Goal: Transaction & Acquisition: Purchase product/service

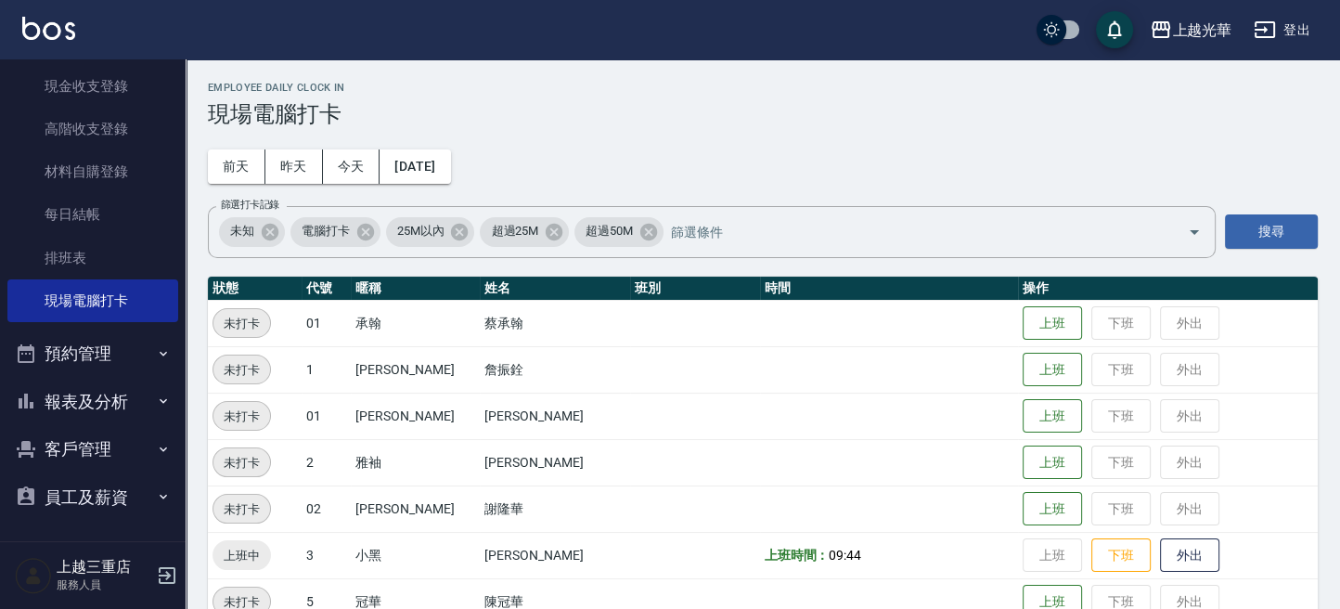
scroll to position [230, 0]
click at [72, 461] on button "客戶管理" at bounding box center [92, 448] width 171 height 48
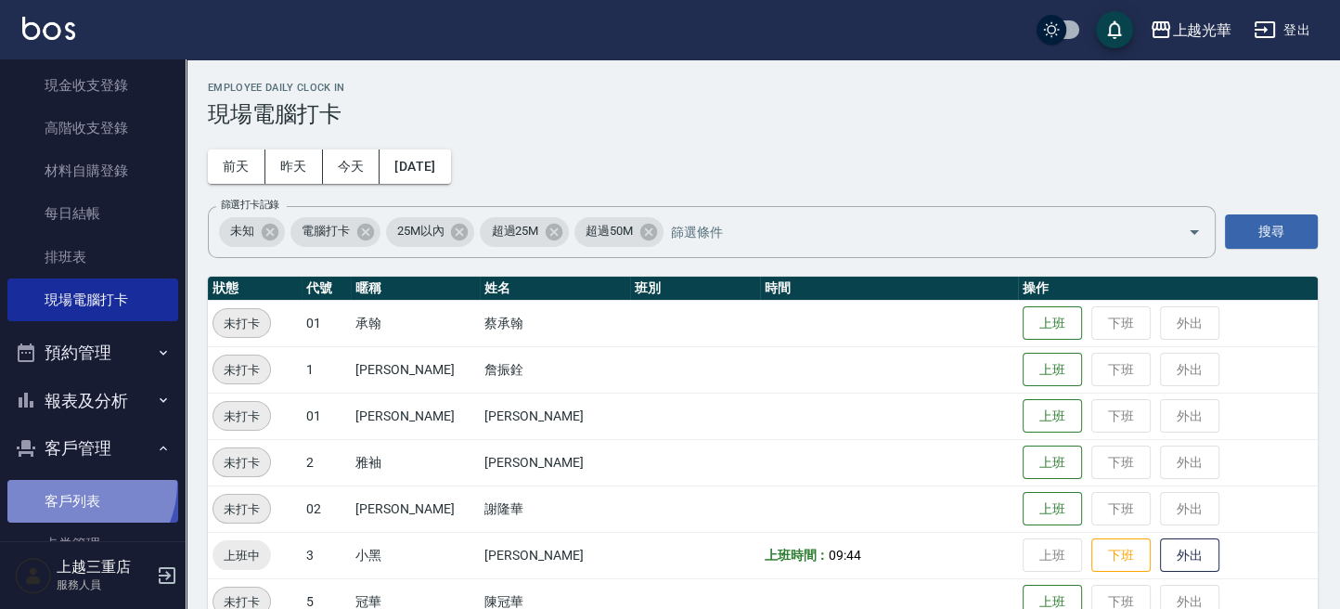
click at [71, 483] on link "客戶列表" at bounding box center [92, 501] width 171 height 43
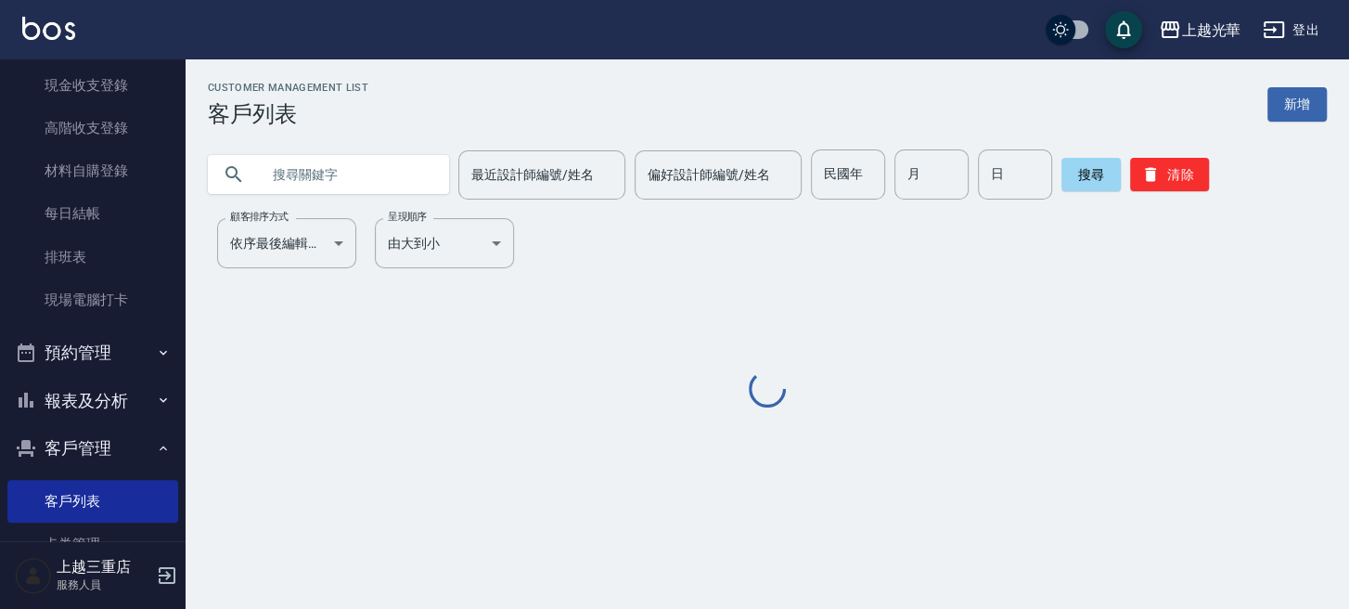
click at [384, 179] on input "text" at bounding box center [347, 174] width 174 height 50
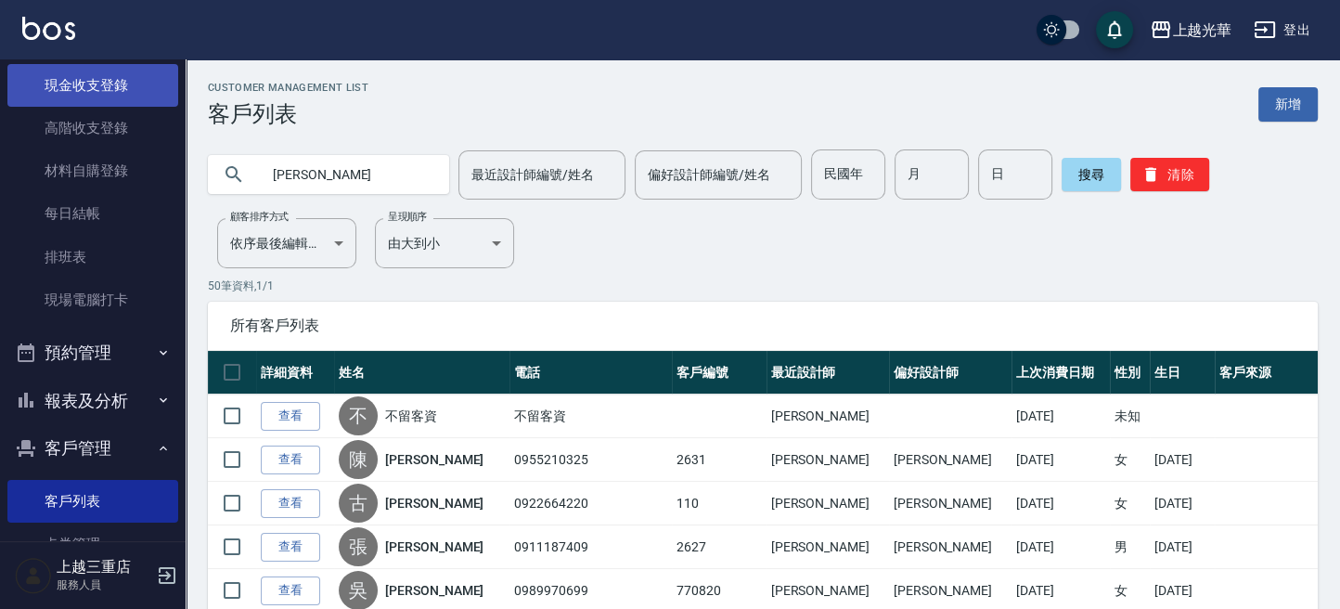
type input "[PERSON_NAME]"
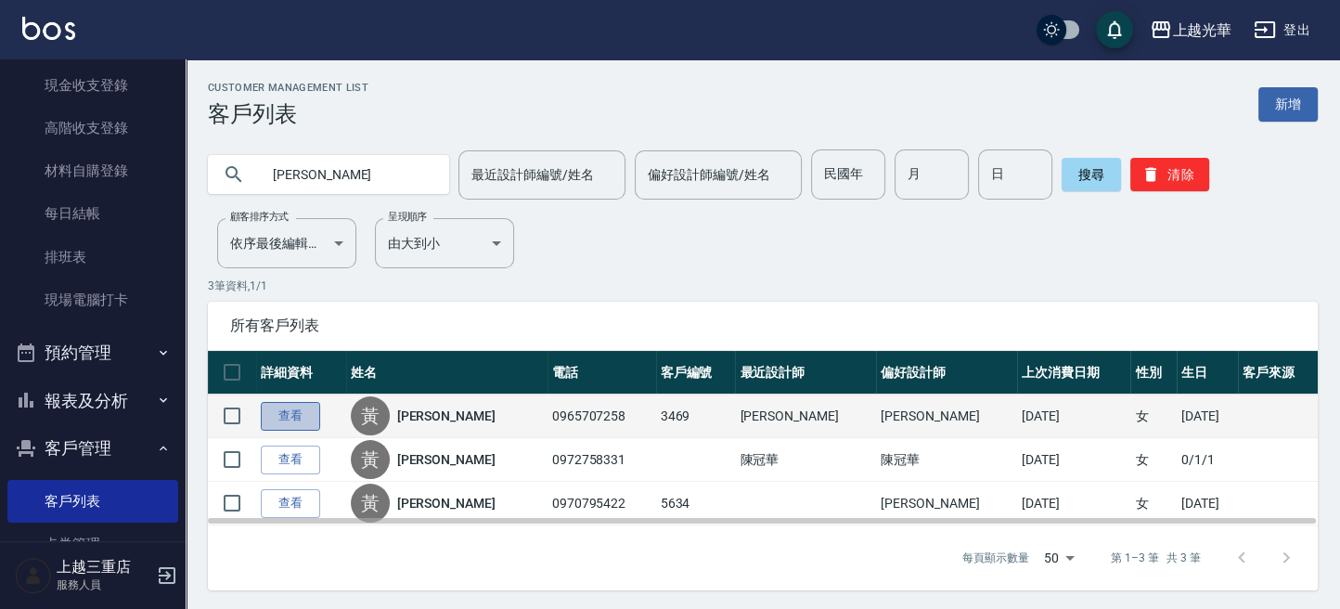
click at [290, 414] on link "查看" at bounding box center [290, 416] width 59 height 29
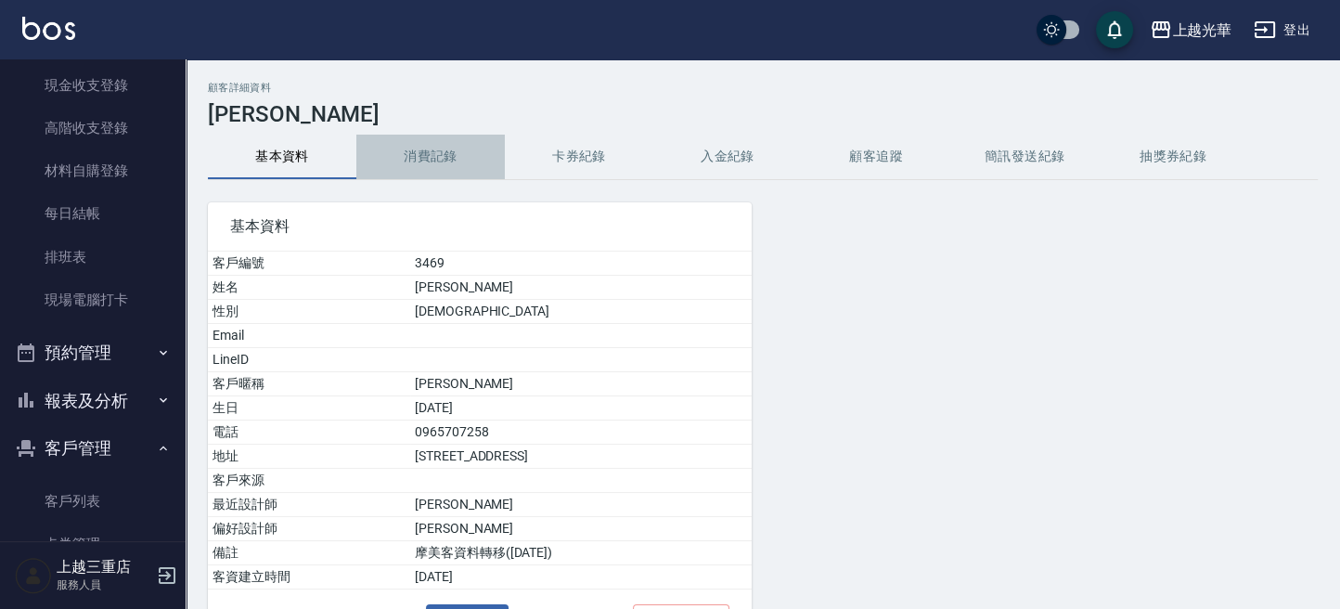
click at [454, 139] on button "消費記錄" at bounding box center [430, 157] width 148 height 45
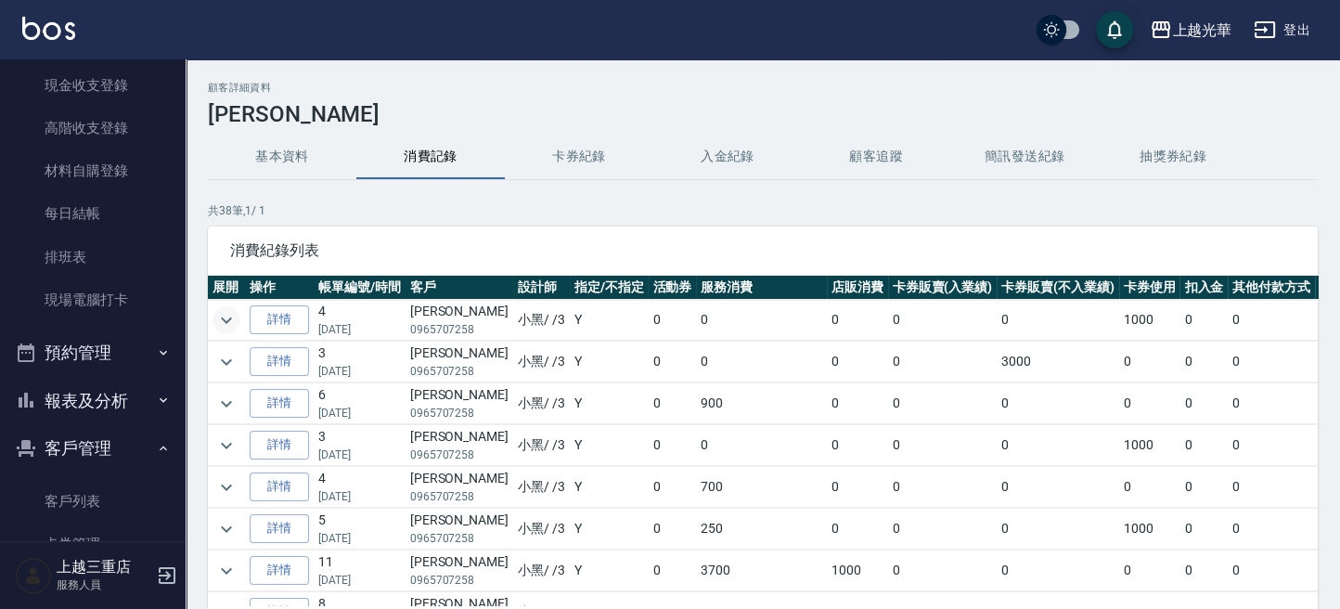
click at [223, 317] on icon "expand row" at bounding box center [226, 319] width 11 height 6
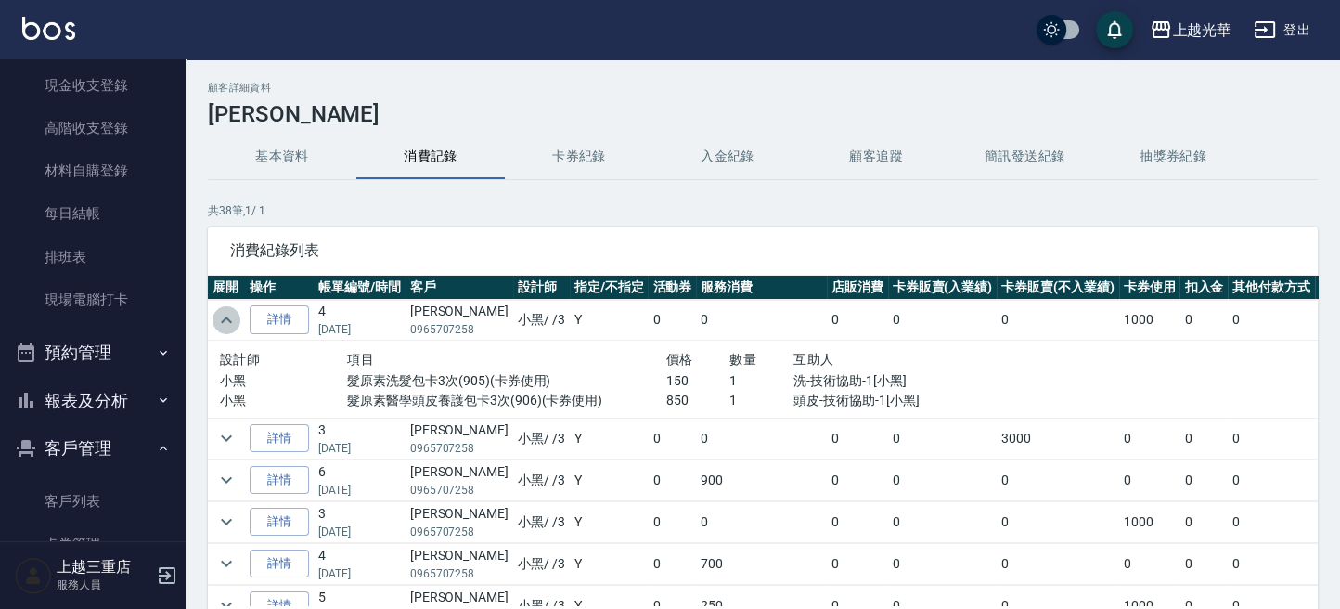
click at [223, 317] on icon "expand row" at bounding box center [226, 320] width 22 height 22
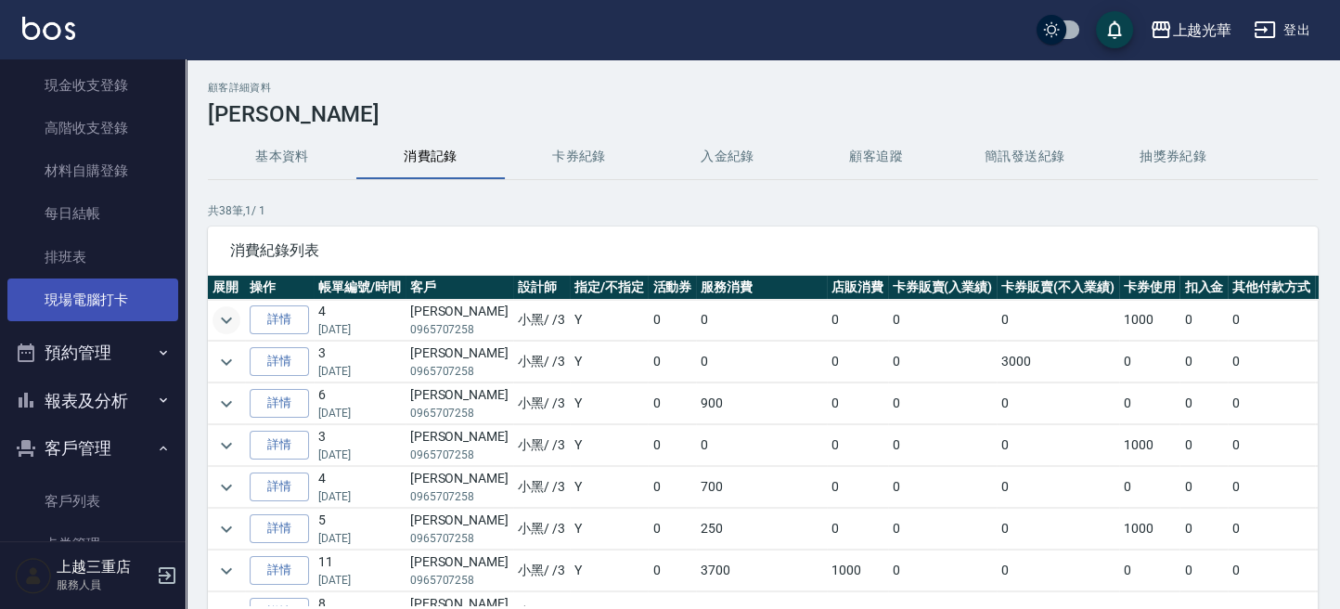
click at [125, 303] on link "現場電腦打卡" at bounding box center [92, 299] width 171 height 43
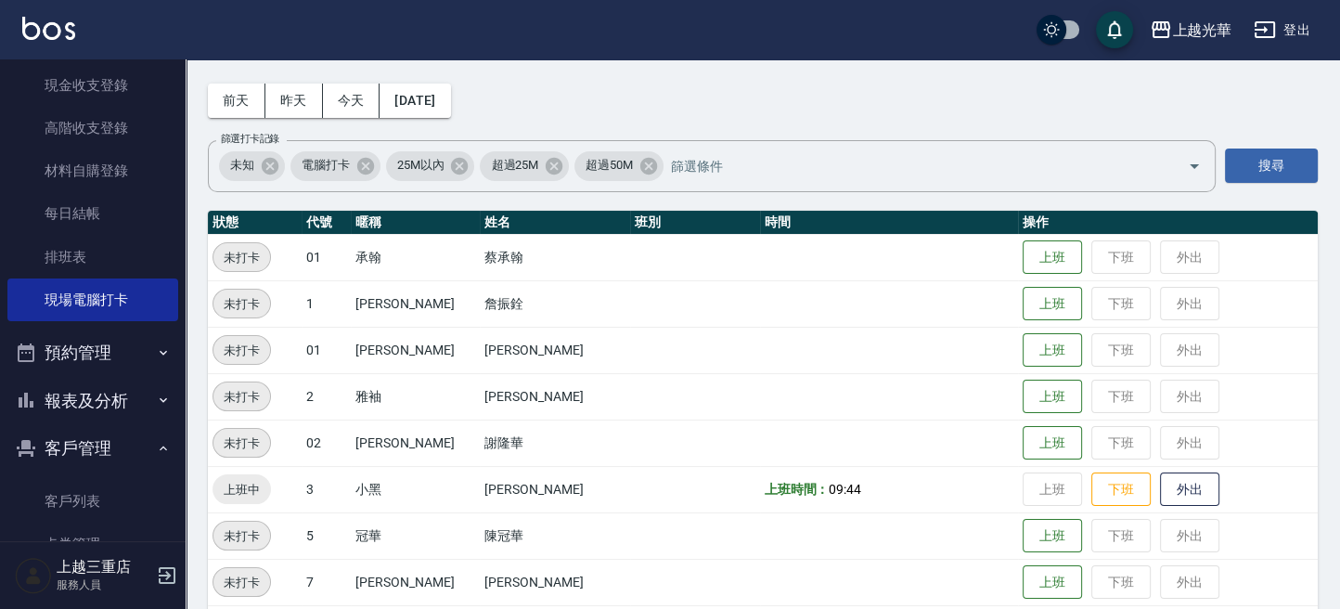
scroll to position [247, 0]
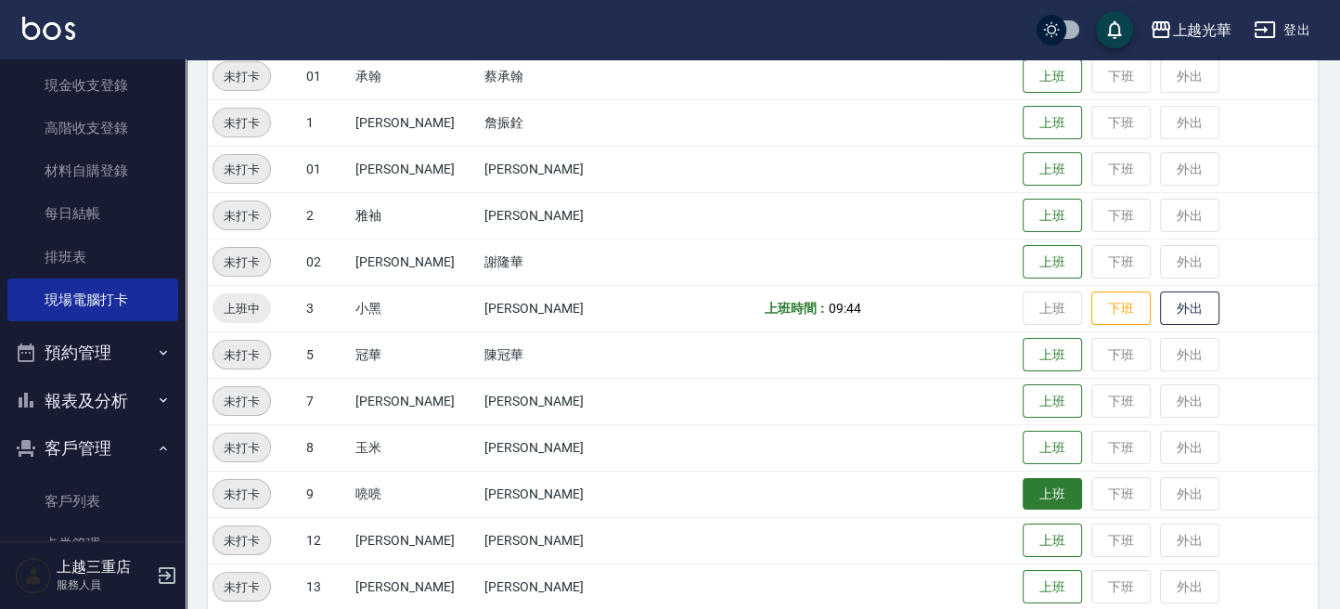
click at [1044, 489] on button "上班" at bounding box center [1052, 494] width 59 height 32
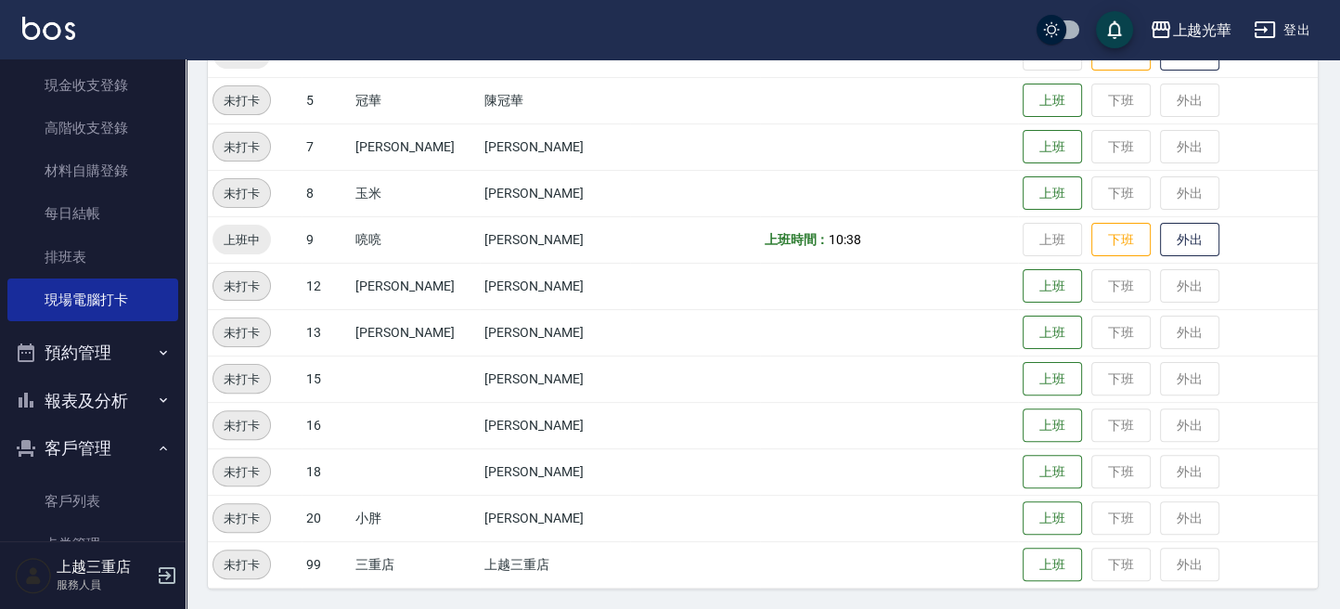
scroll to position [501, 0]
click at [1026, 509] on button "上班" at bounding box center [1052, 518] width 59 height 32
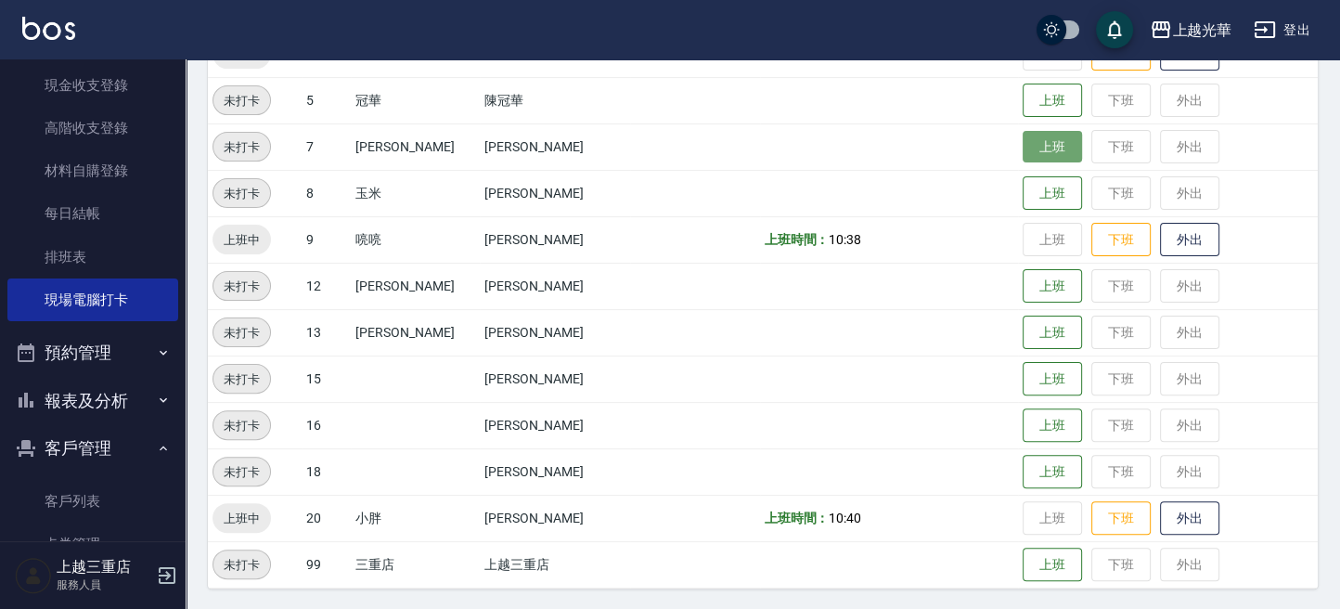
click at [1023, 147] on button "上班" at bounding box center [1052, 147] width 59 height 32
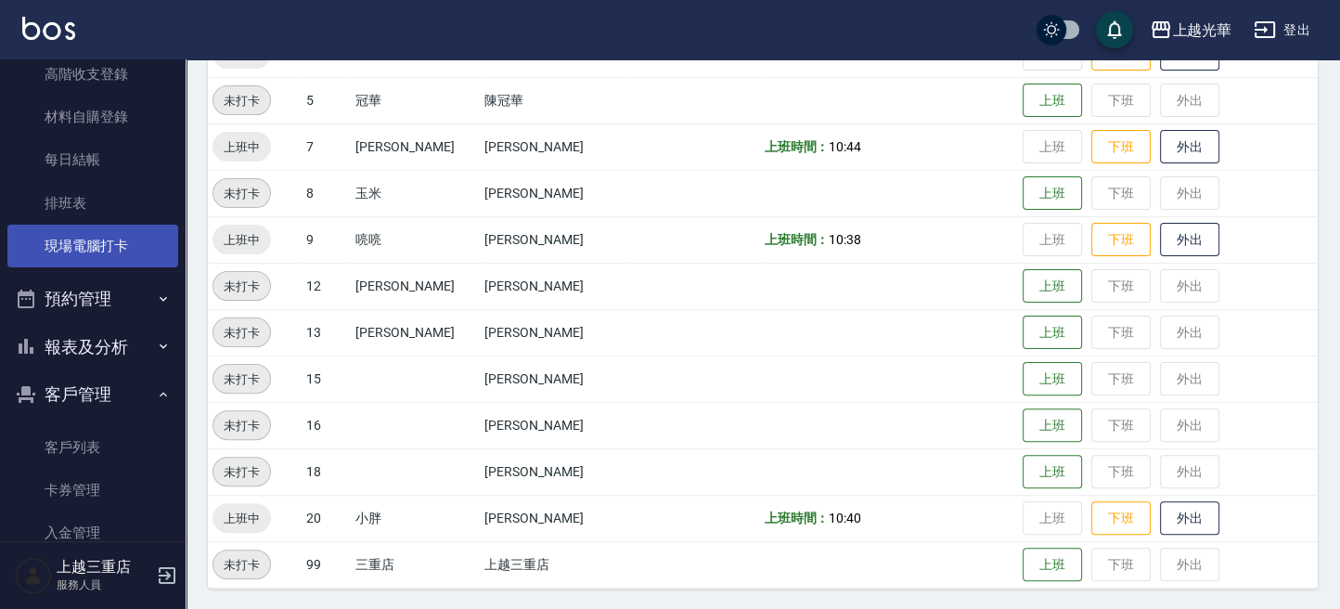
scroll to position [250, 0]
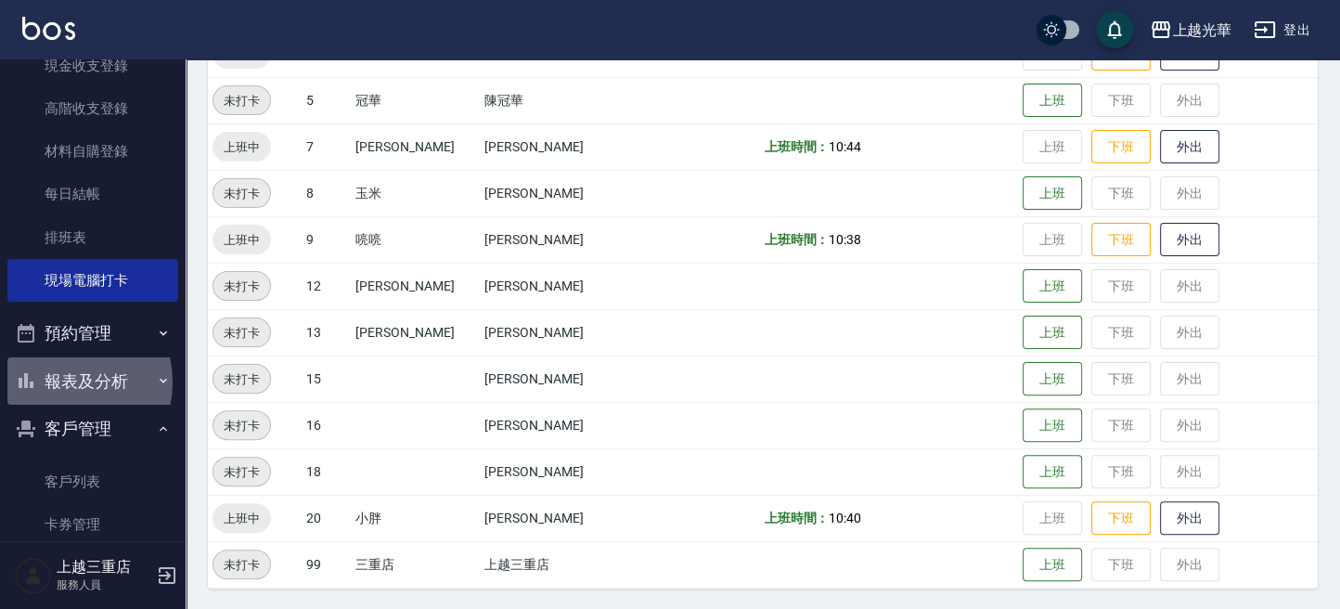
click at [59, 381] on button "報表及分析" at bounding box center [92, 381] width 171 height 48
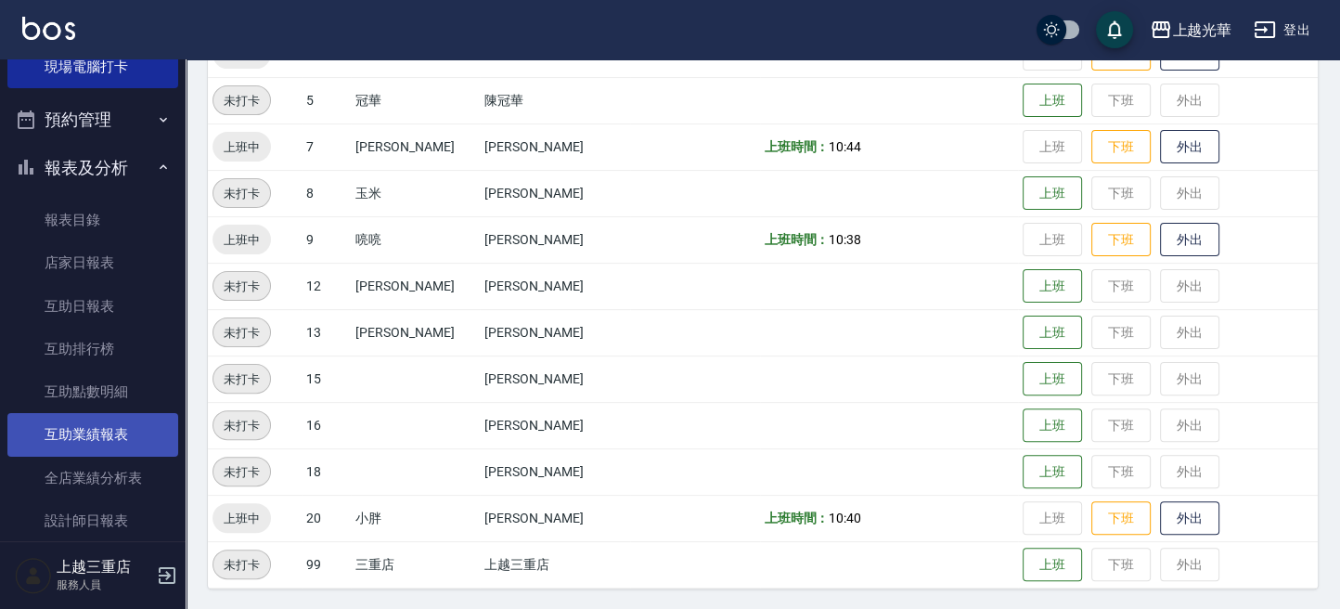
scroll to position [497, 0]
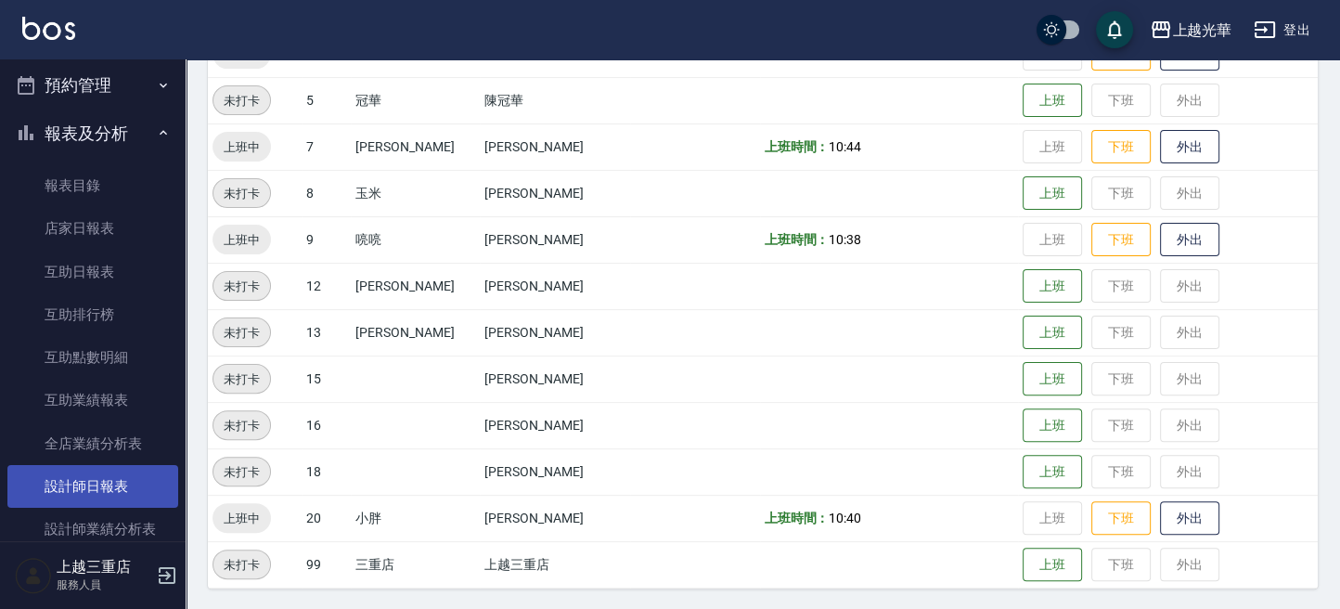
click at [110, 494] on link "設計師日報表" at bounding box center [92, 486] width 171 height 43
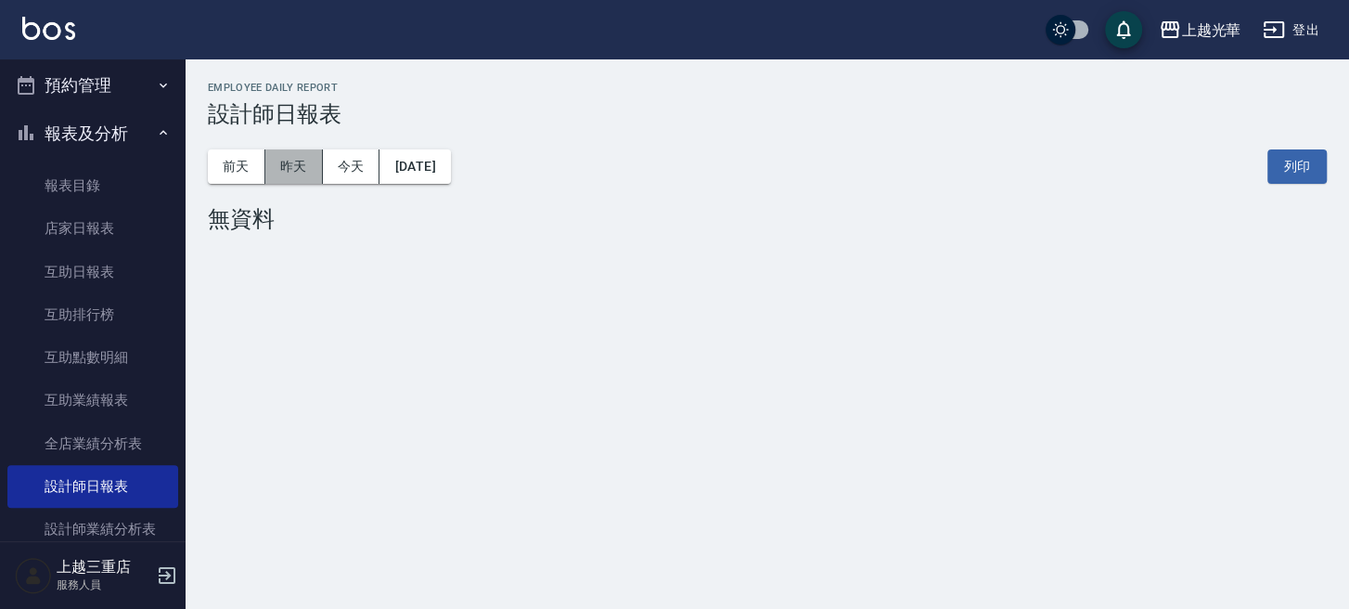
click at [288, 165] on button "昨天" at bounding box center [294, 166] width 58 height 34
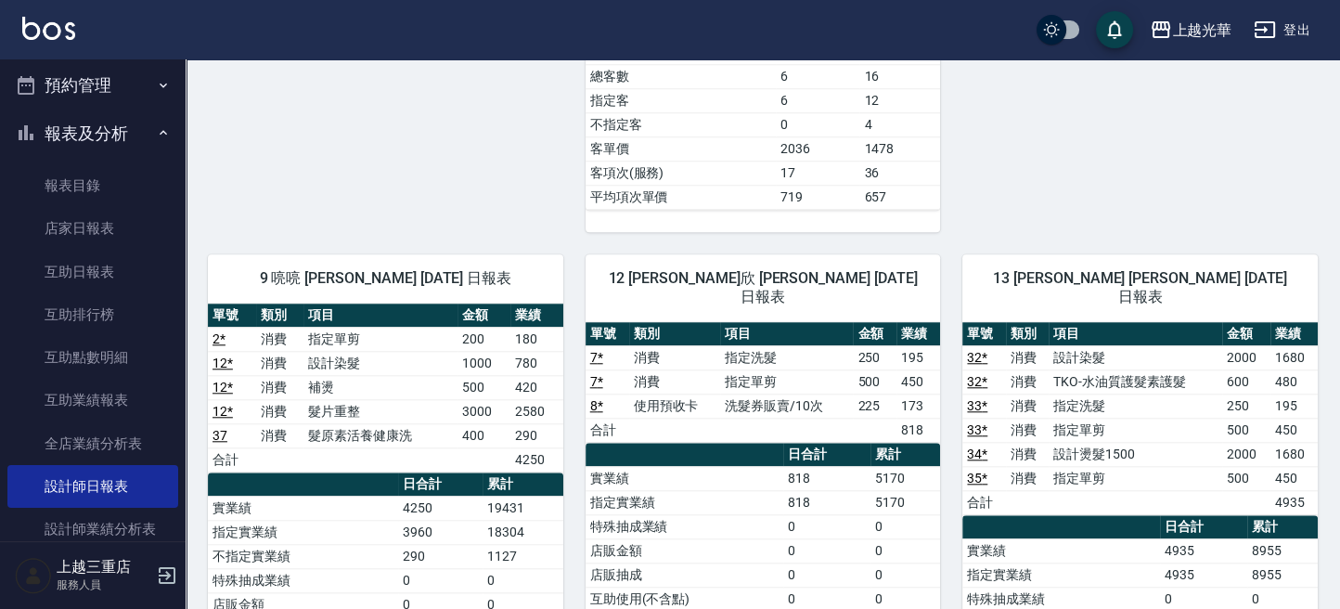
scroll to position [1856, 0]
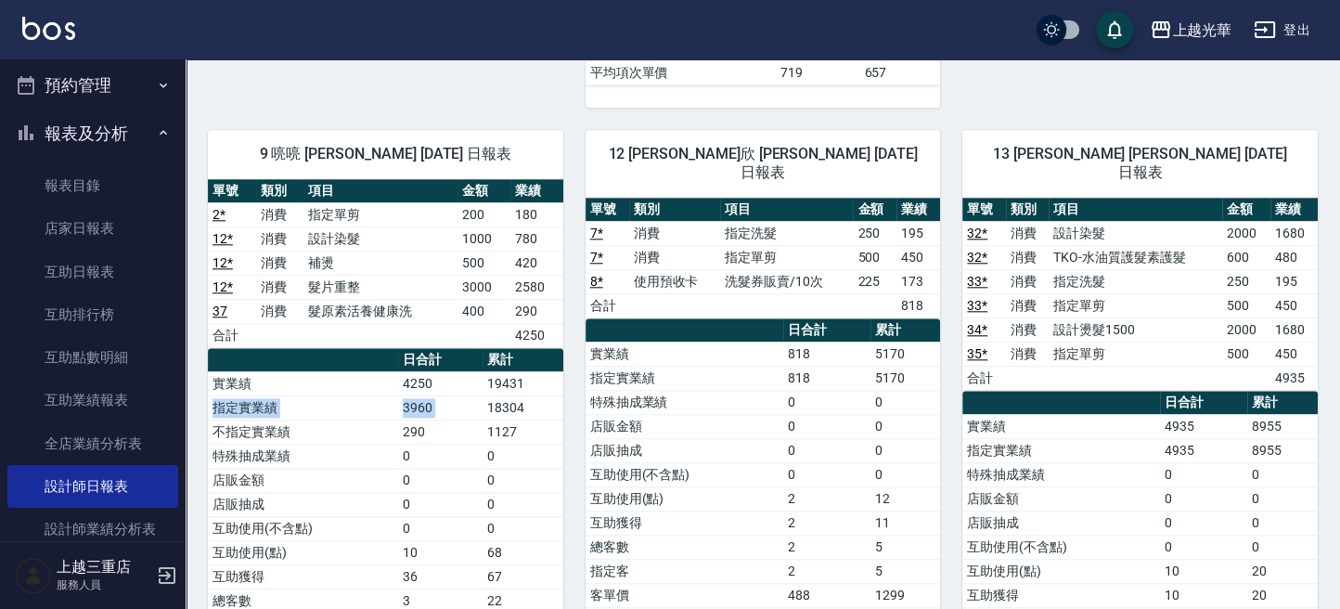
drag, startPoint x: 493, startPoint y: 379, endPoint x: 534, endPoint y: 376, distance: 41.8
click at [533, 373] on tbody "實業績 4250 19431 指定實業績 3960 18304 不指定實業績 290 1127 特殊抽成業績 0 0 店販金額 0 0 店販抽成 0 0 互助…" at bounding box center [385, 552] width 355 height 362
drag, startPoint x: 482, startPoint y: 352, endPoint x: 531, endPoint y: 360, distance: 49.9
click at [531, 354] on table "日合計 累計 實業績 4250 19431 指定實業績 3960 18304 不指定實業績 290 1127 特殊抽成業績 0 0 店販金額 0 0 店販抽成…" at bounding box center [385, 541] width 355 height 386
click at [522, 401] on td "18304" at bounding box center [523, 407] width 81 height 24
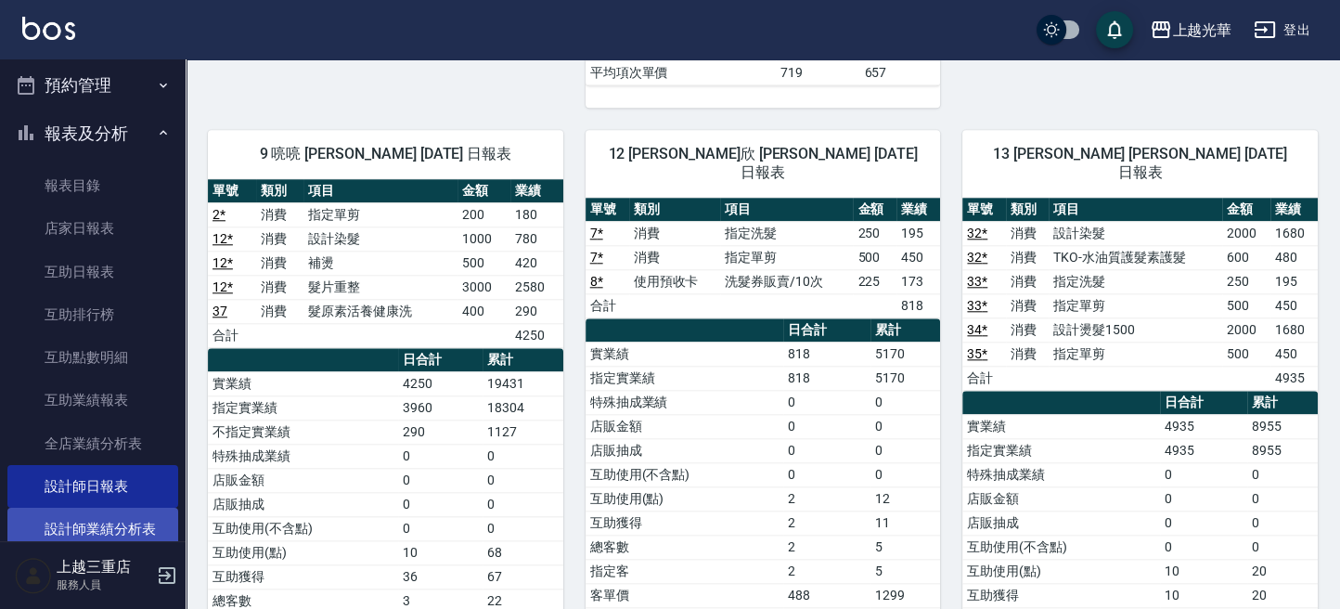
click at [93, 521] on link "設計師業績分析表" at bounding box center [92, 529] width 171 height 43
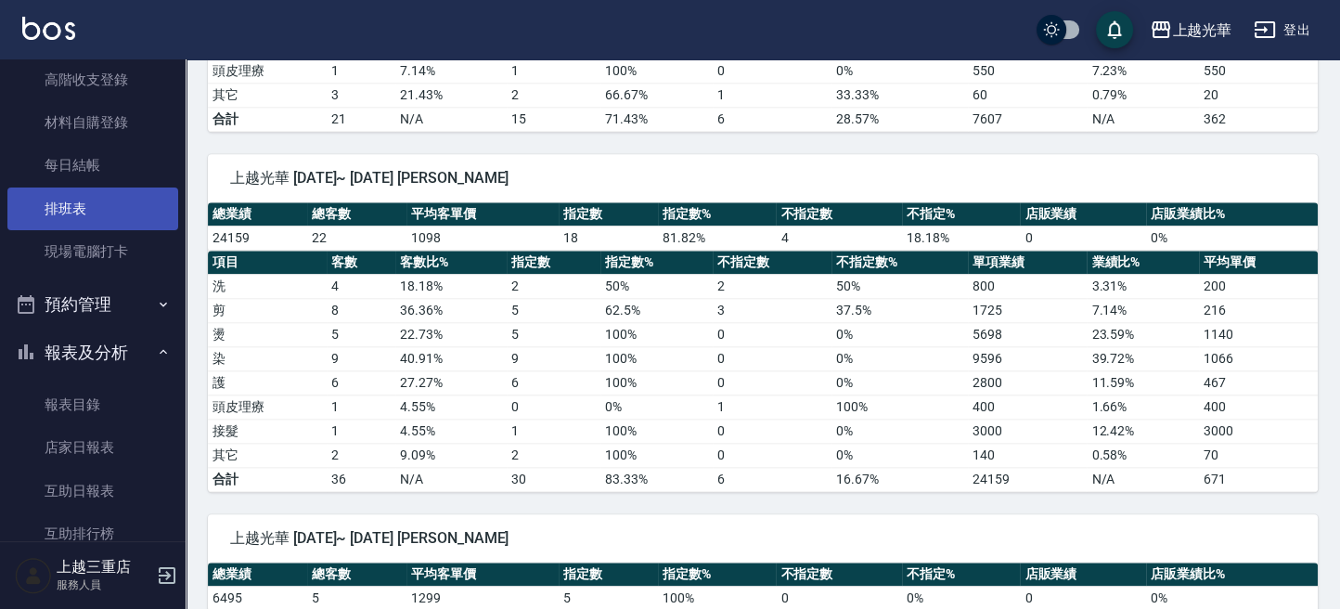
scroll to position [126, 0]
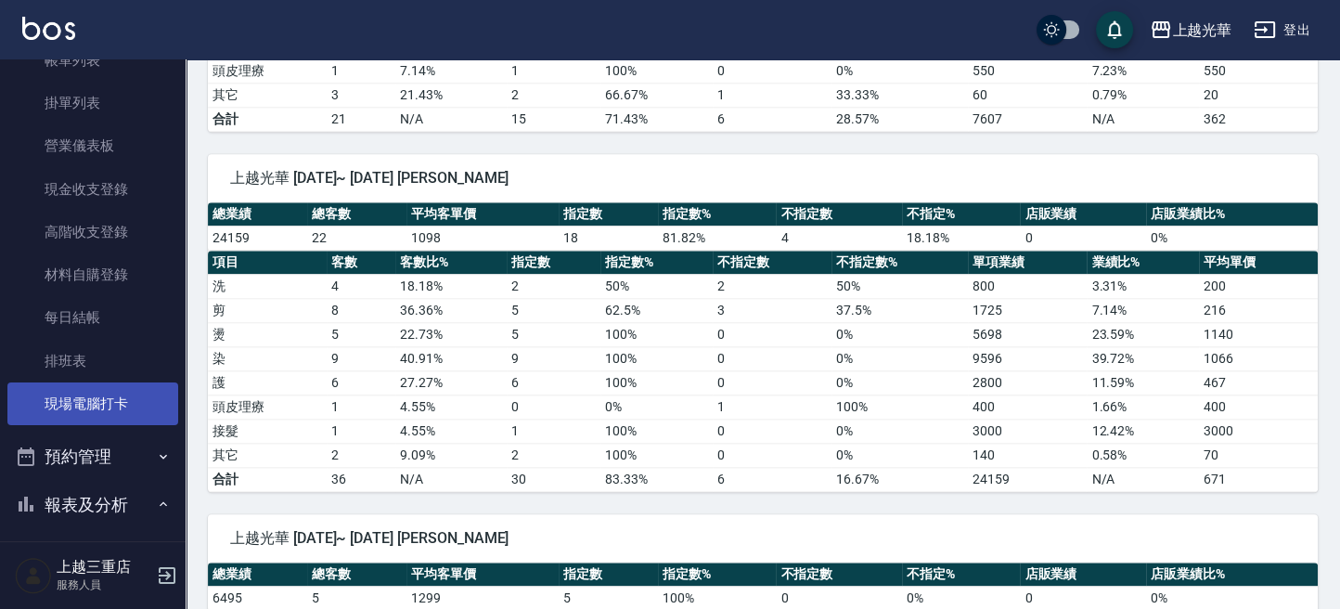
click at [97, 396] on link "現場電腦打卡" at bounding box center [92, 403] width 171 height 43
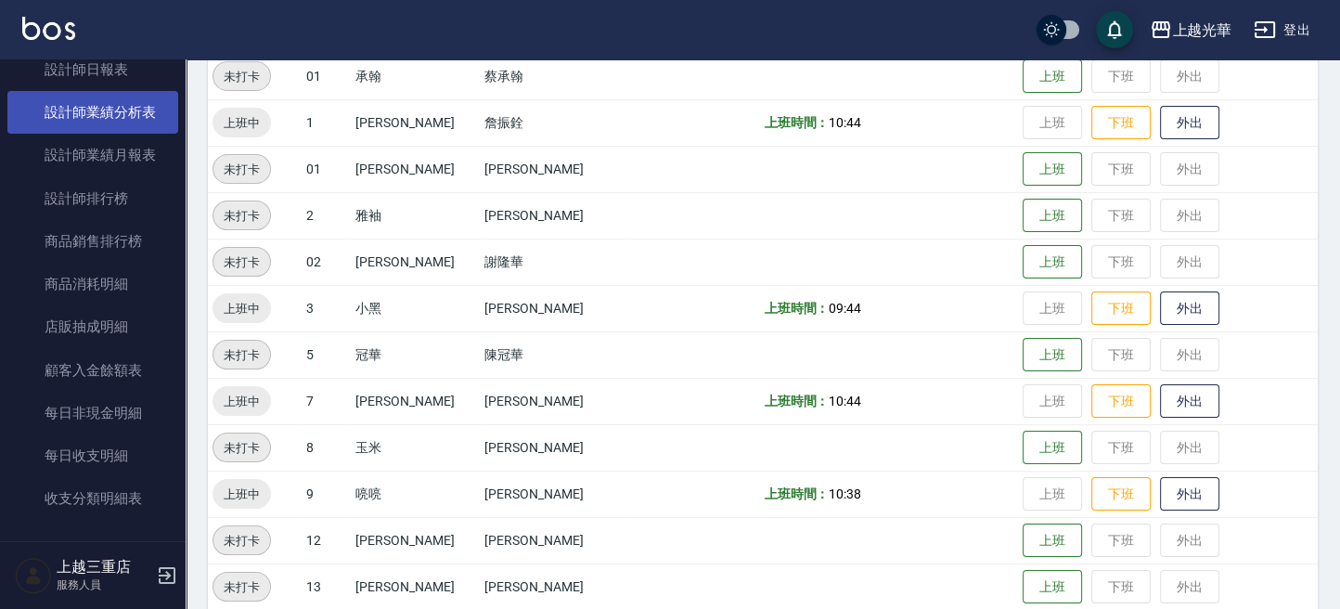
scroll to position [790, 0]
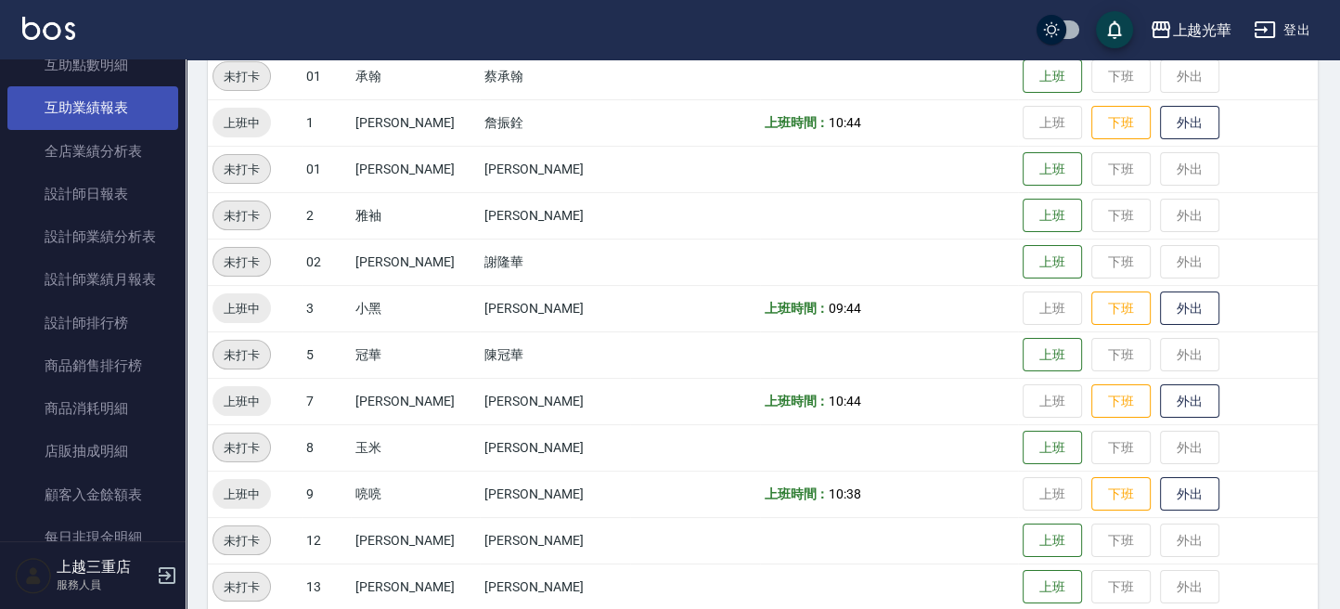
click at [61, 114] on link "互助業績報表" at bounding box center [92, 107] width 171 height 43
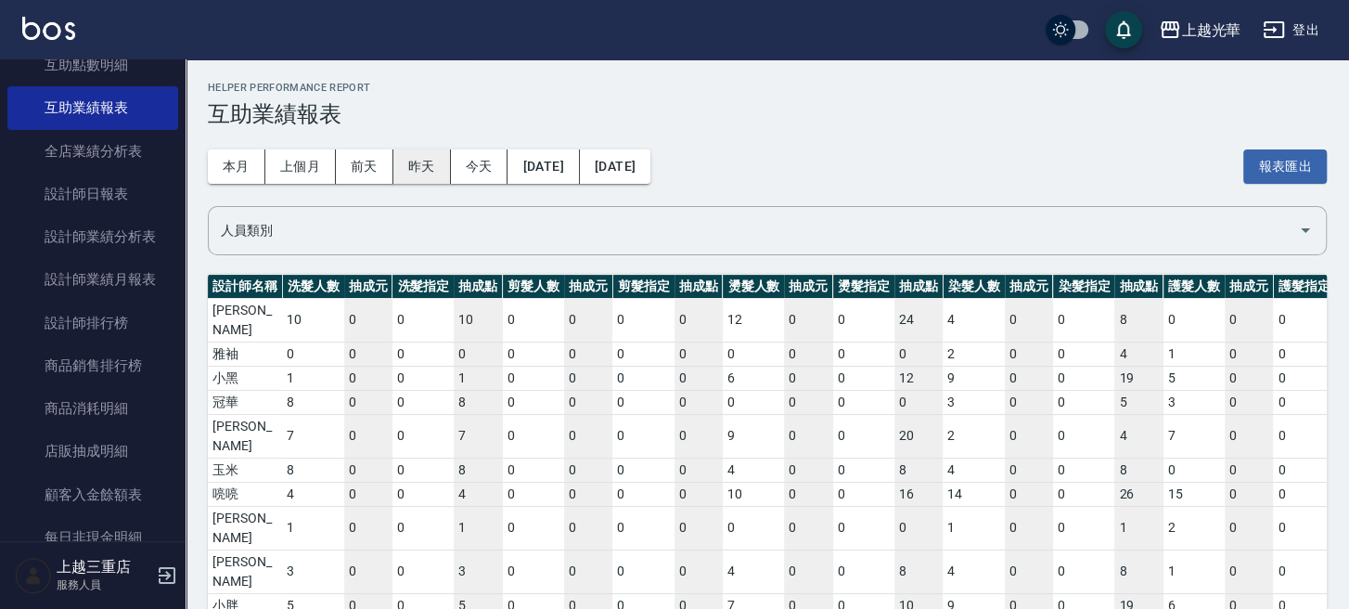
click at [415, 167] on button "昨天" at bounding box center [422, 166] width 58 height 34
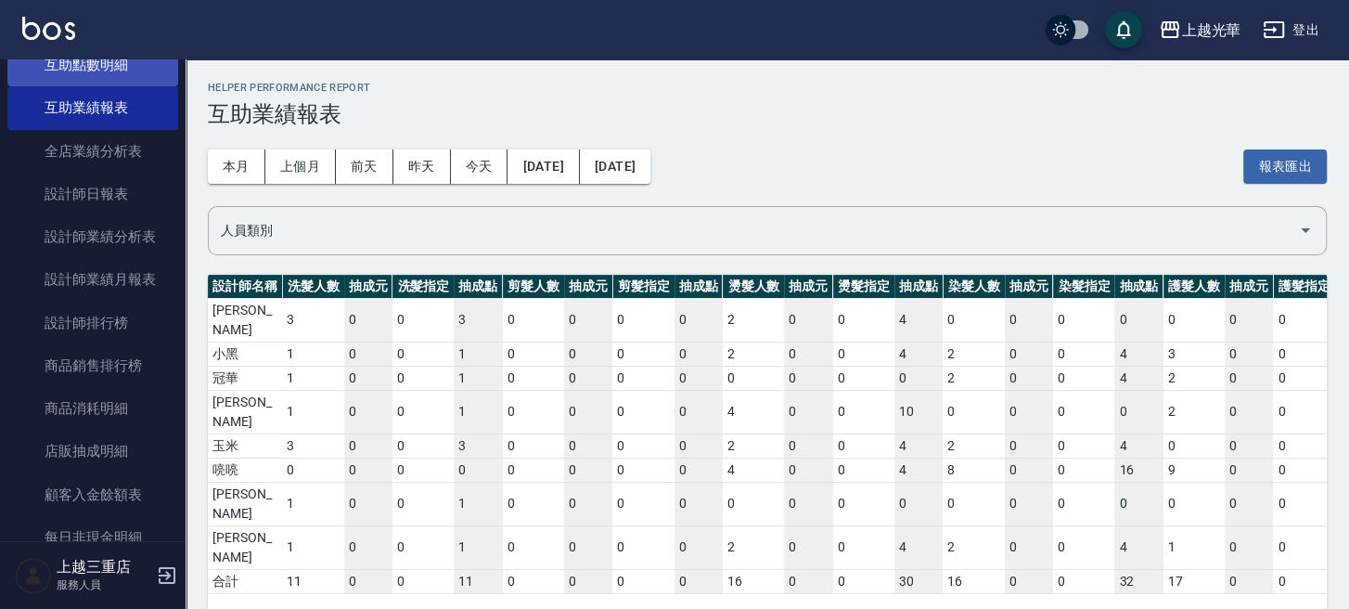
scroll to position [666, 0]
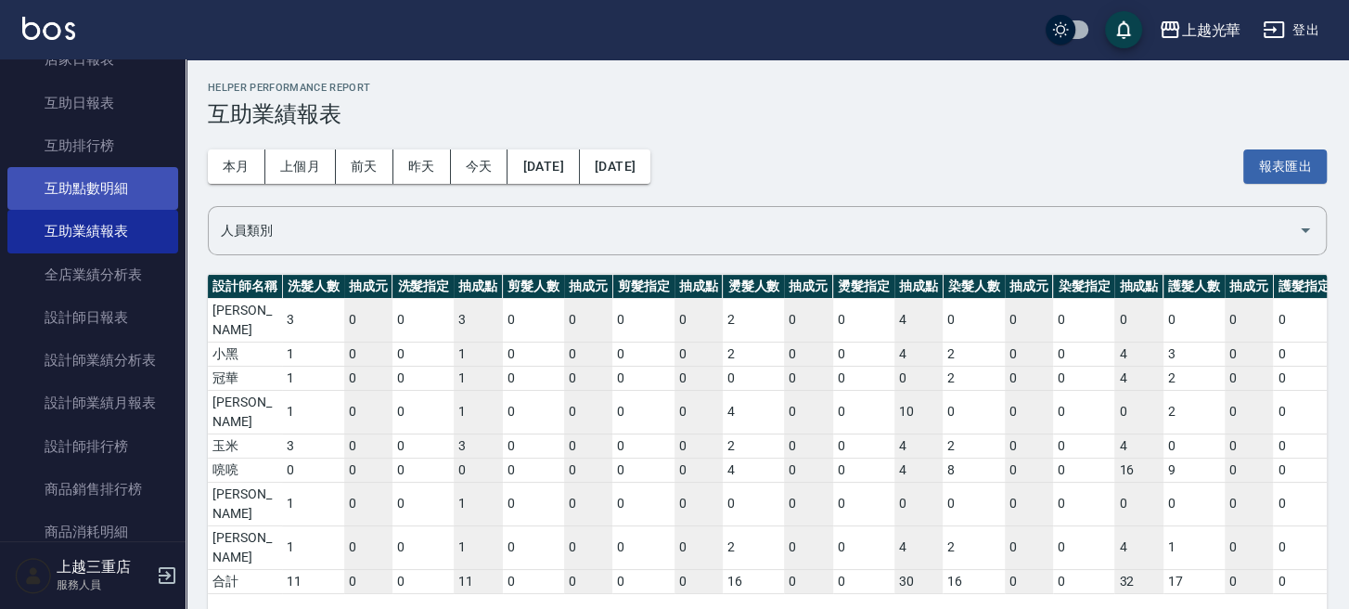
click at [109, 186] on link "互助點數明細" at bounding box center [92, 188] width 171 height 43
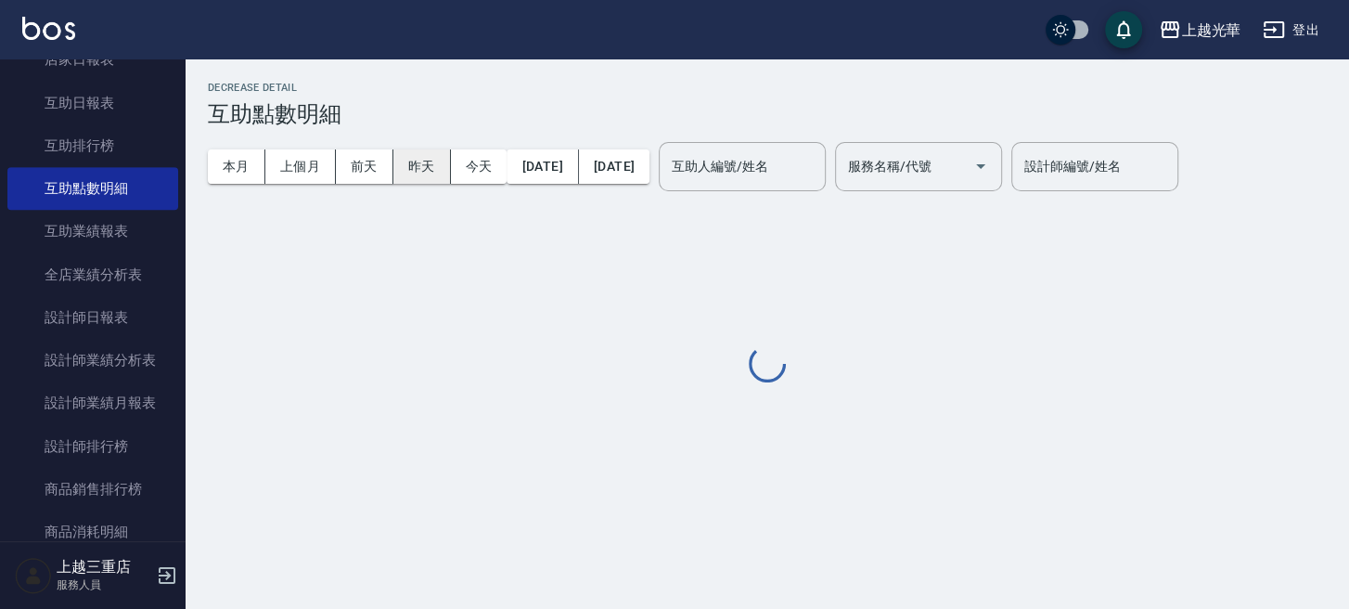
click at [420, 169] on button "昨天" at bounding box center [422, 166] width 58 height 34
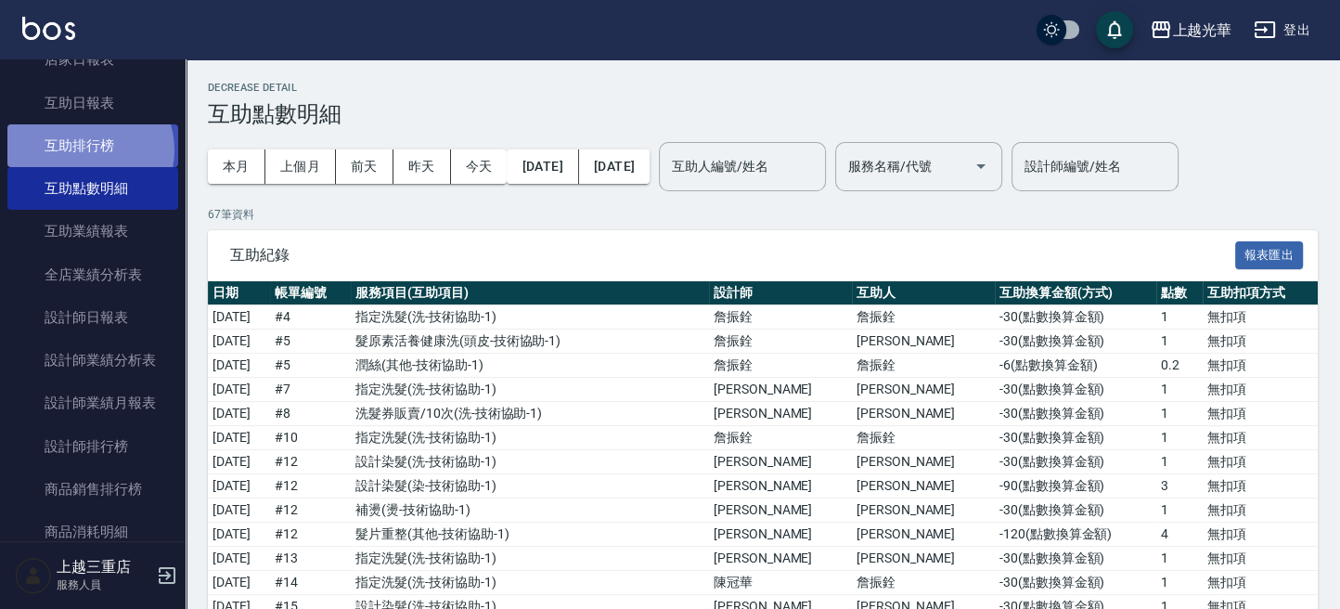
click at [85, 149] on link "互助排行榜" at bounding box center [92, 145] width 171 height 43
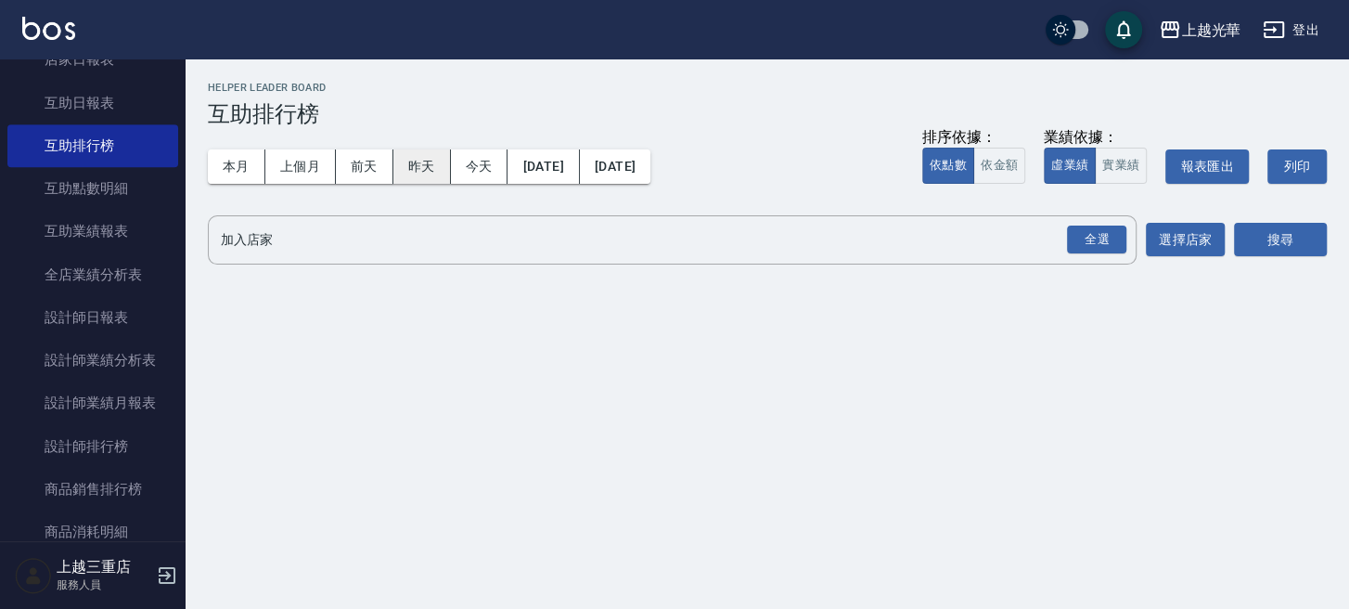
click at [429, 167] on button "昨天" at bounding box center [422, 166] width 58 height 34
click at [421, 157] on button "昨天" at bounding box center [422, 166] width 58 height 34
click at [333, 234] on input "加入店家" at bounding box center [658, 240] width 884 height 32
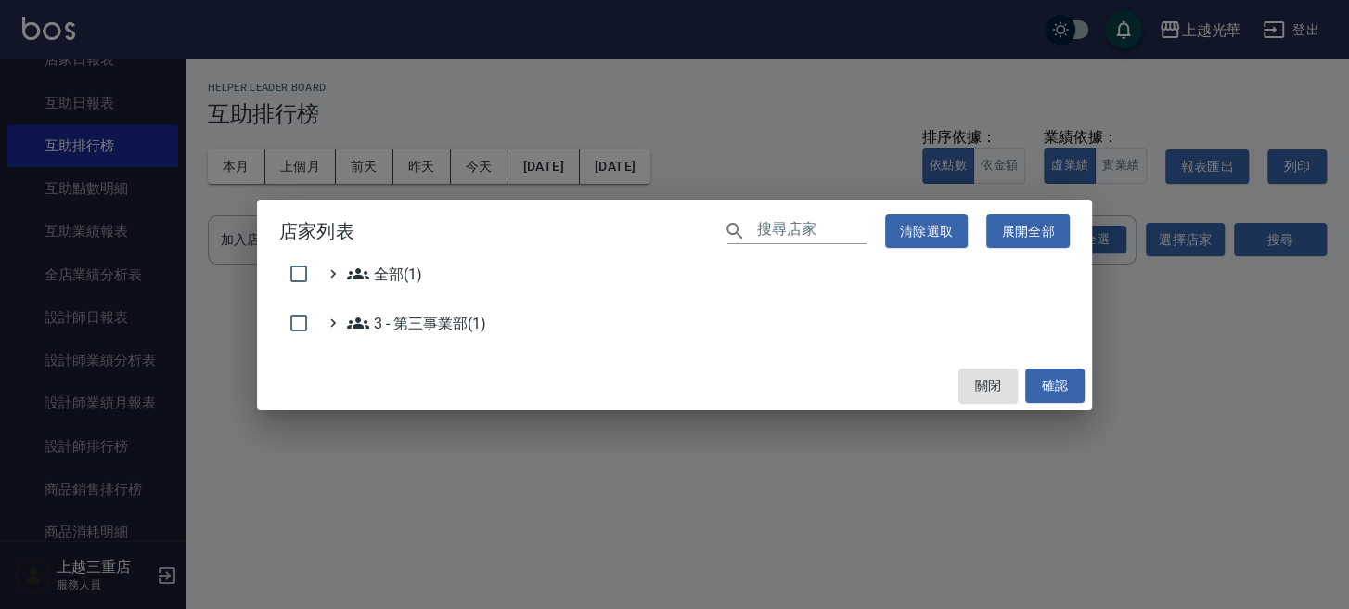
click at [1063, 282] on div "全部(1)" at bounding box center [674, 278] width 791 height 31
drag, startPoint x: 1175, startPoint y: 303, endPoint x: 1154, endPoint y: 301, distance: 20.6
click at [1174, 303] on div "店家列表 ​ 清除選取 展開全部 全部(1) 3 - 第三事業部(1) 關閉 確認" at bounding box center [674, 304] width 1349 height 609
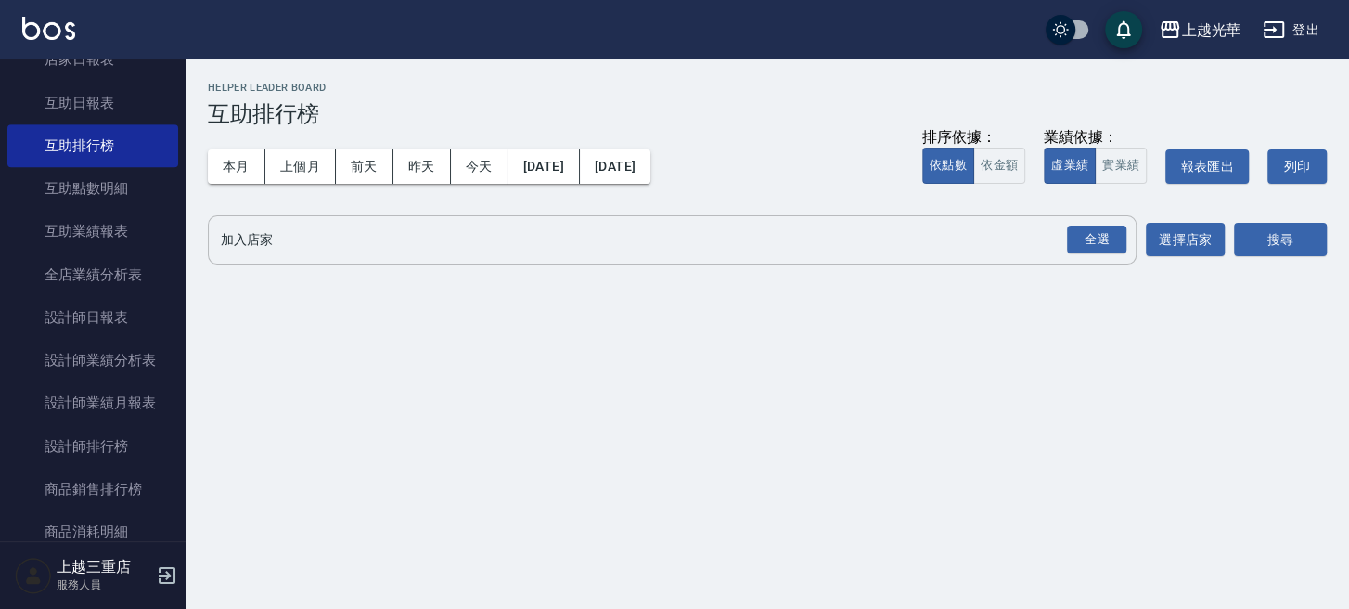
click at [706, 253] on input "加入店家" at bounding box center [658, 240] width 884 height 32
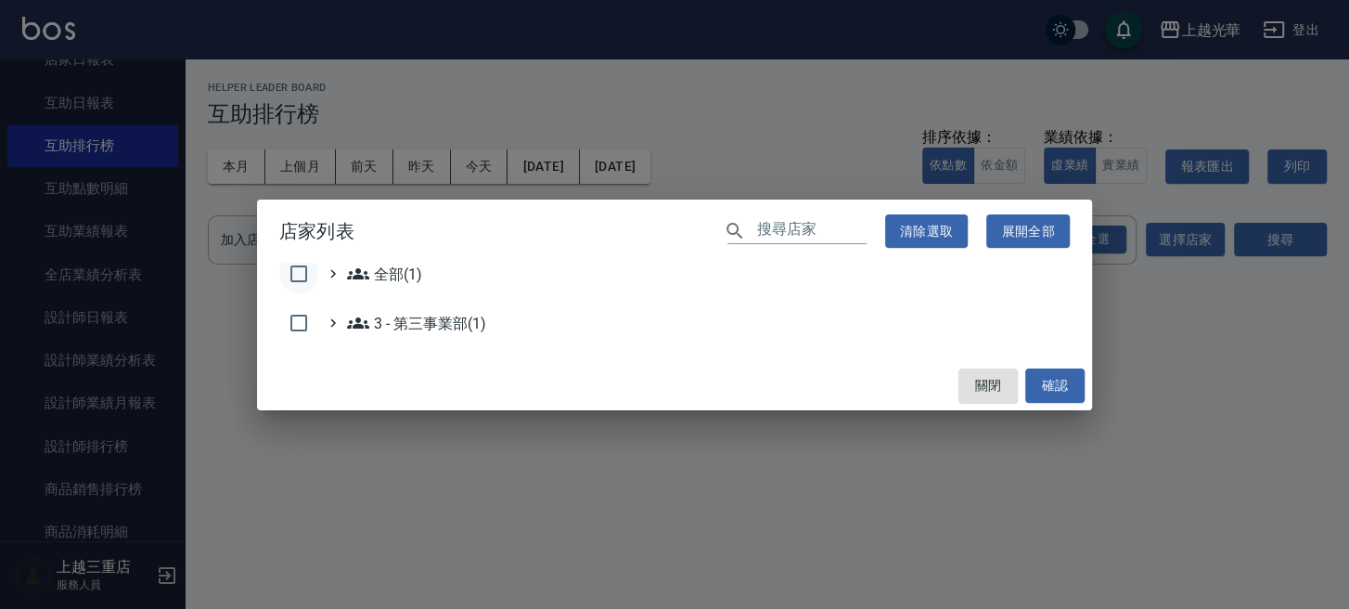
click at [294, 278] on input "checkbox" at bounding box center [298, 273] width 39 height 39
checkbox input "true"
drag, startPoint x: 1054, startPoint y: 393, endPoint x: 1024, endPoint y: 390, distance: 29.8
click at [1049, 391] on button "確認" at bounding box center [1054, 385] width 59 height 34
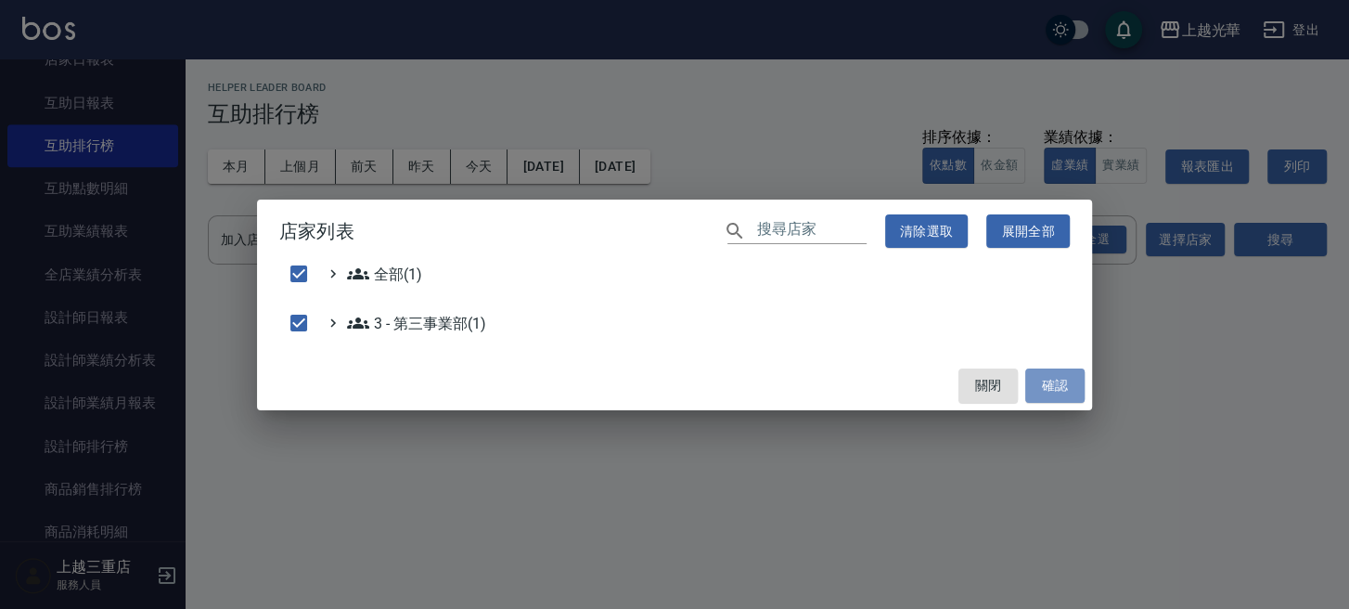
checkbox input "false"
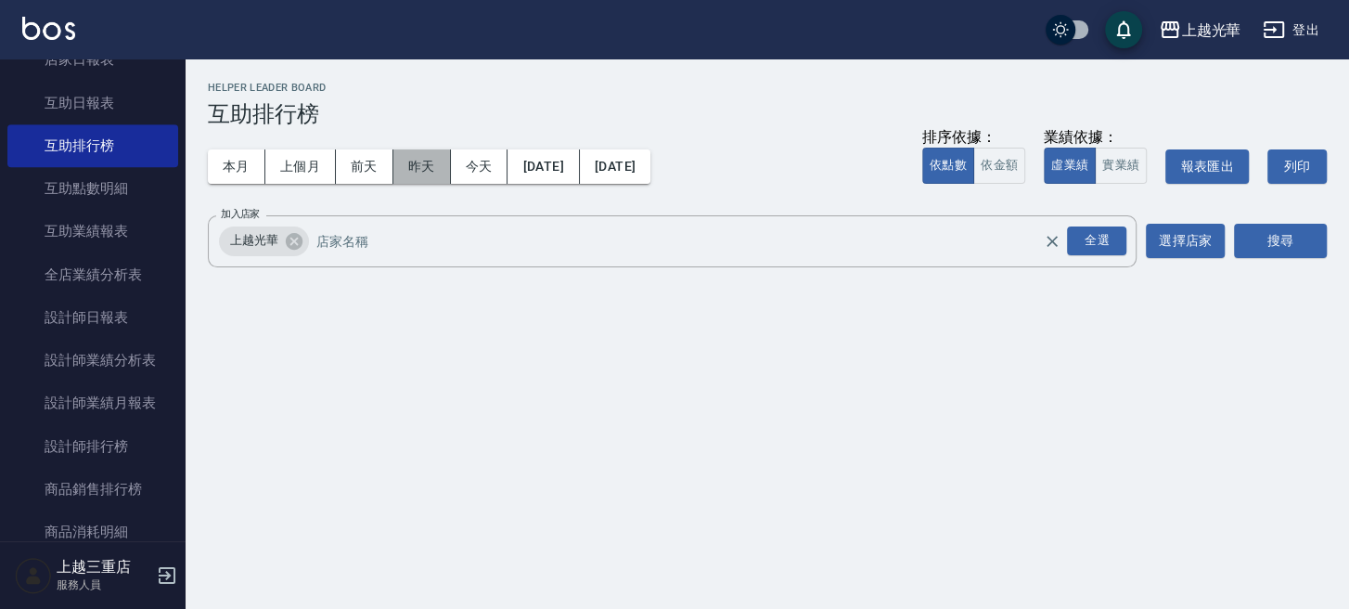
click at [407, 166] on button "昨天" at bounding box center [422, 166] width 58 height 34
click at [407, 168] on button "昨天" at bounding box center [422, 166] width 58 height 34
click at [1184, 238] on button "選擇店家" at bounding box center [1185, 241] width 79 height 34
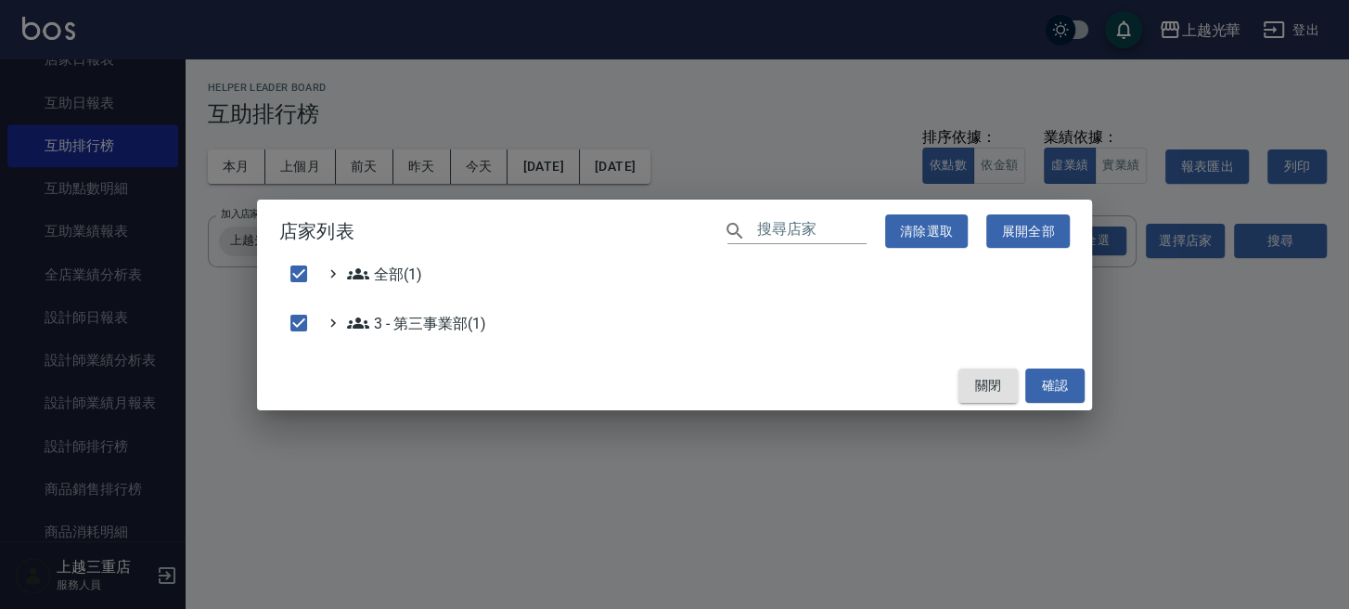
click at [998, 383] on button "關閉" at bounding box center [988, 385] width 59 height 34
checkbox input "false"
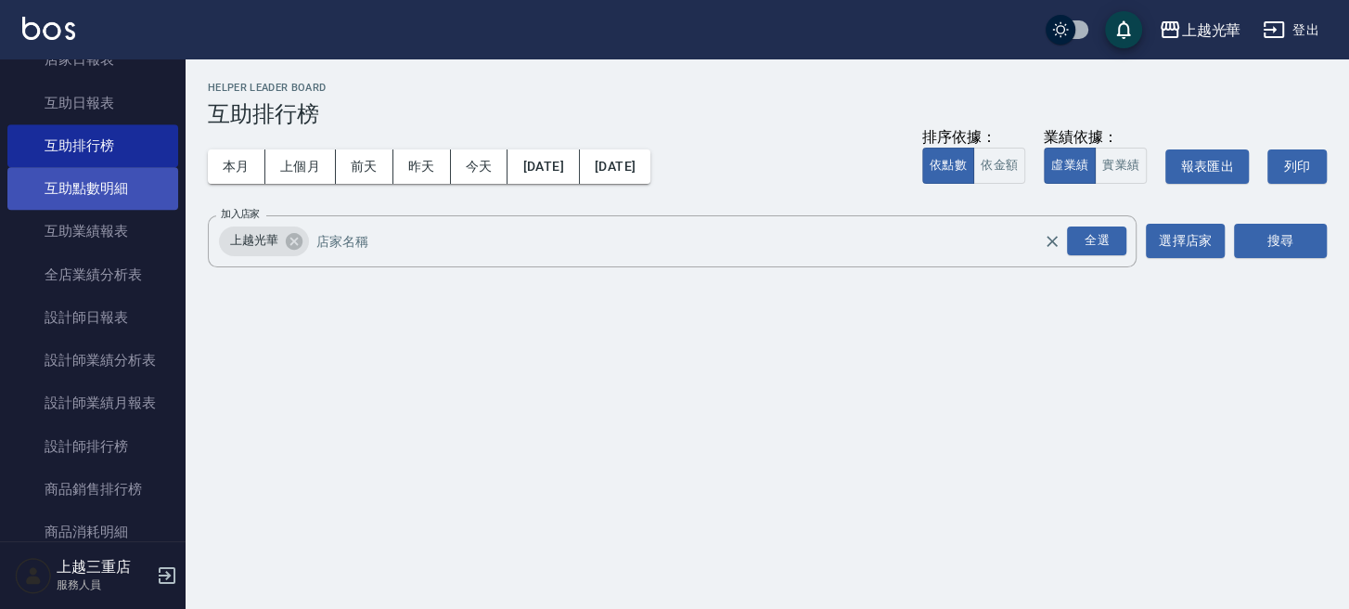
drag, startPoint x: 127, startPoint y: 198, endPoint x: 138, endPoint y: 200, distance: 11.3
click at [127, 198] on link "互助點數明細" at bounding box center [92, 188] width 171 height 43
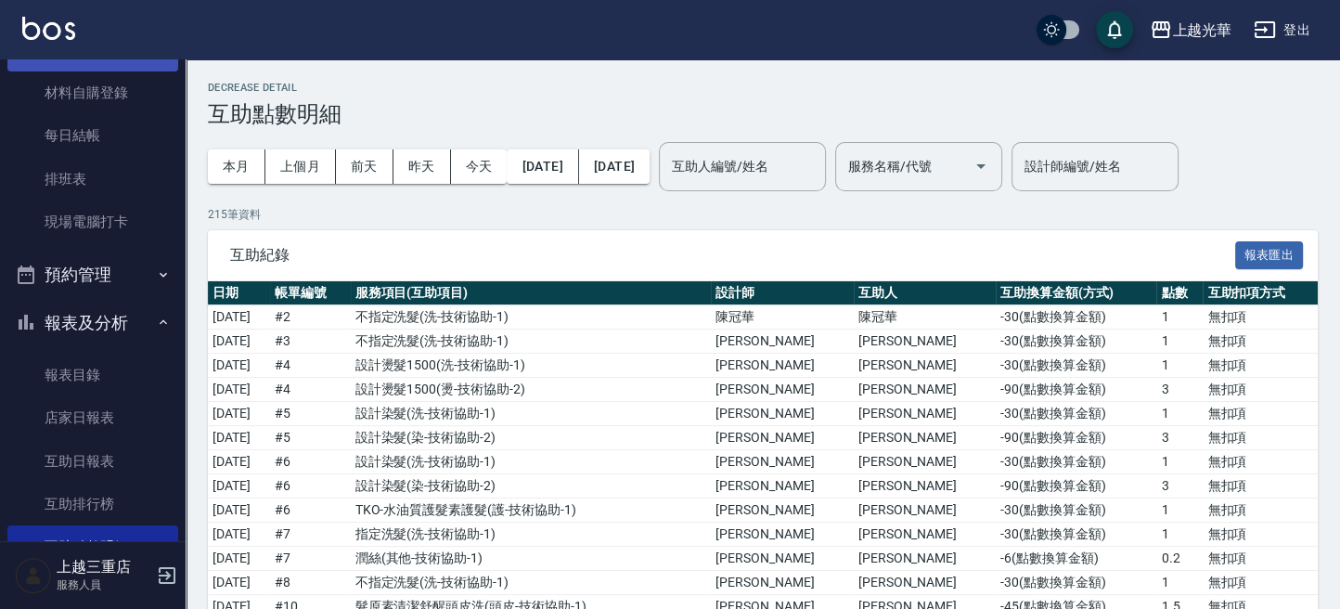
scroll to position [495, 0]
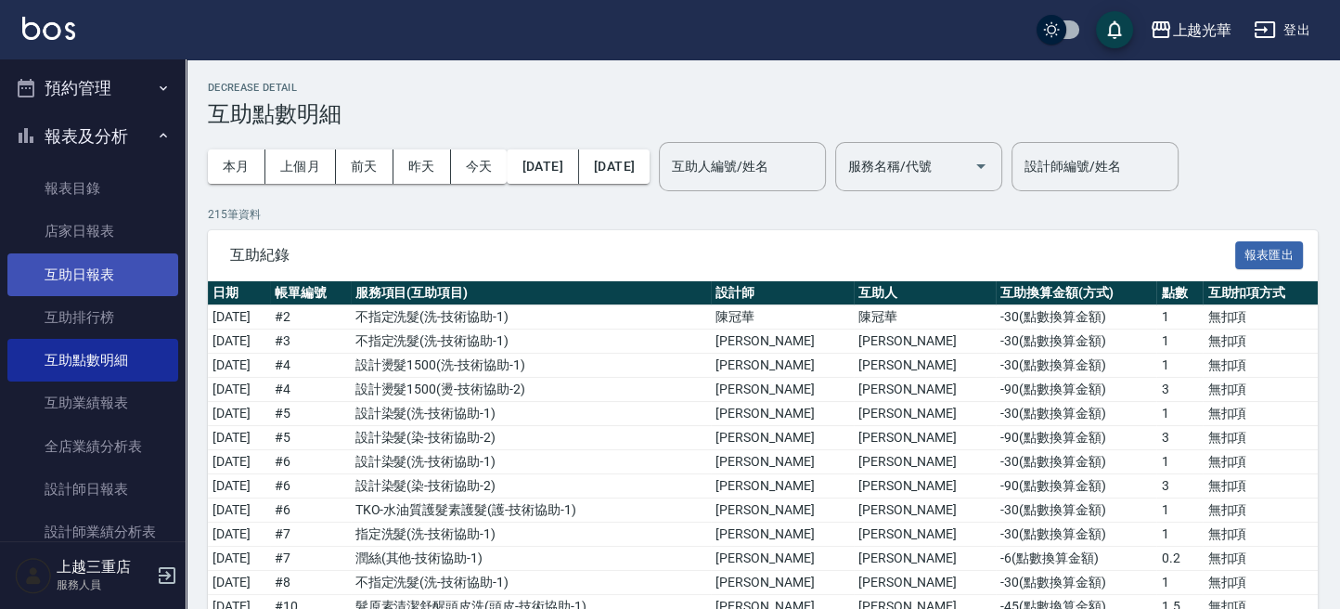
click at [90, 260] on link "互助日報表" at bounding box center [92, 274] width 171 height 43
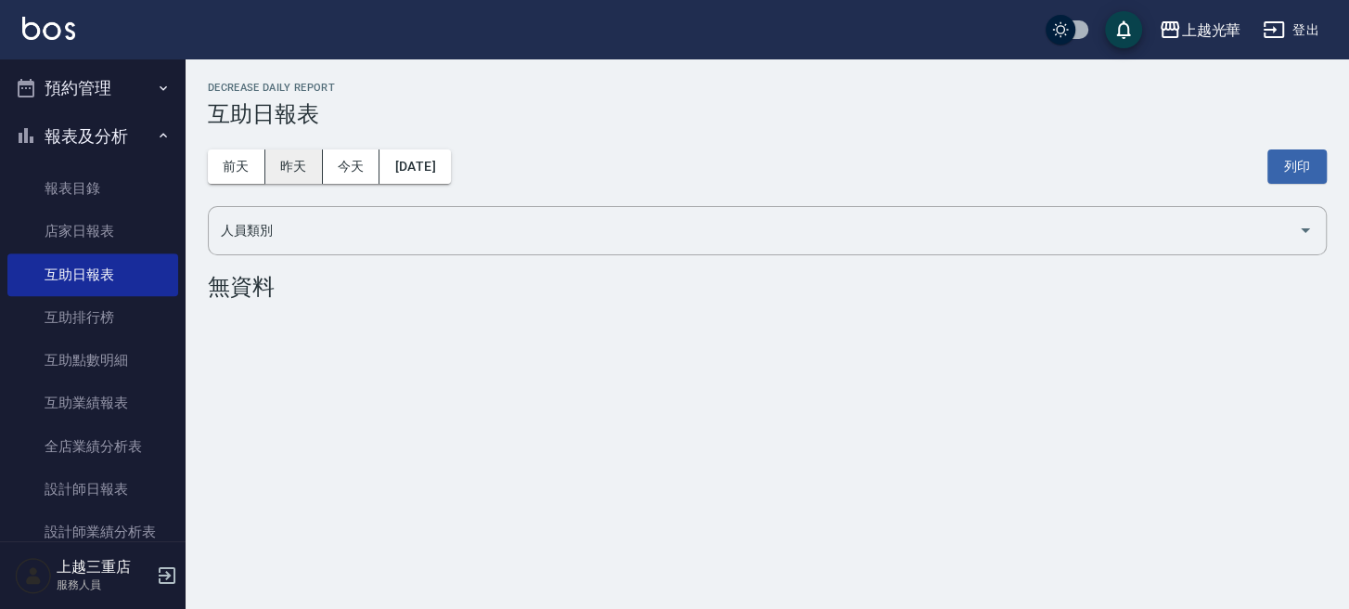
click at [300, 167] on button "昨天" at bounding box center [294, 166] width 58 height 34
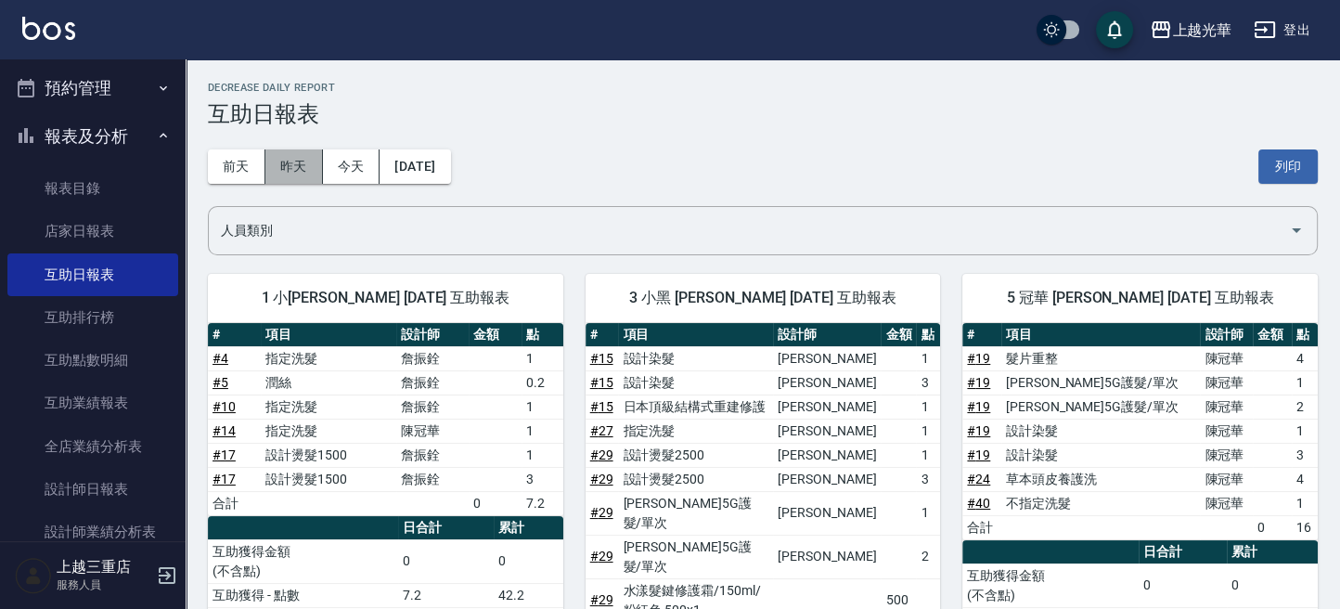
click at [308, 166] on button "昨天" at bounding box center [294, 166] width 58 height 34
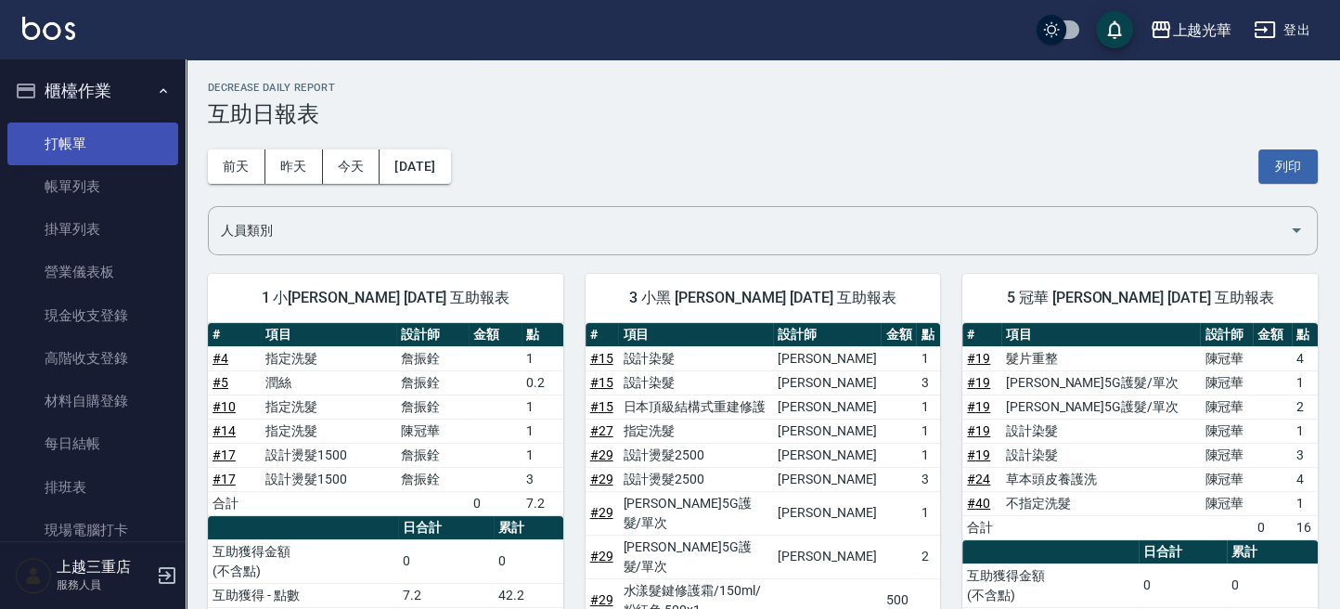
drag, startPoint x: 83, startPoint y: 124, endPoint x: 75, endPoint y: 132, distance: 10.5
click at [83, 124] on link "打帳單" at bounding box center [92, 143] width 171 height 43
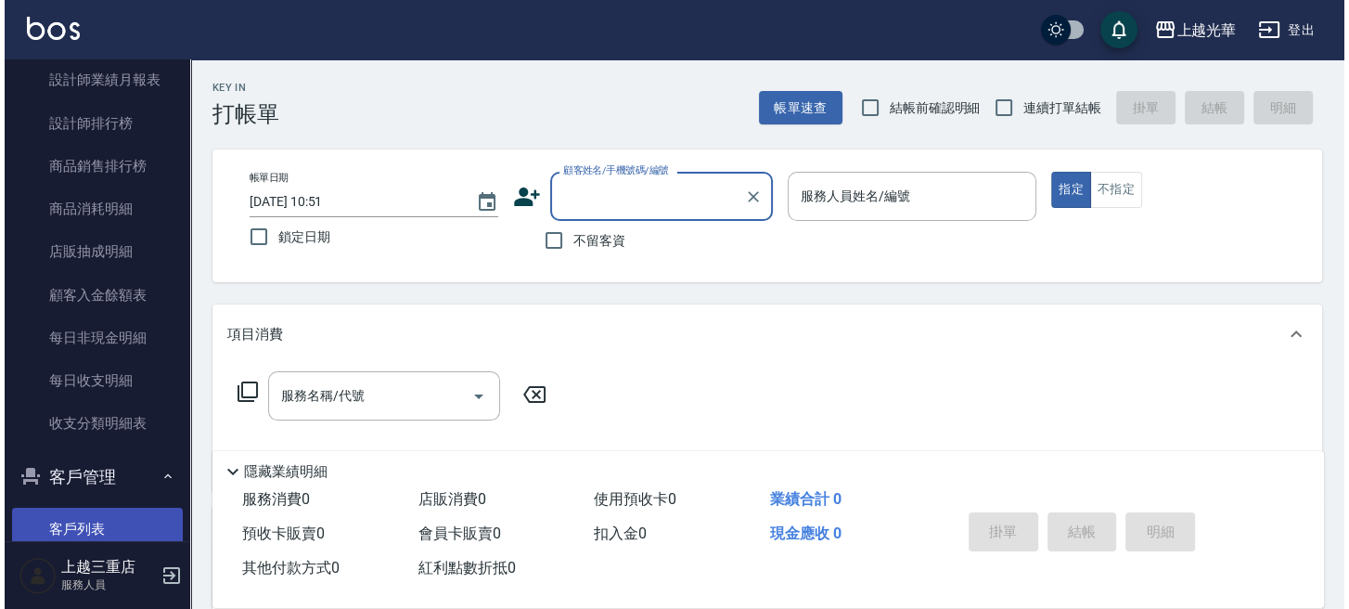
scroll to position [1161, 0]
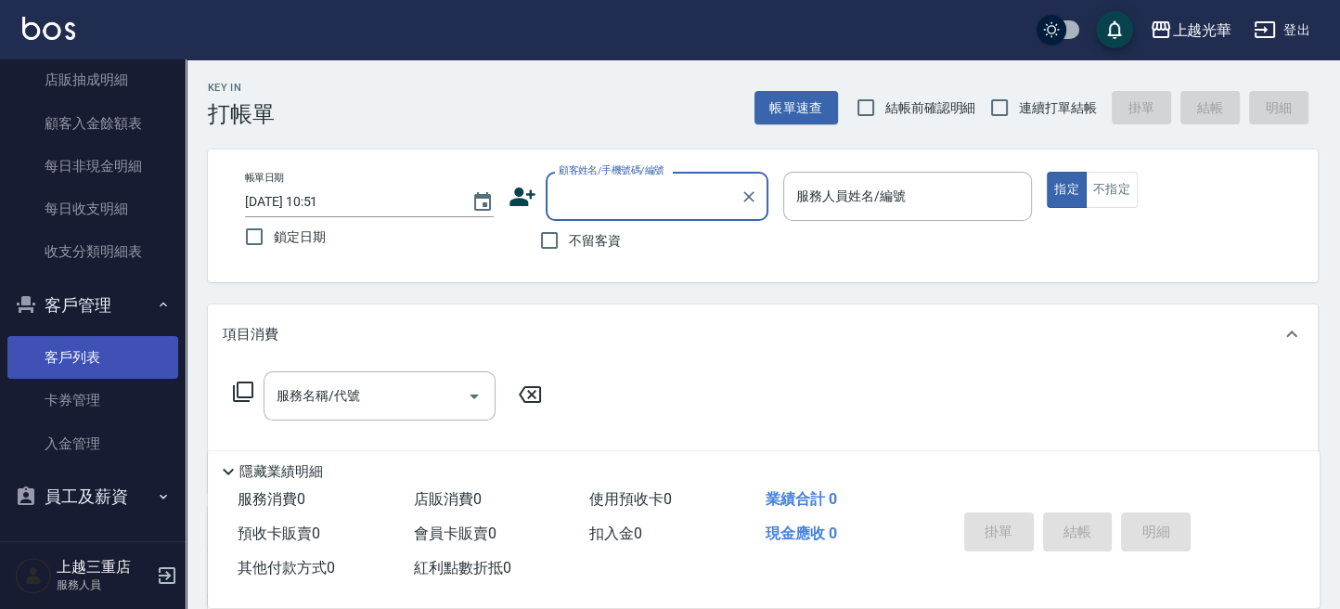
click at [86, 338] on link "客戶列表" at bounding box center [92, 357] width 171 height 43
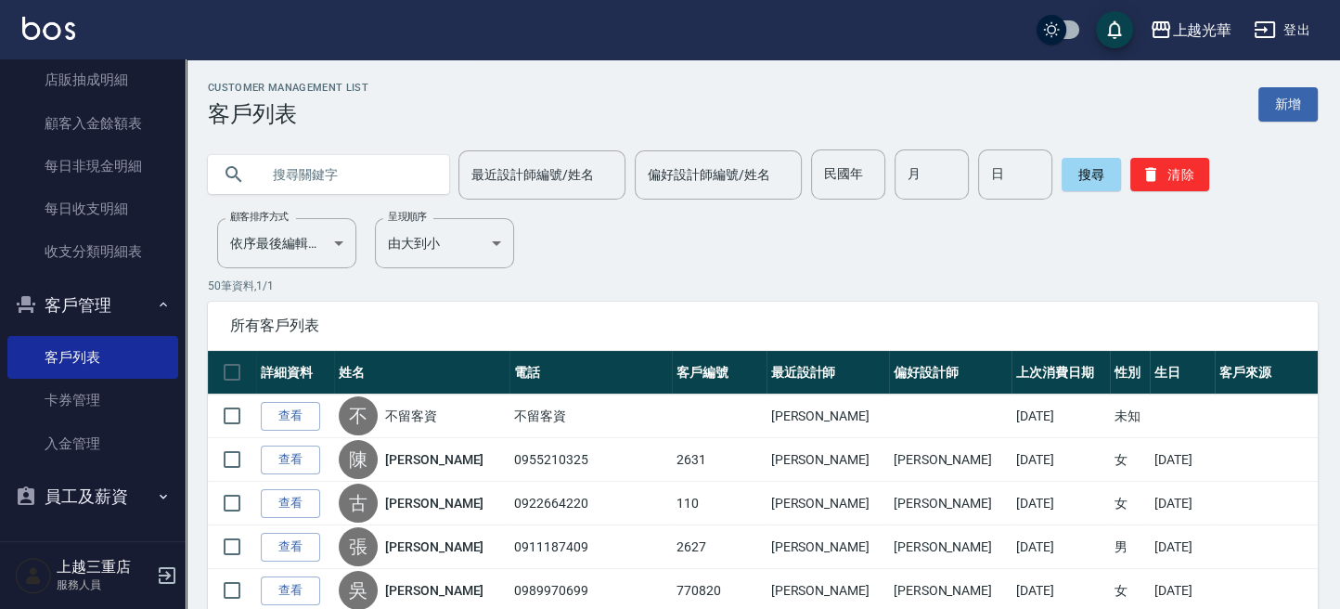
click at [270, 186] on input "text" at bounding box center [347, 174] width 174 height 50
type input "[PERSON_NAME]"
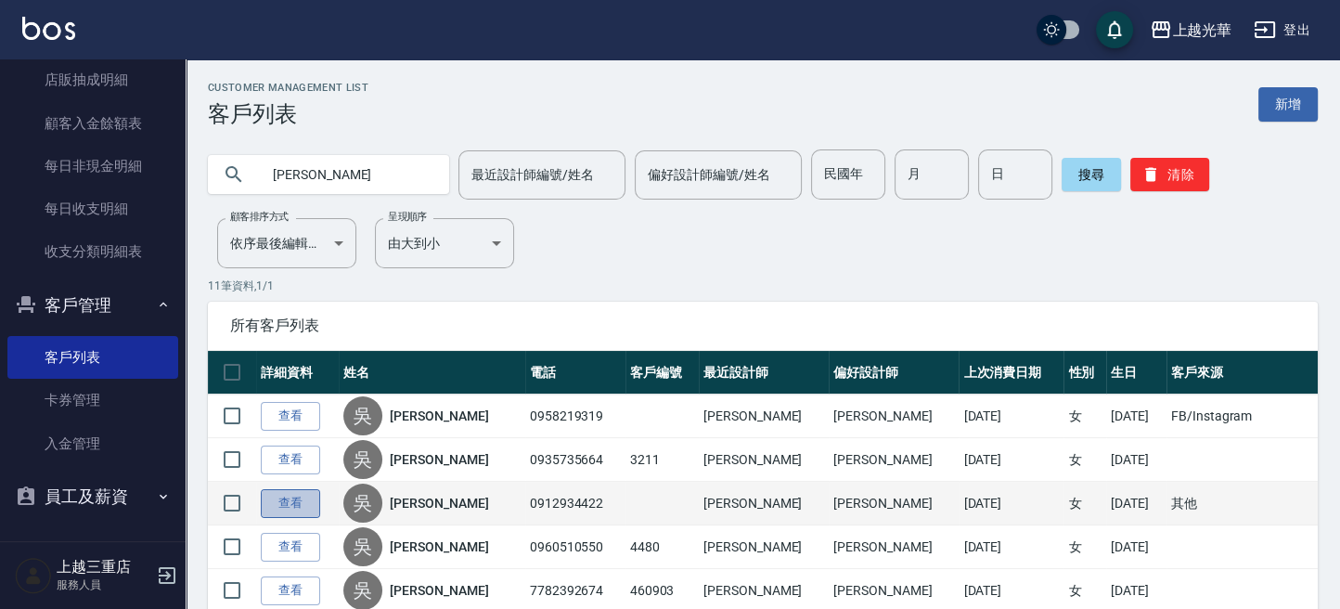
click at [281, 508] on link "查看" at bounding box center [290, 503] width 59 height 29
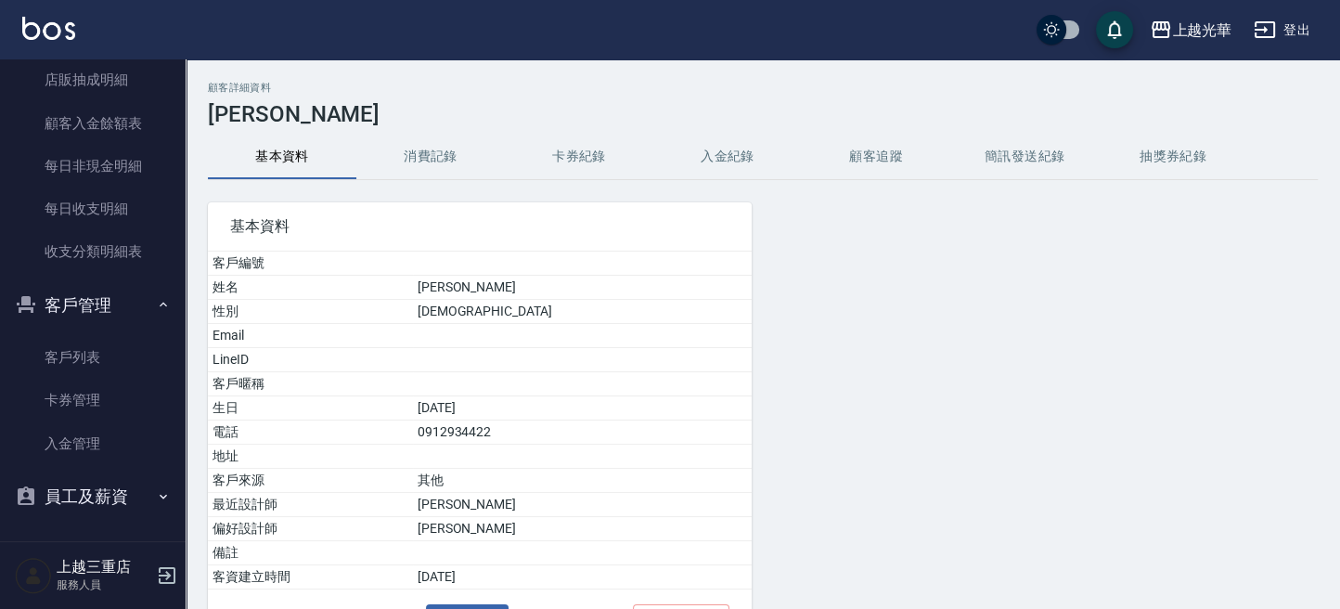
click at [424, 151] on button "消費記錄" at bounding box center [430, 157] width 148 height 45
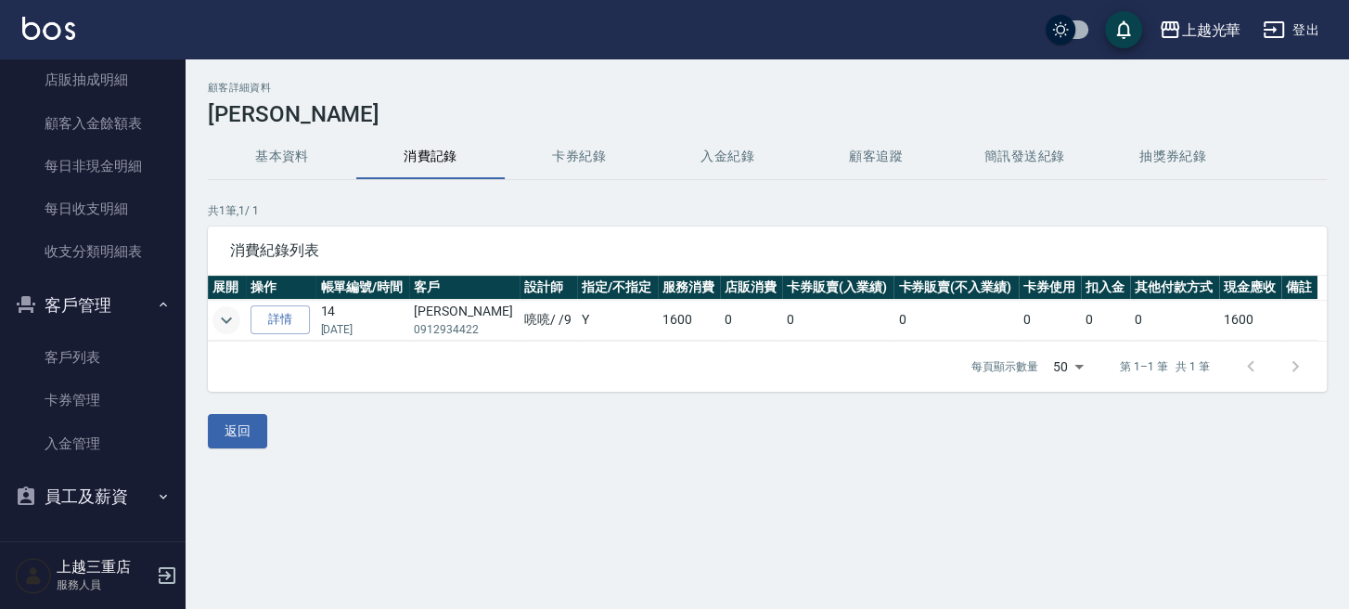
click at [226, 318] on icon "expand row" at bounding box center [226, 320] width 22 height 22
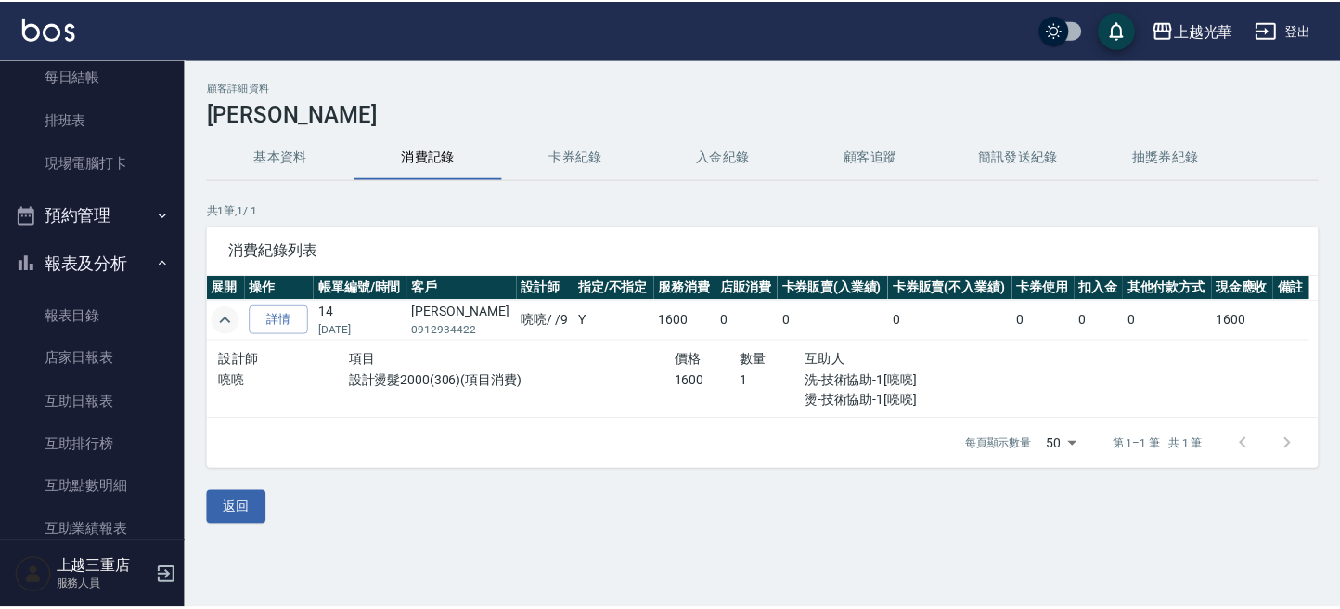
scroll to position [295, 0]
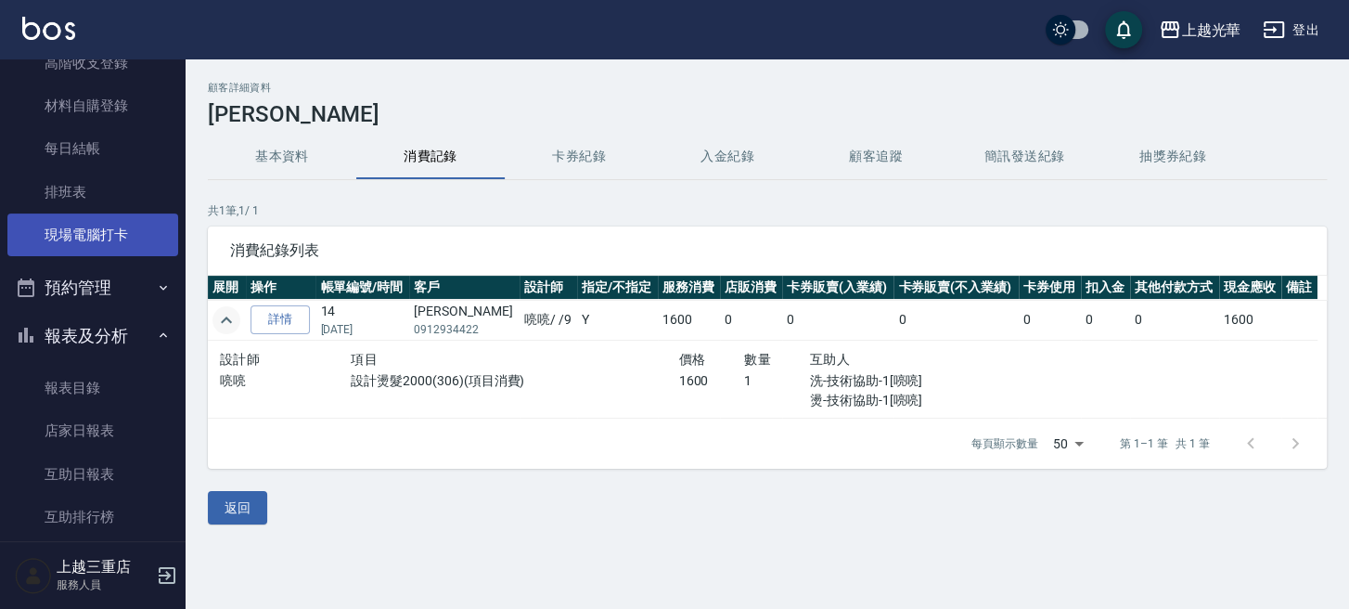
click at [106, 224] on link "現場電腦打卡" at bounding box center [92, 234] width 171 height 43
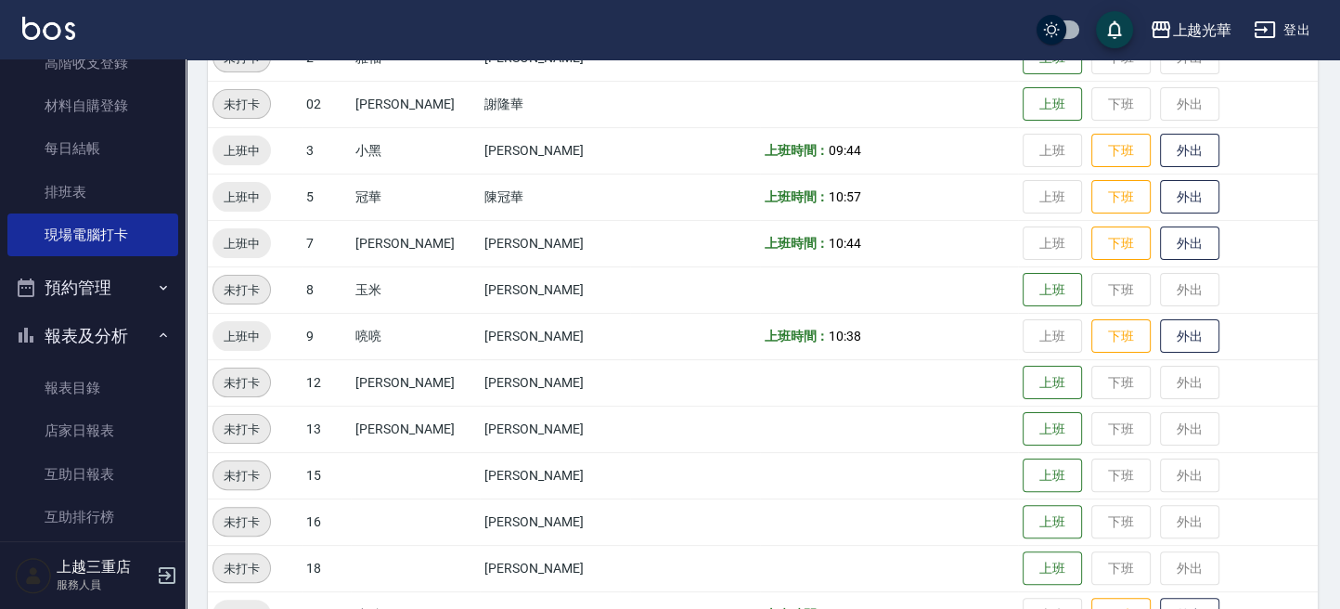
scroll to position [495, 0]
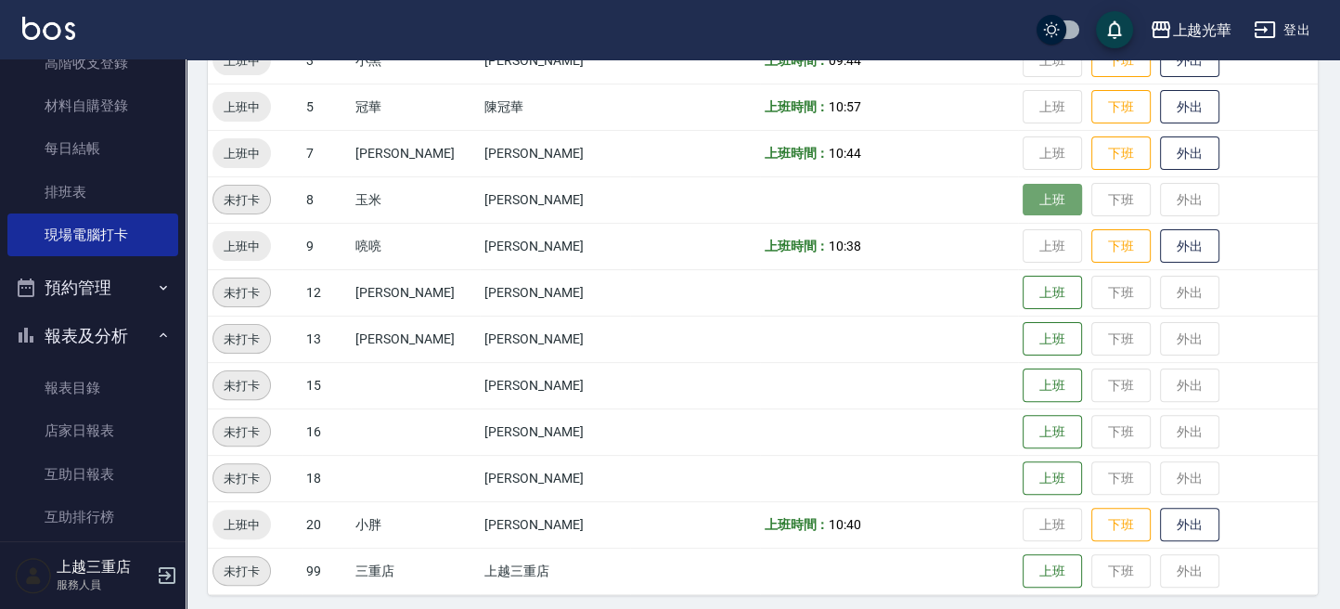
click at [1052, 203] on button "上班" at bounding box center [1052, 200] width 59 height 32
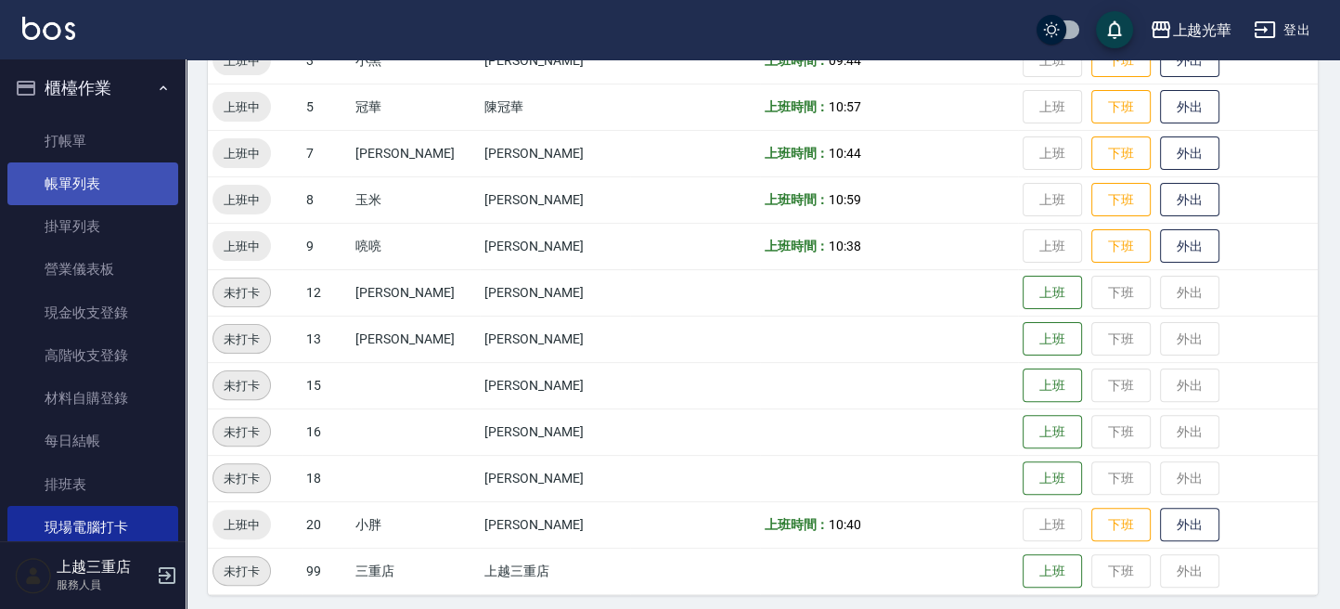
scroll to position [0, 0]
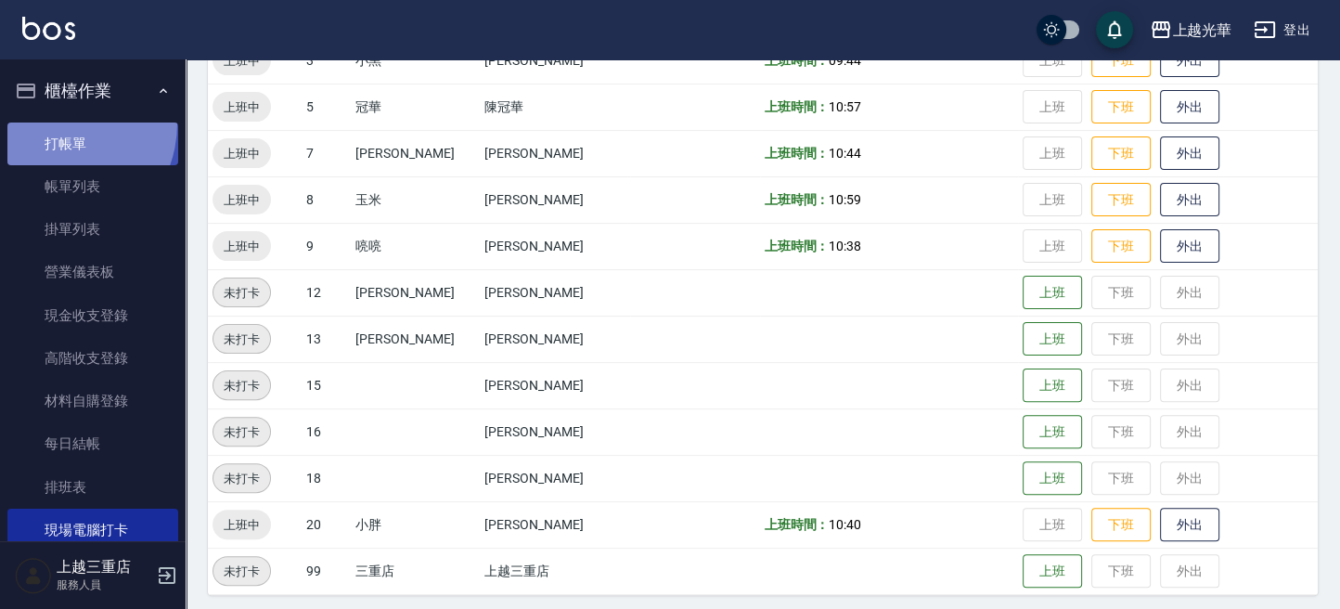
click at [53, 122] on link "打帳單" at bounding box center [92, 143] width 171 height 43
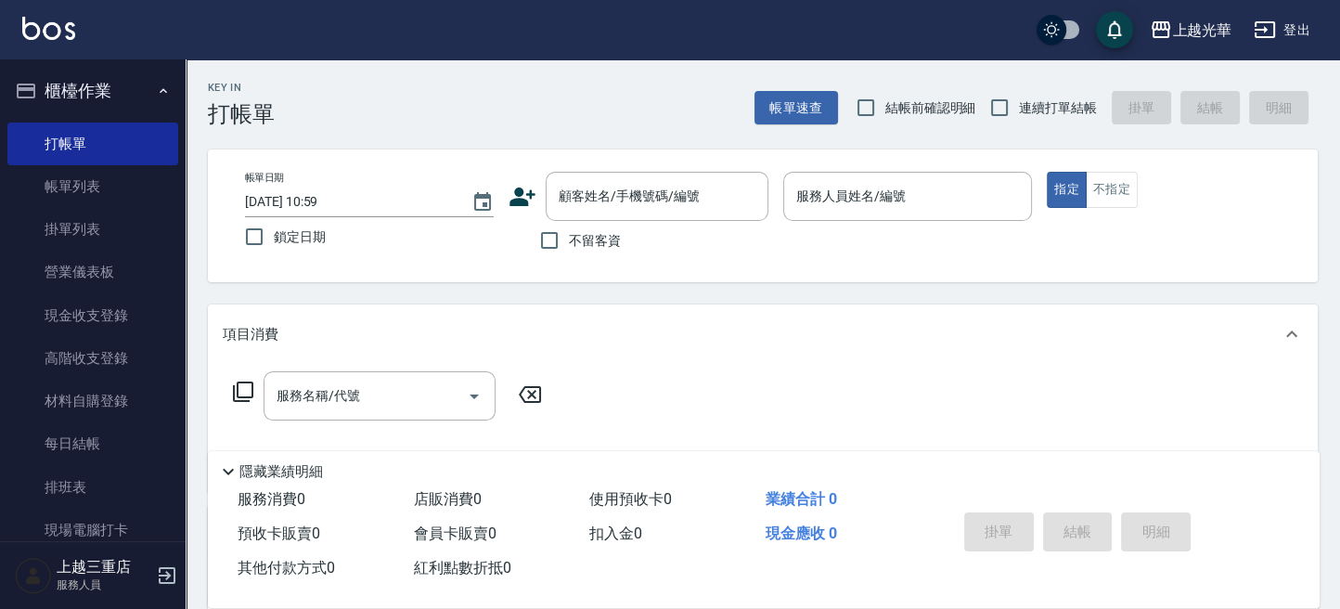
click at [606, 238] on span "不留客資" at bounding box center [595, 240] width 52 height 19
click at [569, 238] on input "不留客資" at bounding box center [549, 240] width 39 height 39
checkbox input "true"
type input "玉米-8"
type button "true"
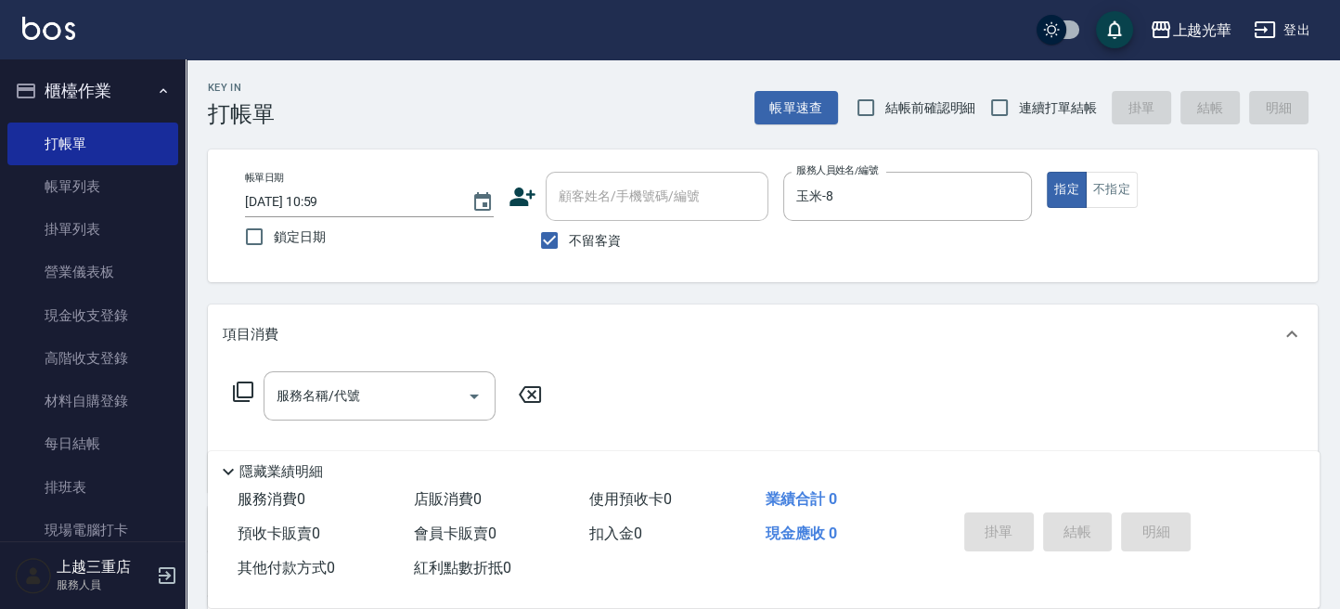
click at [250, 382] on icon at bounding box center [243, 391] width 20 height 20
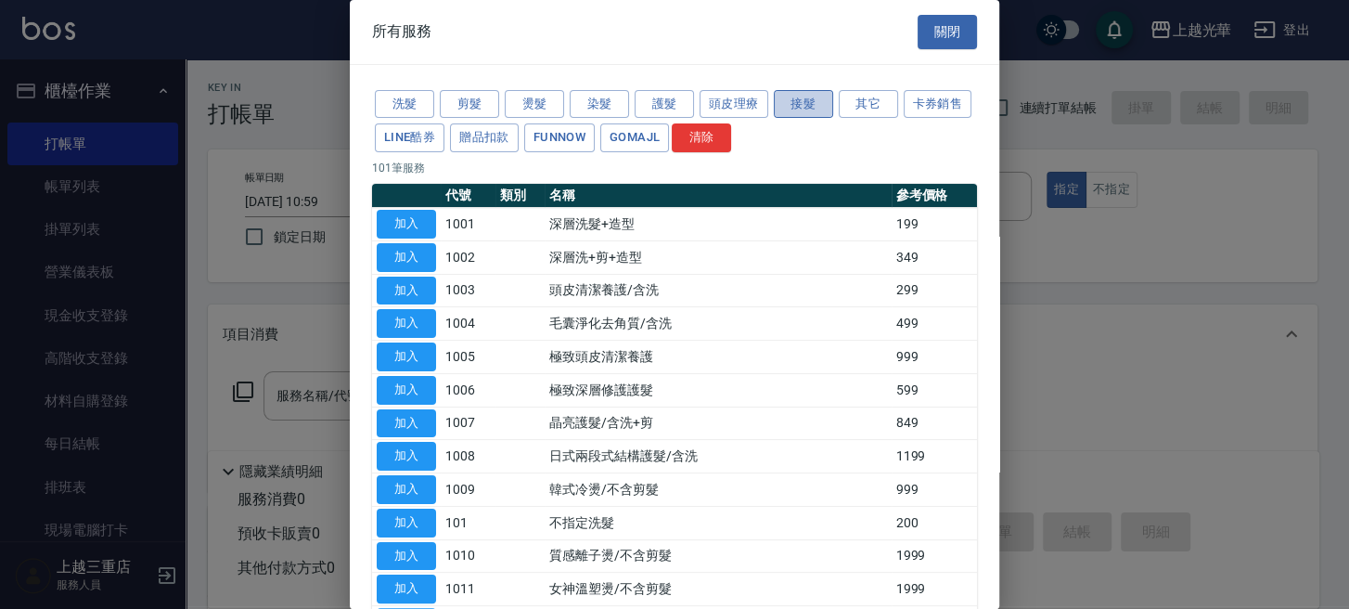
click at [798, 98] on button "接髮" at bounding box center [803, 104] width 59 height 29
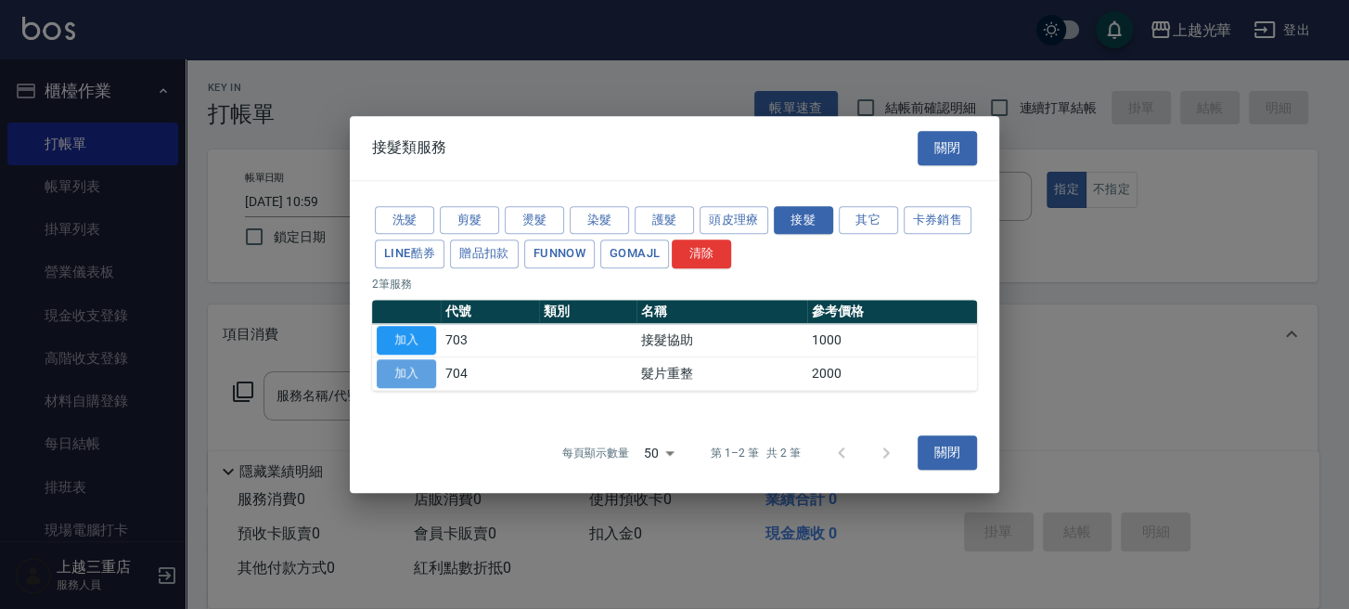
click at [418, 369] on button "加入" at bounding box center [406, 373] width 59 height 29
type input "髮片重整(704)"
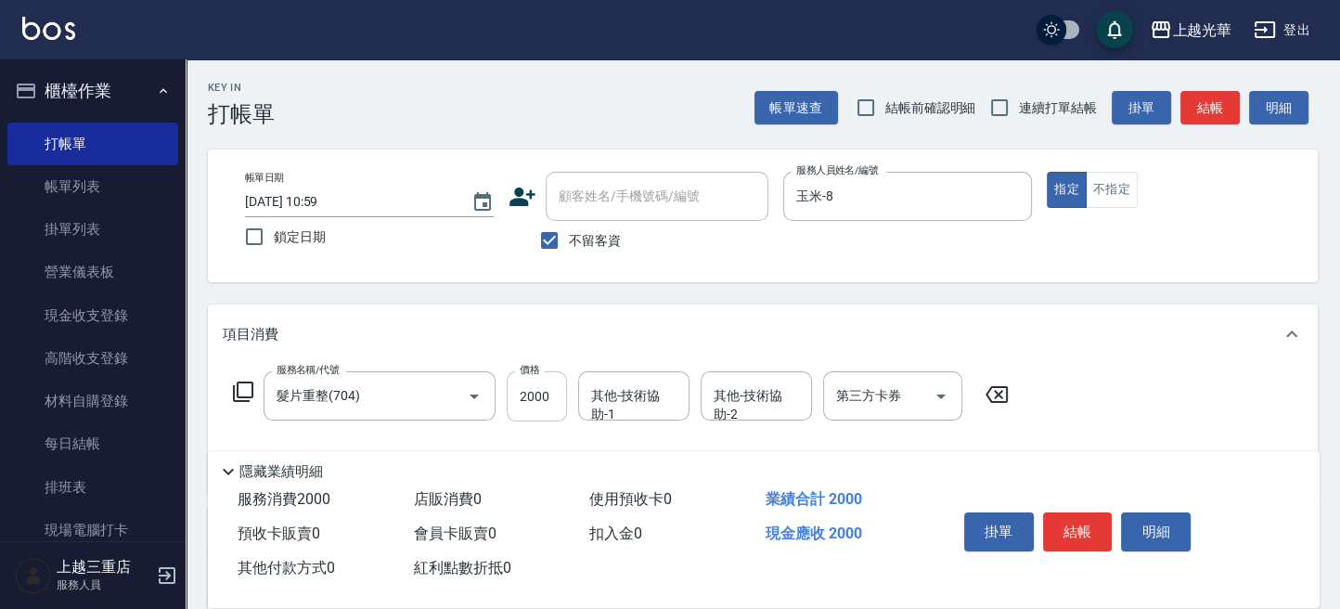
click at [522, 395] on input "2000" at bounding box center [537, 396] width 60 height 50
type input "3000"
type input "玉米-8"
click at [1194, 109] on button "結帳" at bounding box center [1209, 108] width 59 height 34
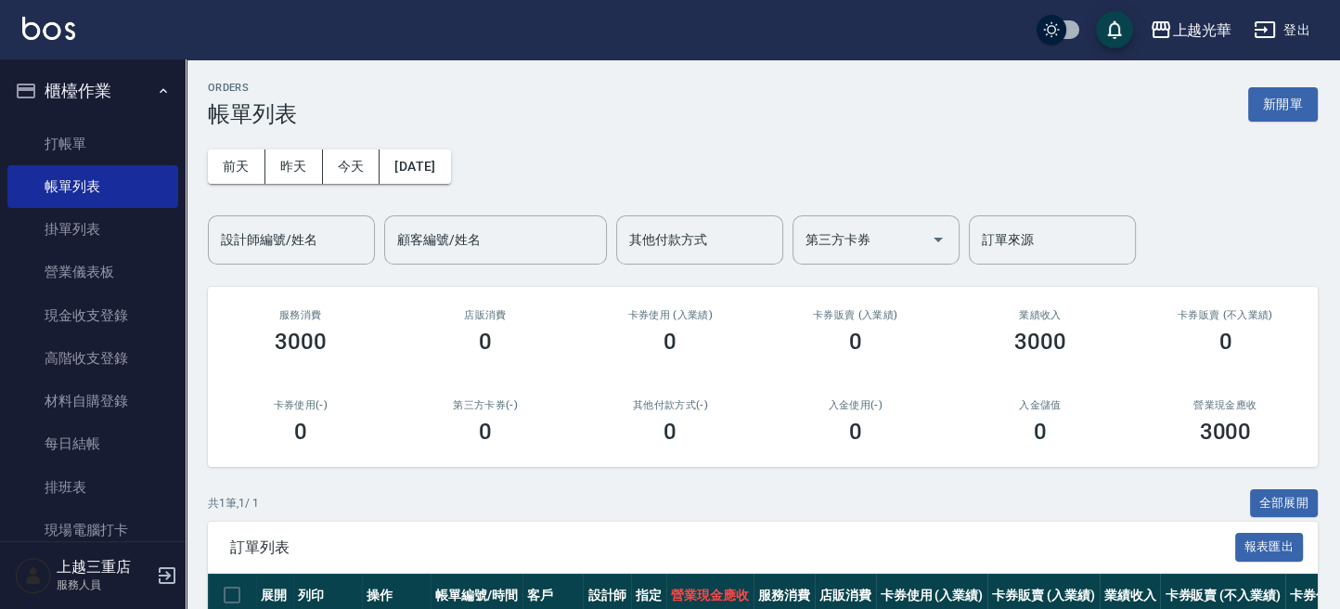
click at [64, 34] on img at bounding box center [48, 28] width 53 height 23
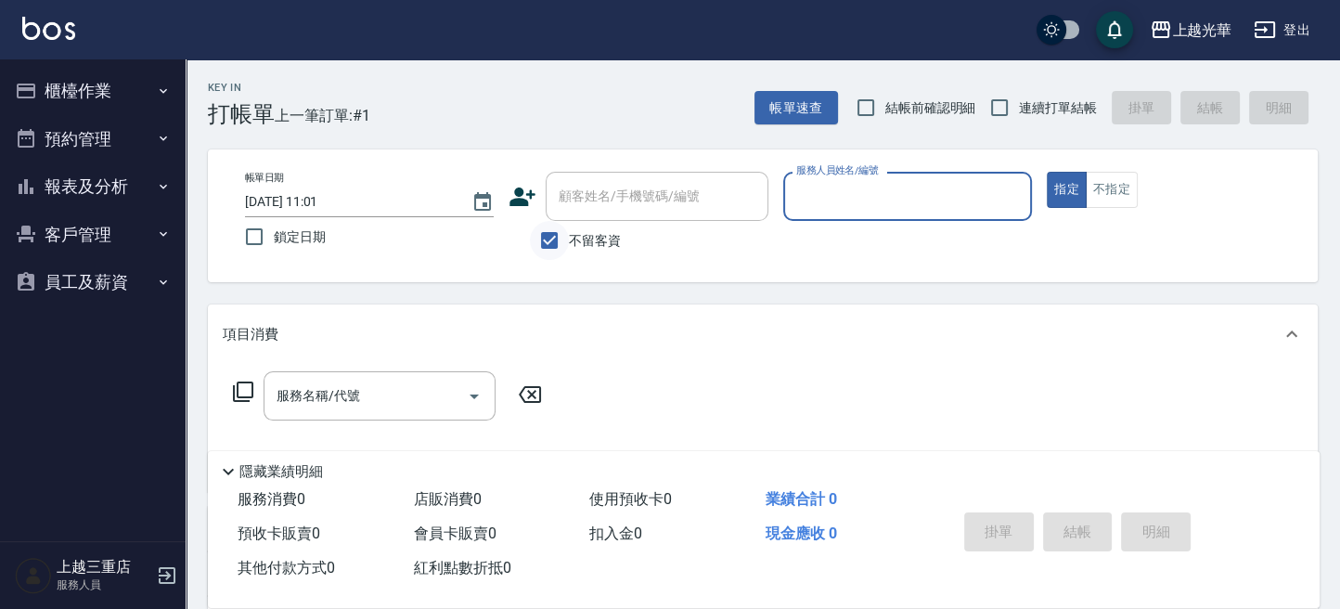
click at [539, 242] on input "不留客資" at bounding box center [549, 240] width 39 height 39
checkbox input "false"
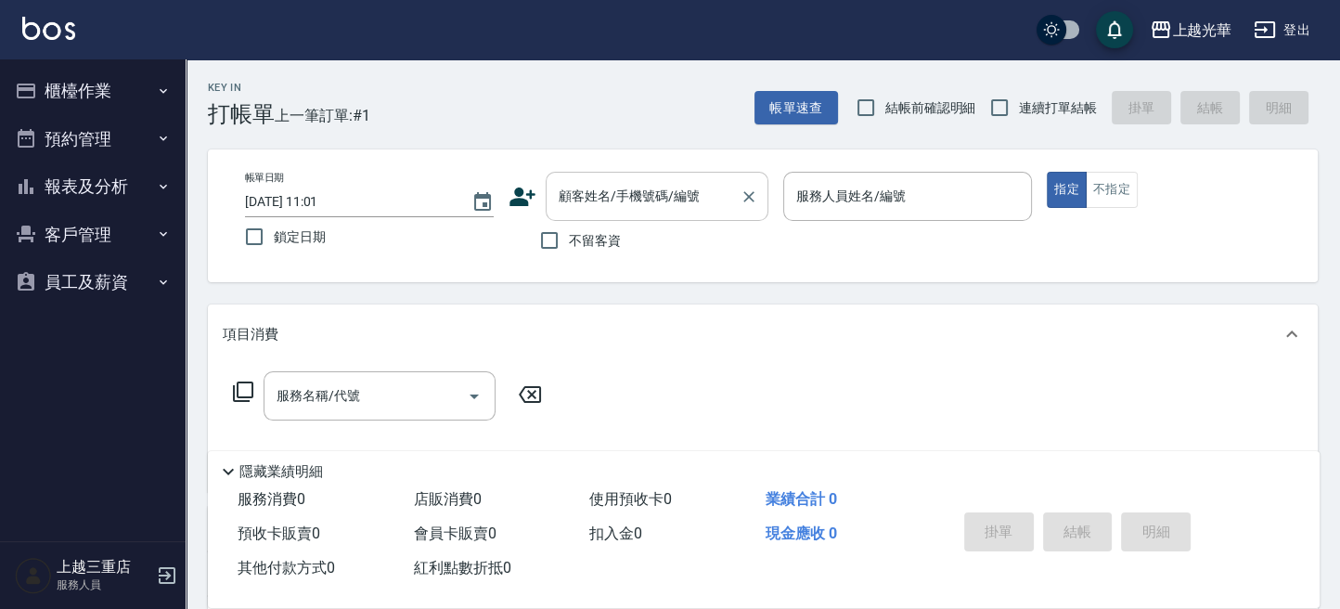
click at [640, 212] on div "顧客姓名/手機號碼/編號" at bounding box center [657, 196] width 223 height 49
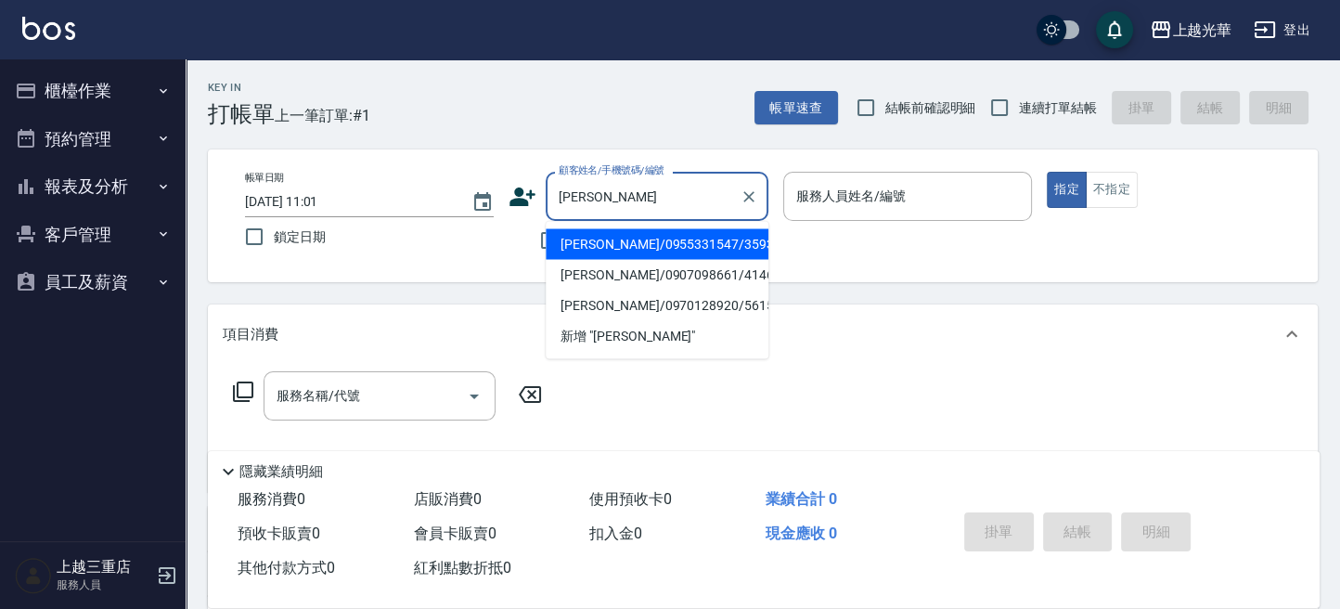
click at [695, 245] on li "[PERSON_NAME]/0955331547/3593" at bounding box center [657, 243] width 223 height 31
type input "[PERSON_NAME]/0955331547/3593"
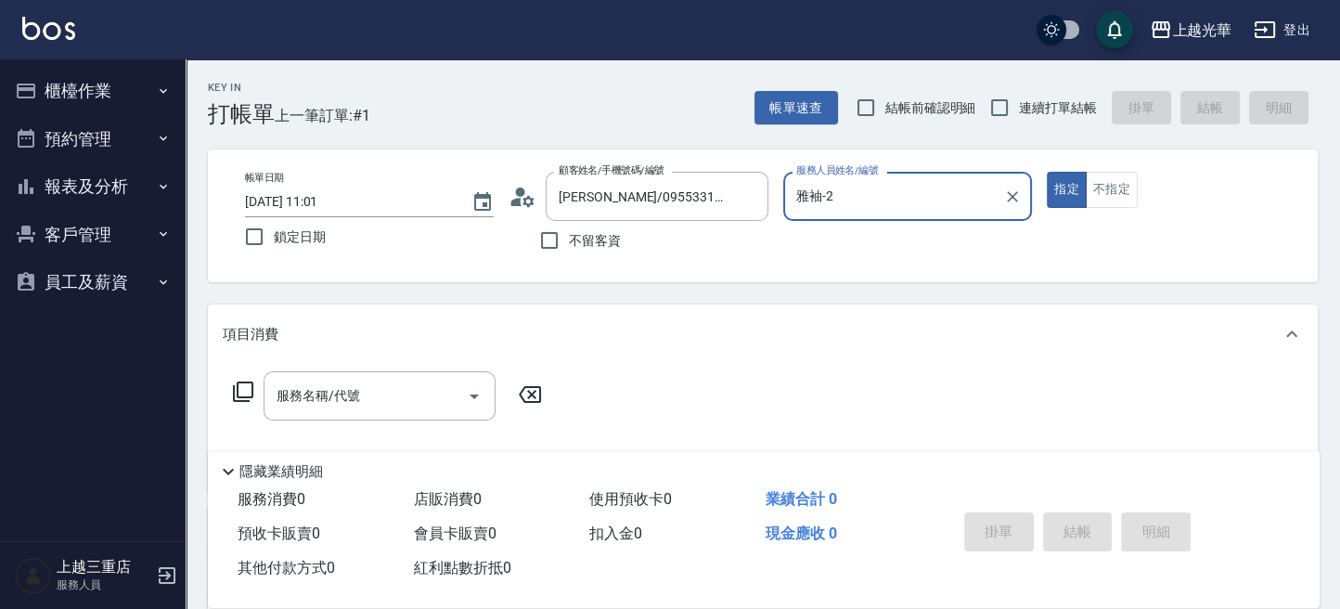
type input "雅袖-2"
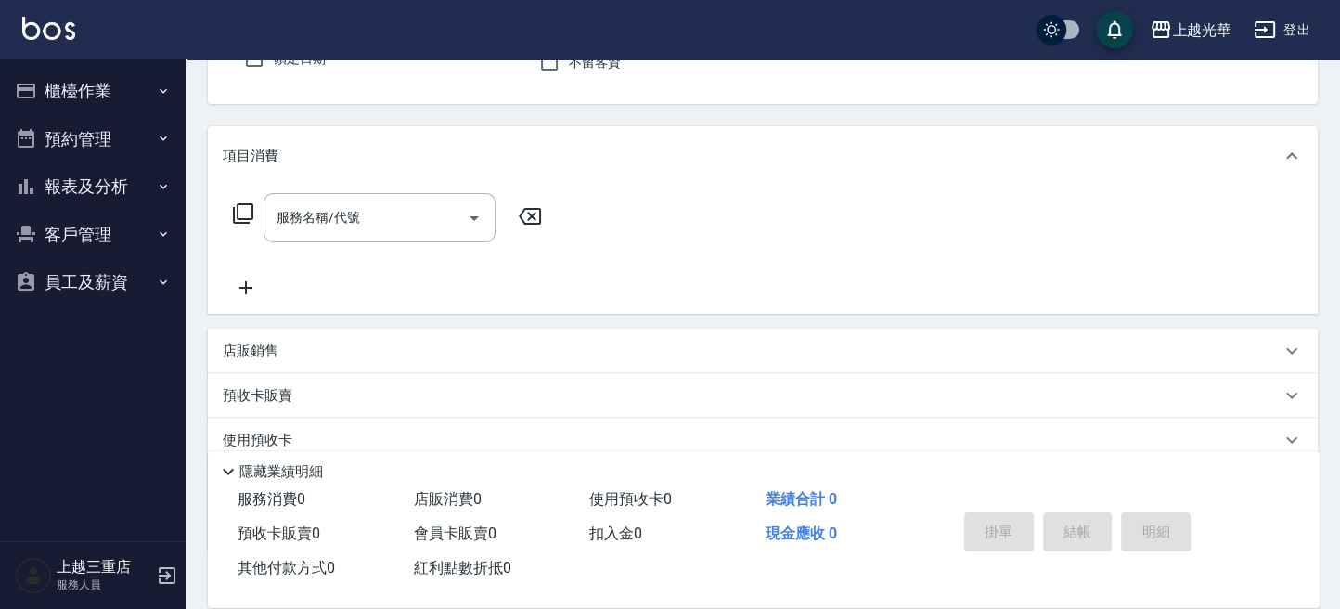
scroll to position [247, 0]
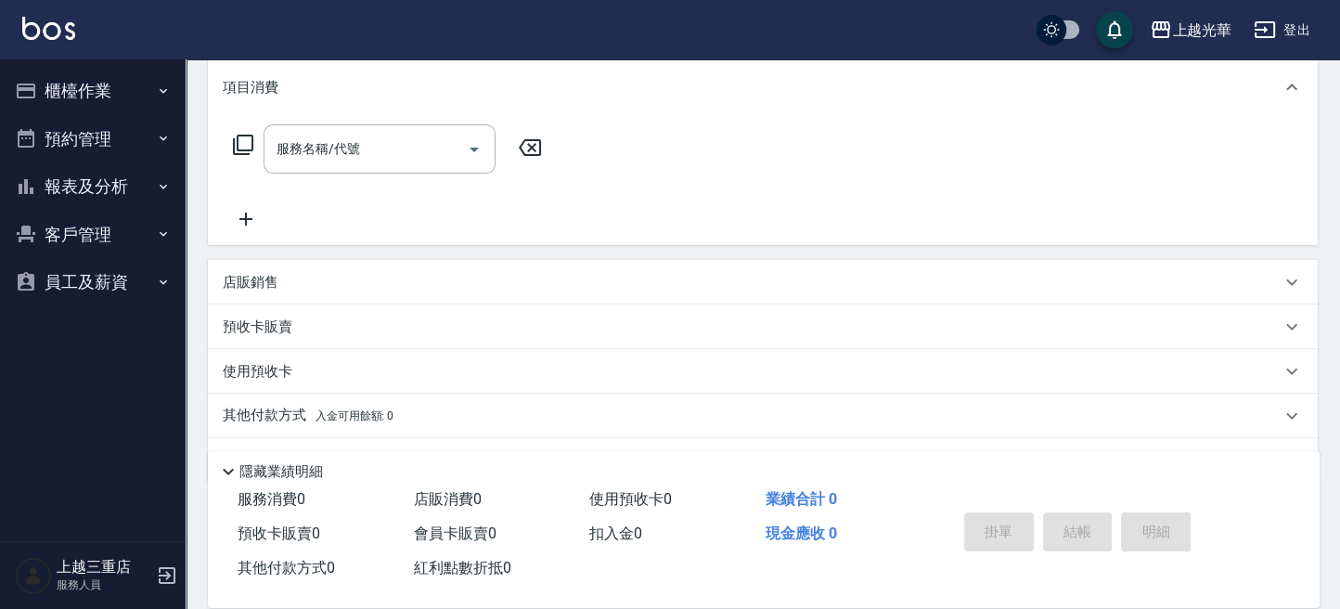
click at [320, 141] on div "服務名稱/代號 服務名稱/代號" at bounding box center [380, 148] width 232 height 49
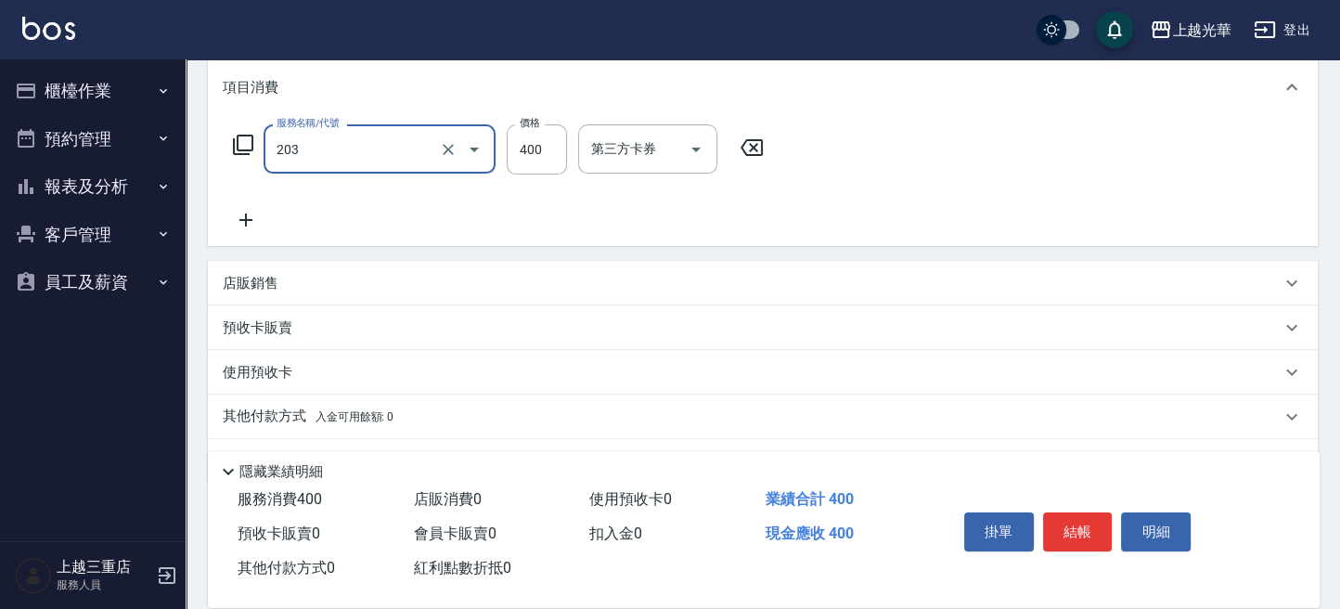
type input "指定單剪(203)"
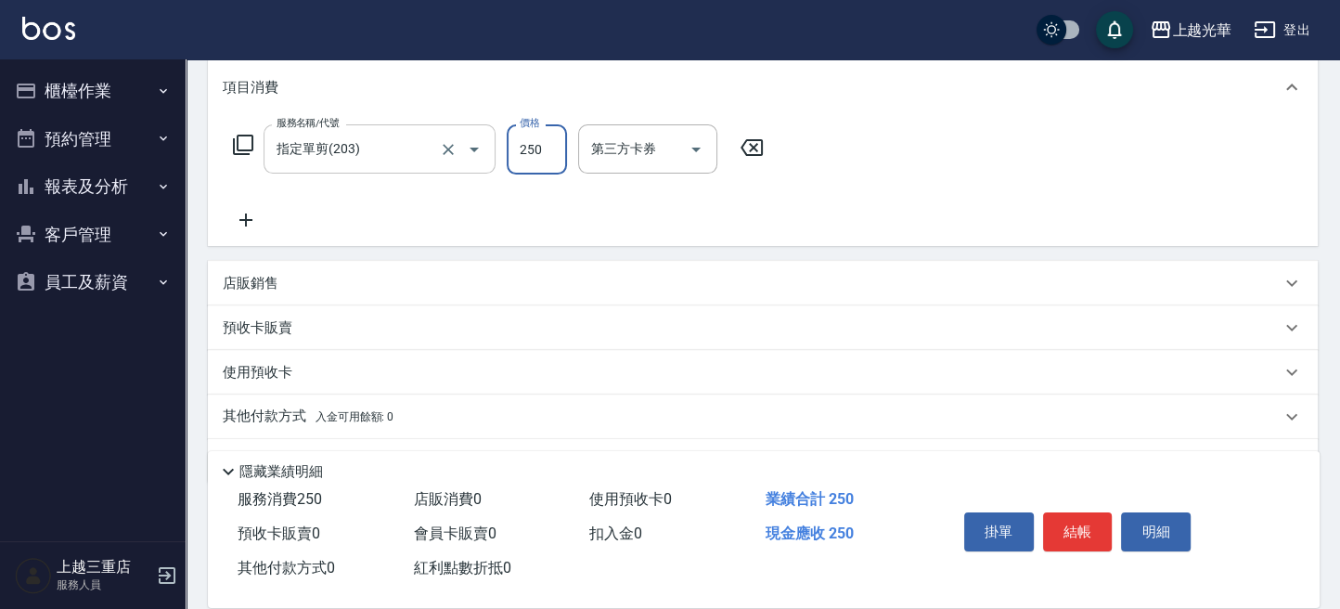
type input "250"
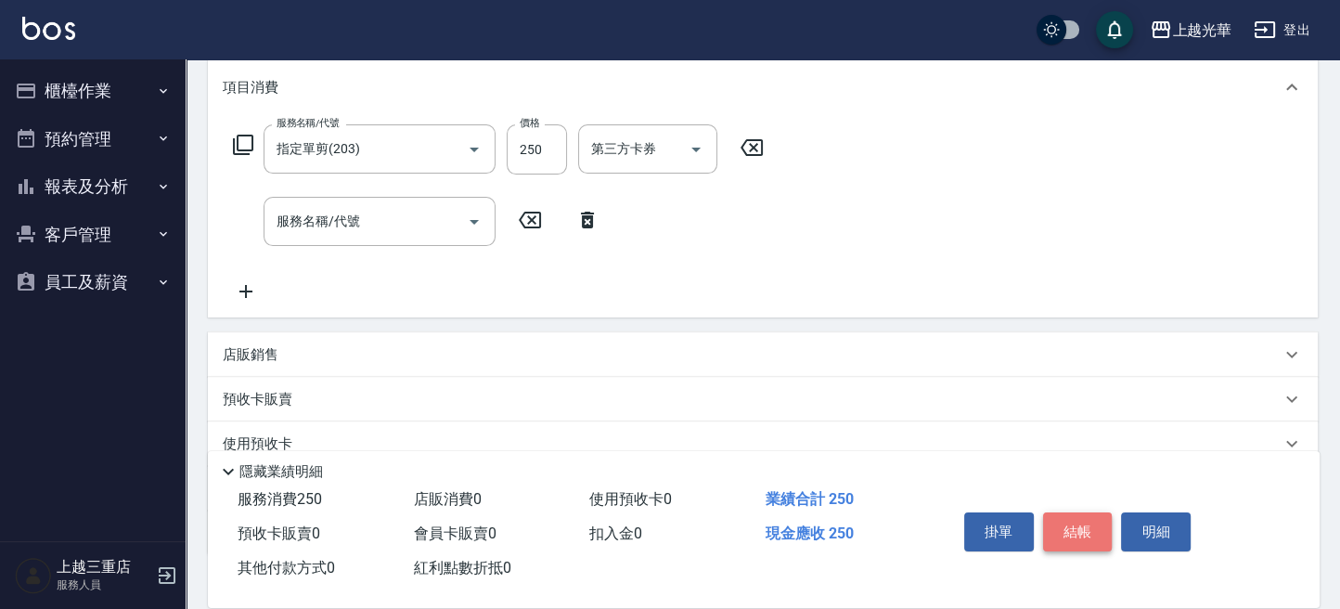
click at [1077, 525] on button "結帳" at bounding box center [1078, 531] width 70 height 39
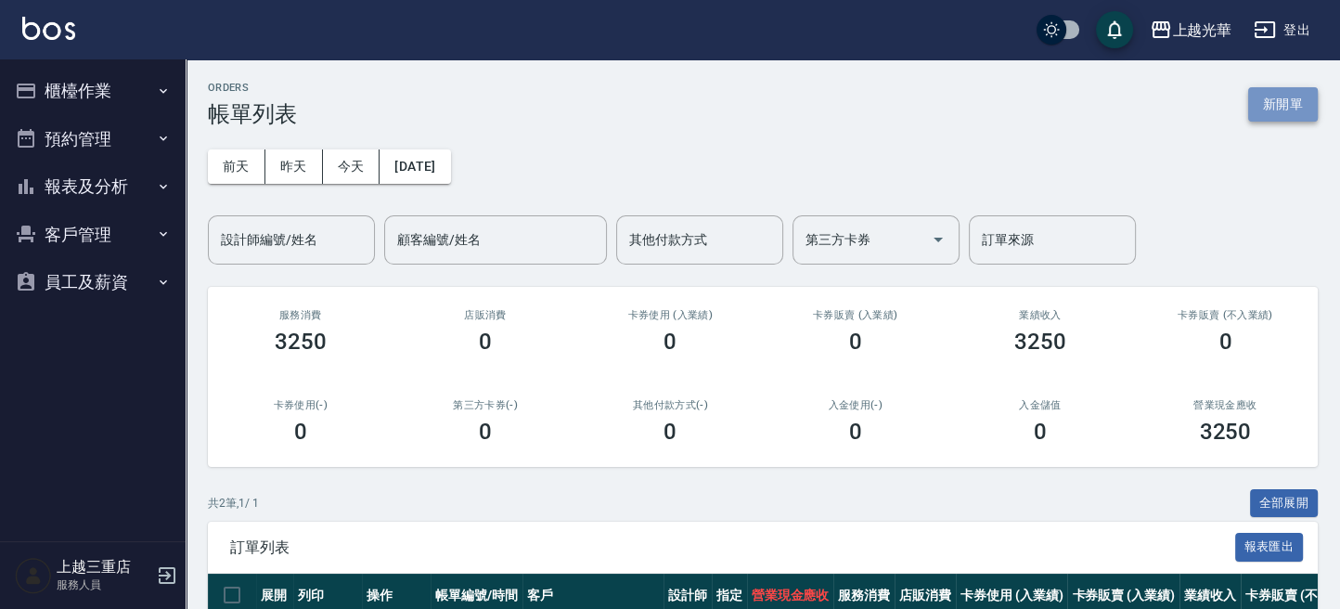
click at [1293, 111] on button "新開單" at bounding box center [1283, 104] width 70 height 34
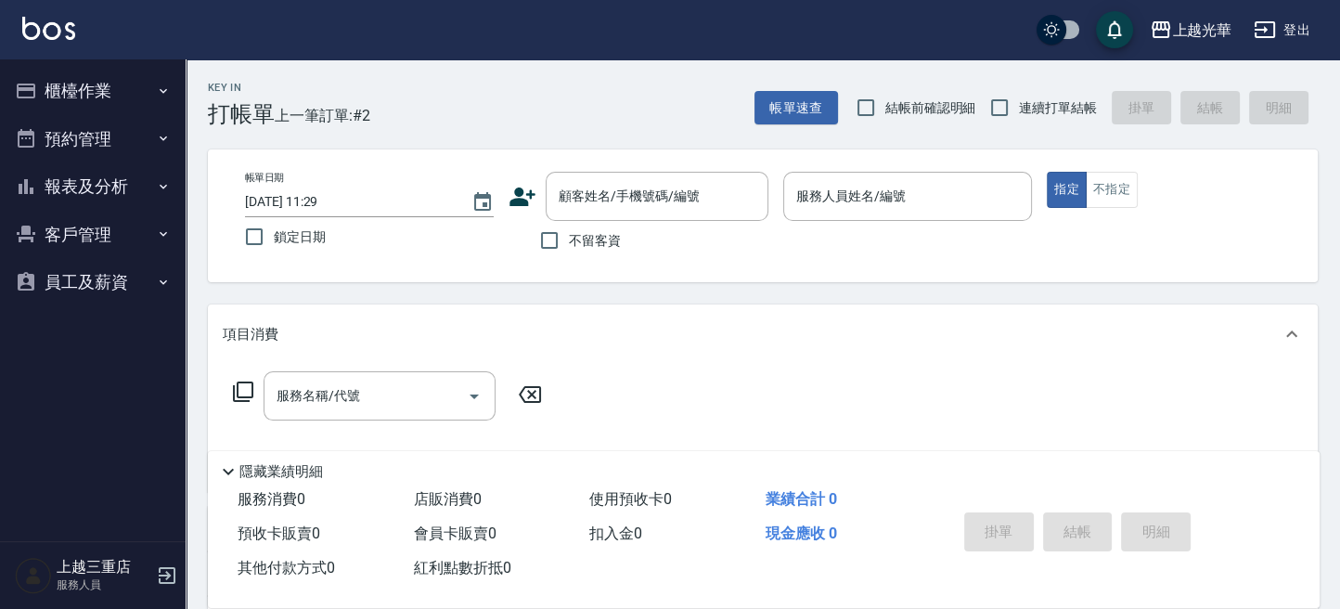
click at [583, 237] on span "不留客資" at bounding box center [595, 240] width 52 height 19
click at [569, 237] on input "不留客資" at bounding box center [549, 240] width 39 height 39
checkbox input "true"
type input "1"
type button "true"
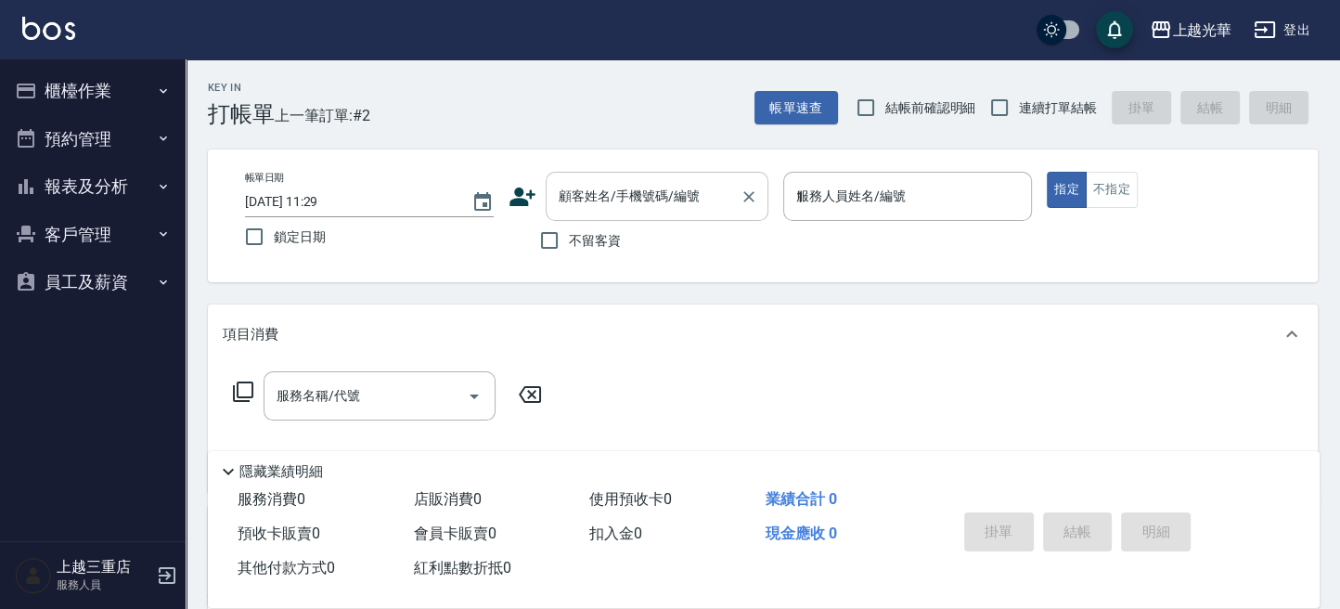
type input "小[PERSON_NAME]-1"
click at [1011, 100] on input "連續打單結帳" at bounding box center [999, 107] width 39 height 39
checkbox input "true"
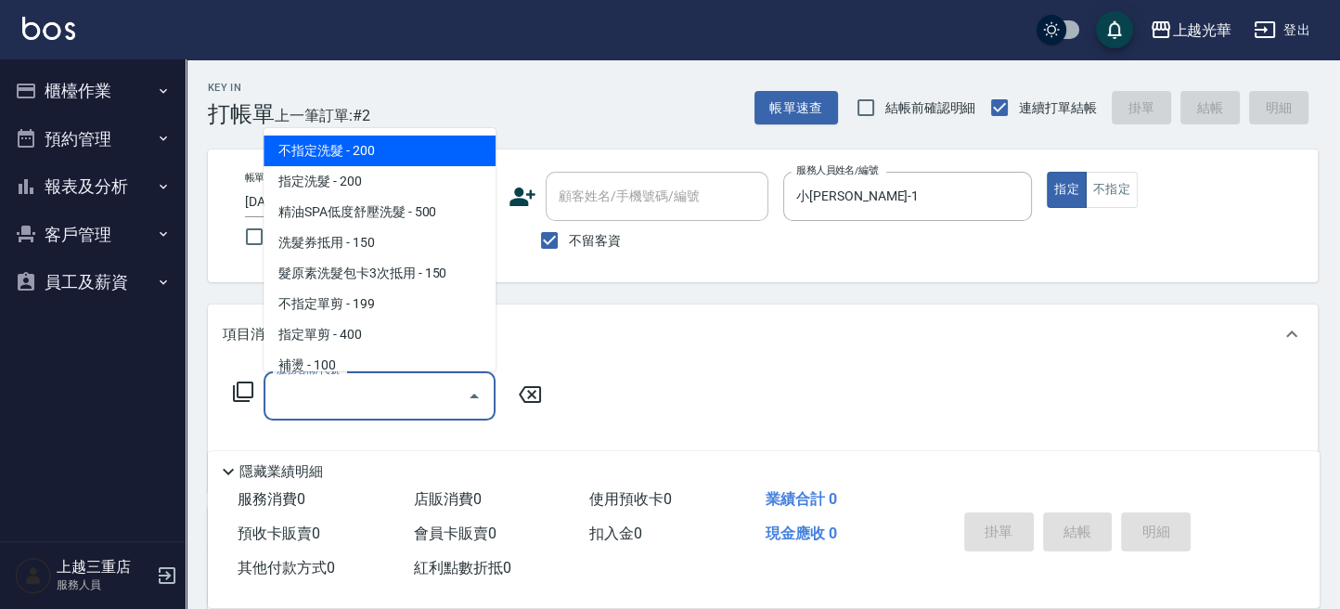
click at [325, 393] on input "服務名稱/代號" at bounding box center [365, 396] width 187 height 32
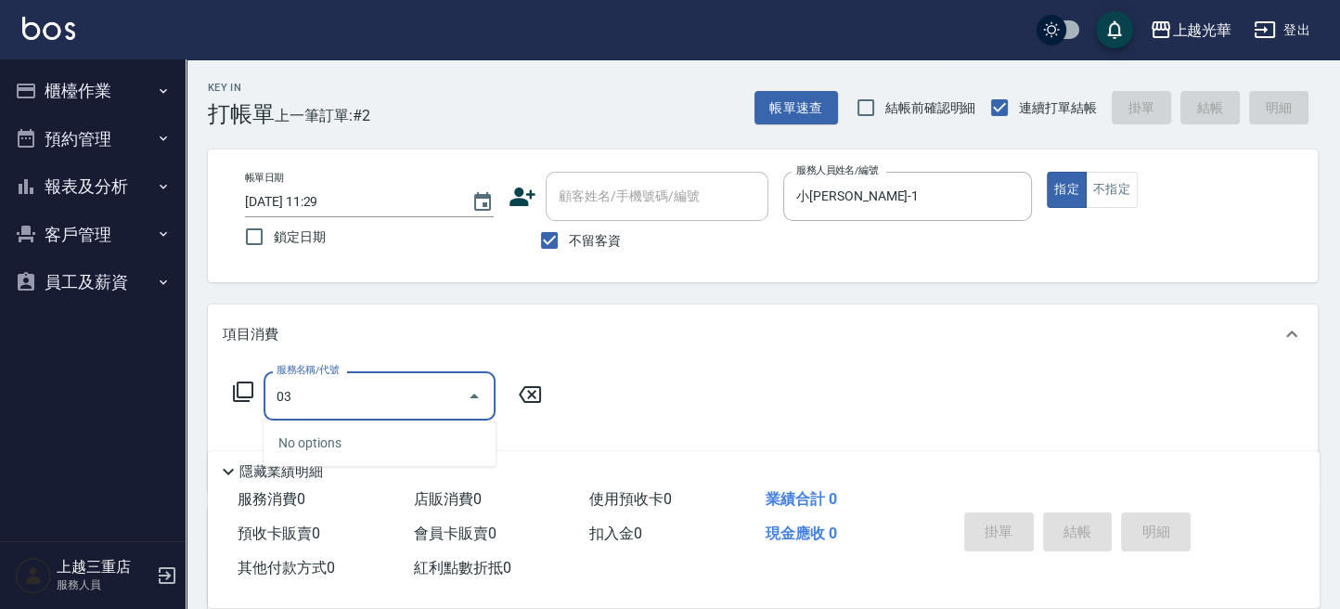
drag, startPoint x: 389, startPoint y: 404, endPoint x: 12, endPoint y: 408, distance: 376.8
click at [3, 411] on div "上越光華 登出 櫃檯作業 打帳單 帳單列表 掛單列表 營業儀表板 現金收支登錄 高階收支登錄 材料自購登錄 每日結帳 排班表 現場電腦打卡 預約管理 預約管理…" at bounding box center [670, 430] width 1340 height 860
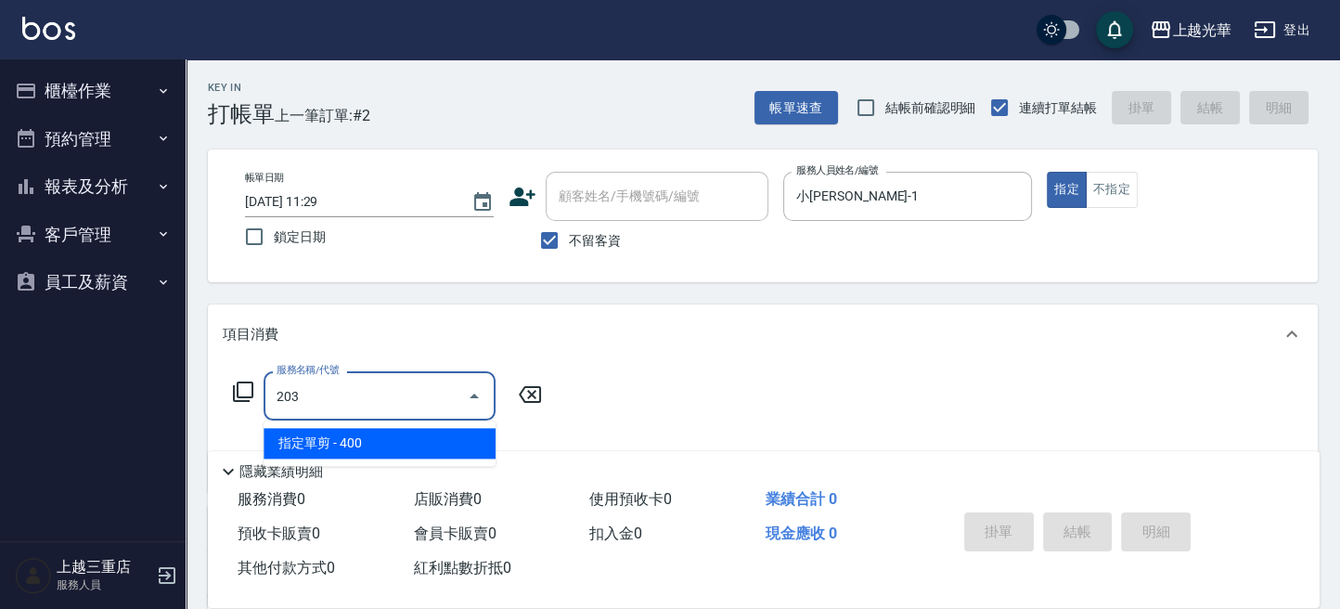
type input "指定單剪(203)"
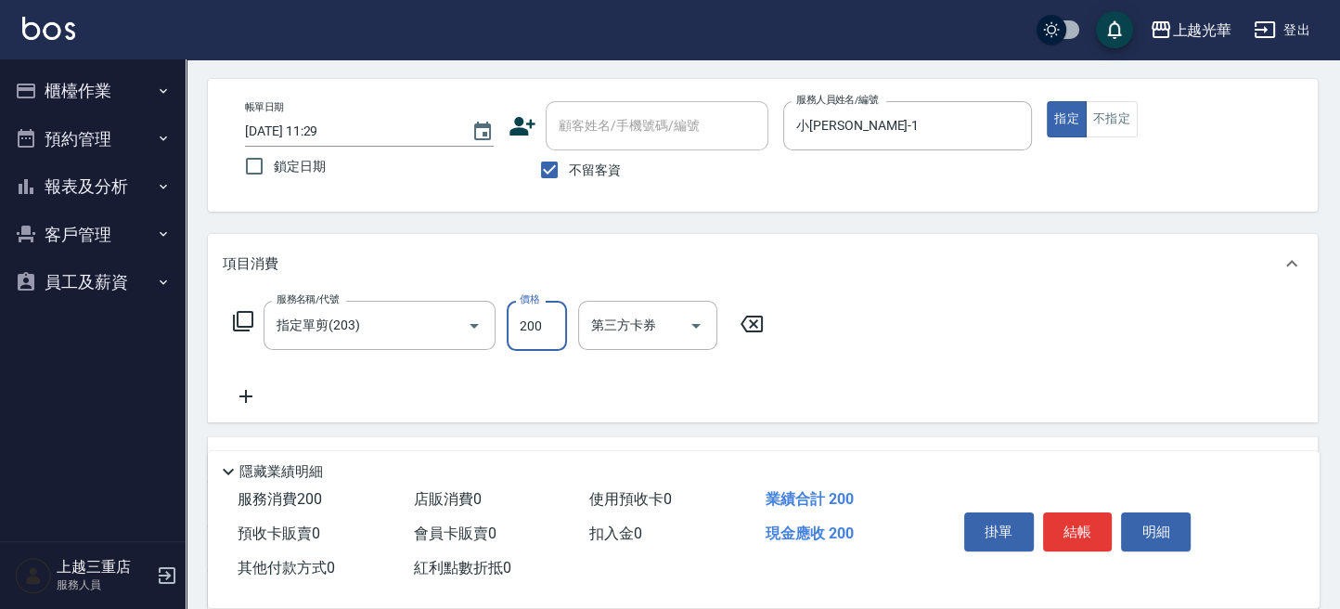
scroll to position [123, 0]
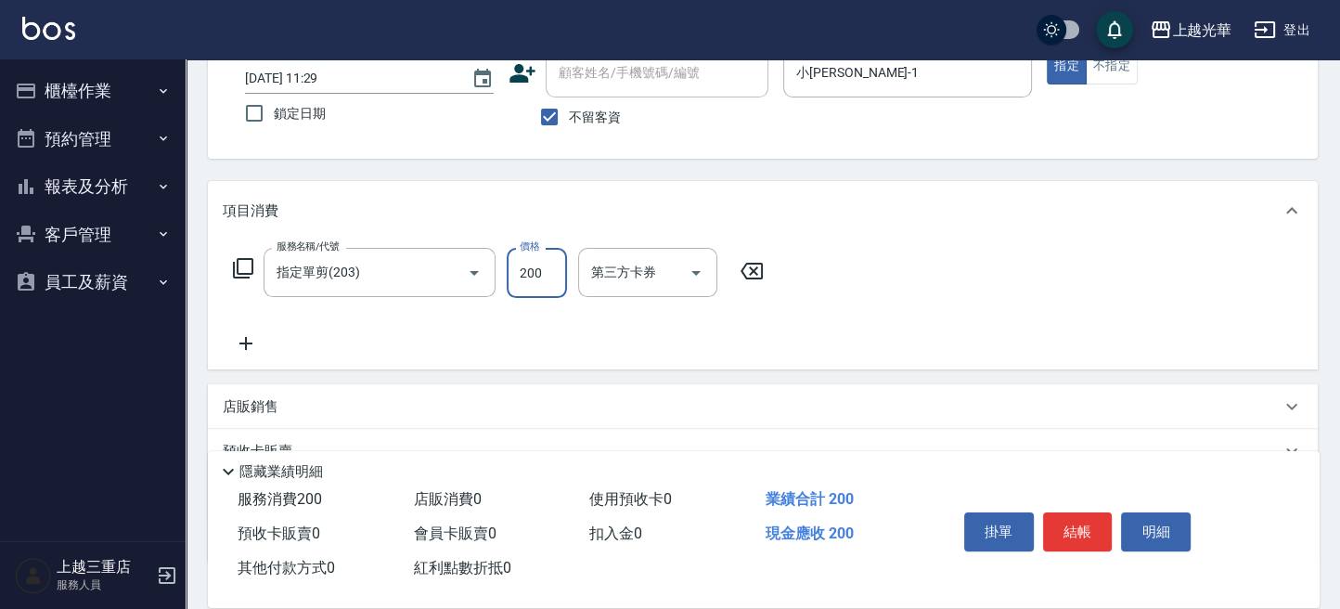
type input "200"
click at [250, 351] on icon at bounding box center [246, 343] width 46 height 22
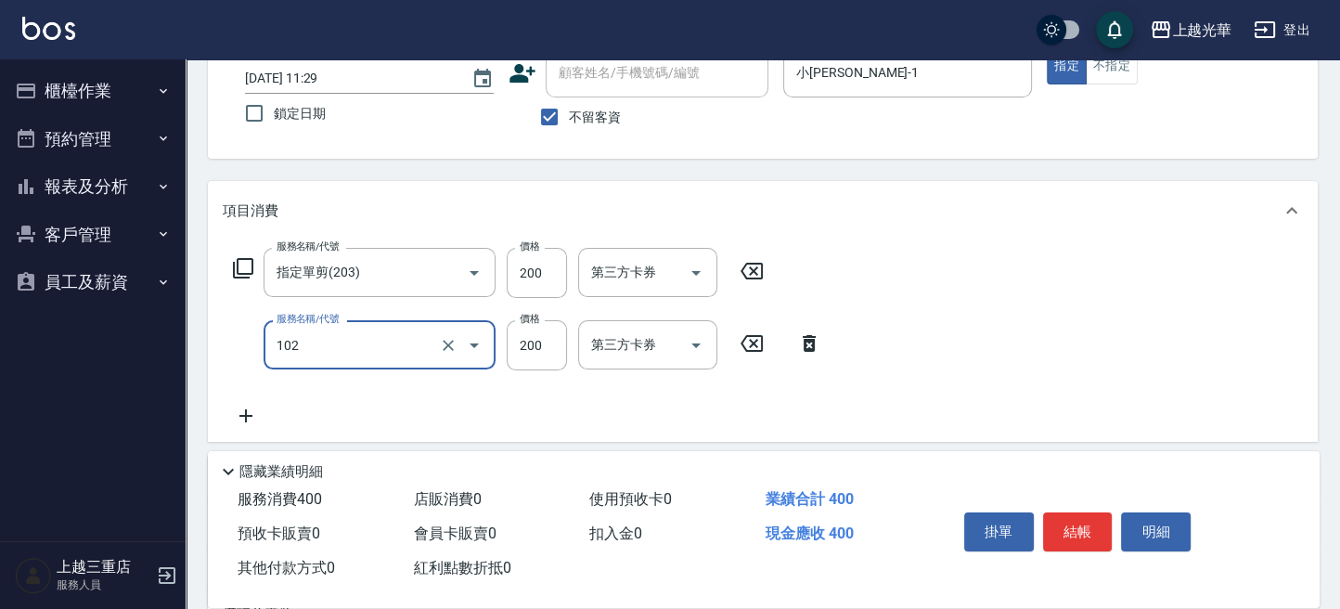
type input "指定洗髮(102)"
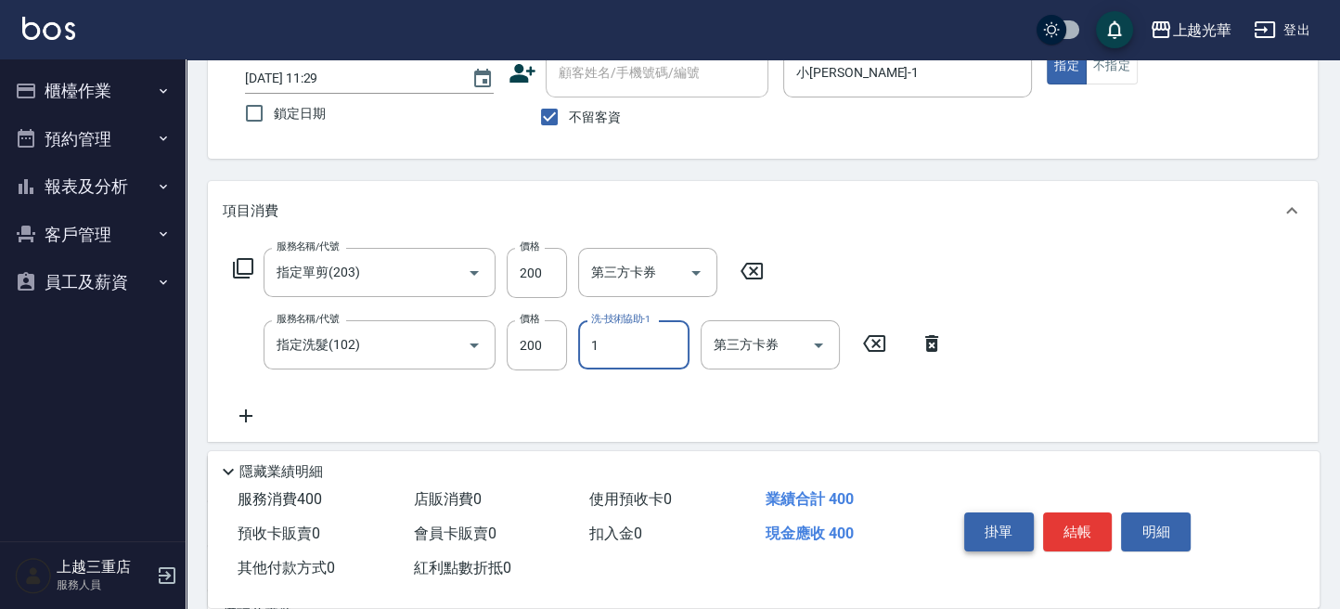
type input "小[PERSON_NAME]-1"
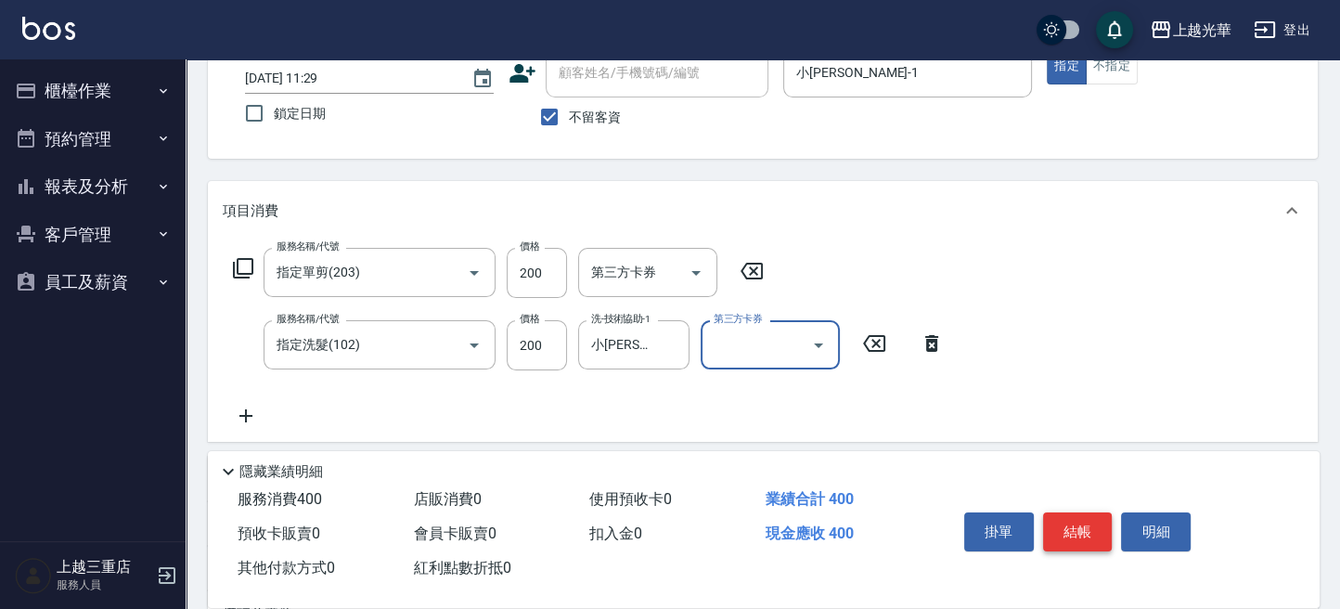
click at [1043, 530] on button "結帳" at bounding box center [1078, 531] width 70 height 39
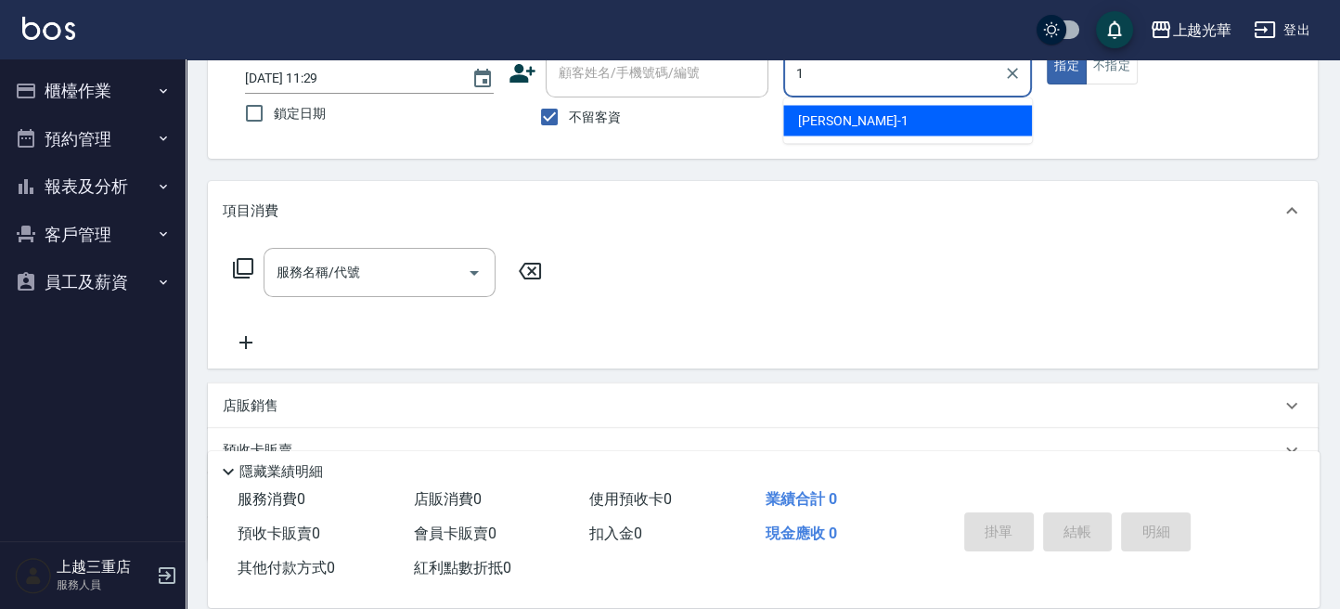
type input "小[PERSON_NAME]-1"
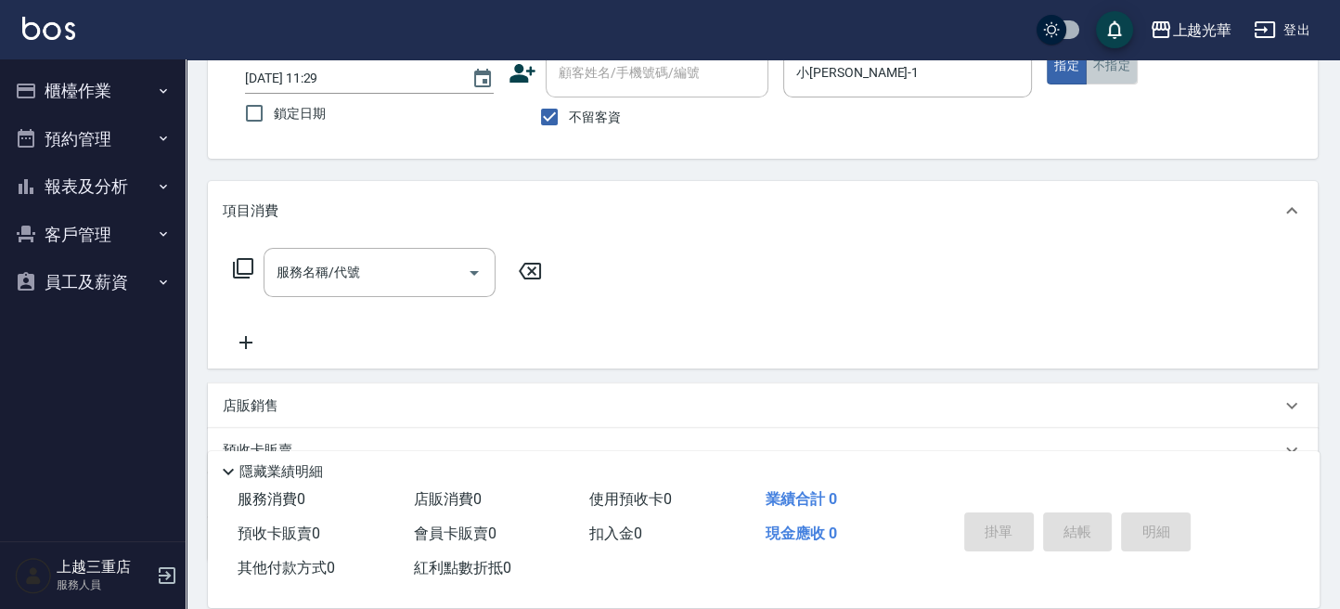
click at [1100, 72] on button "不指定" at bounding box center [1112, 66] width 52 height 36
click at [237, 275] on icon at bounding box center [243, 268] width 22 height 22
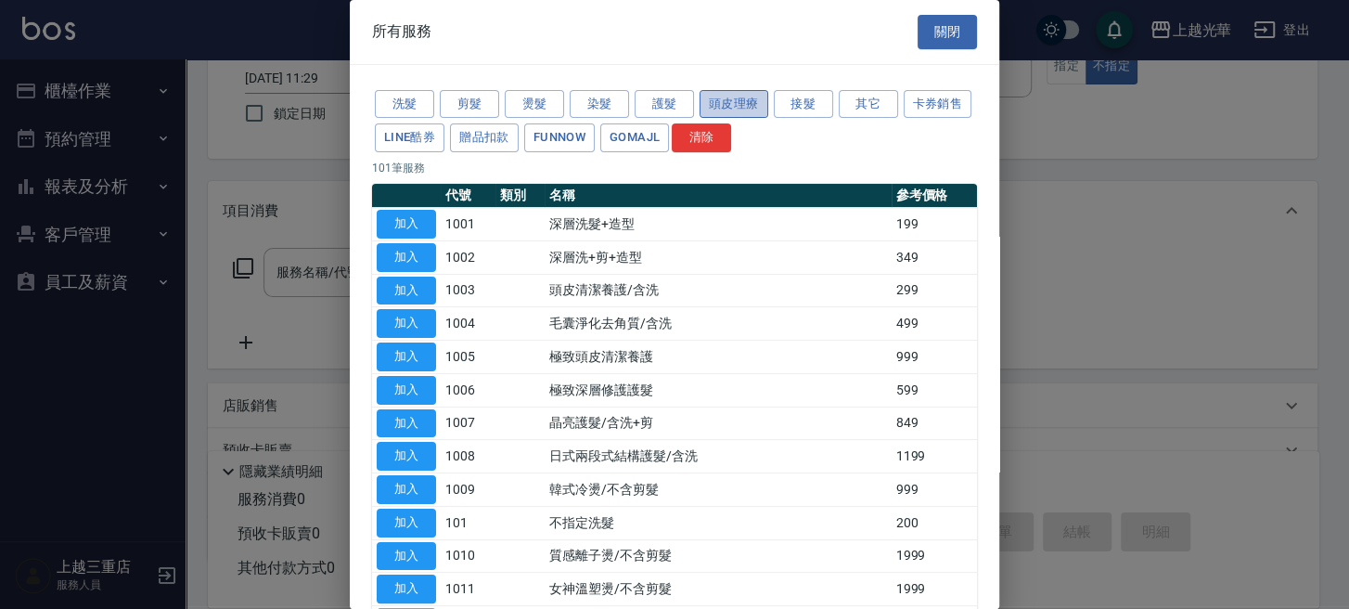
click at [733, 105] on button "頭皮理療" at bounding box center [734, 104] width 69 height 29
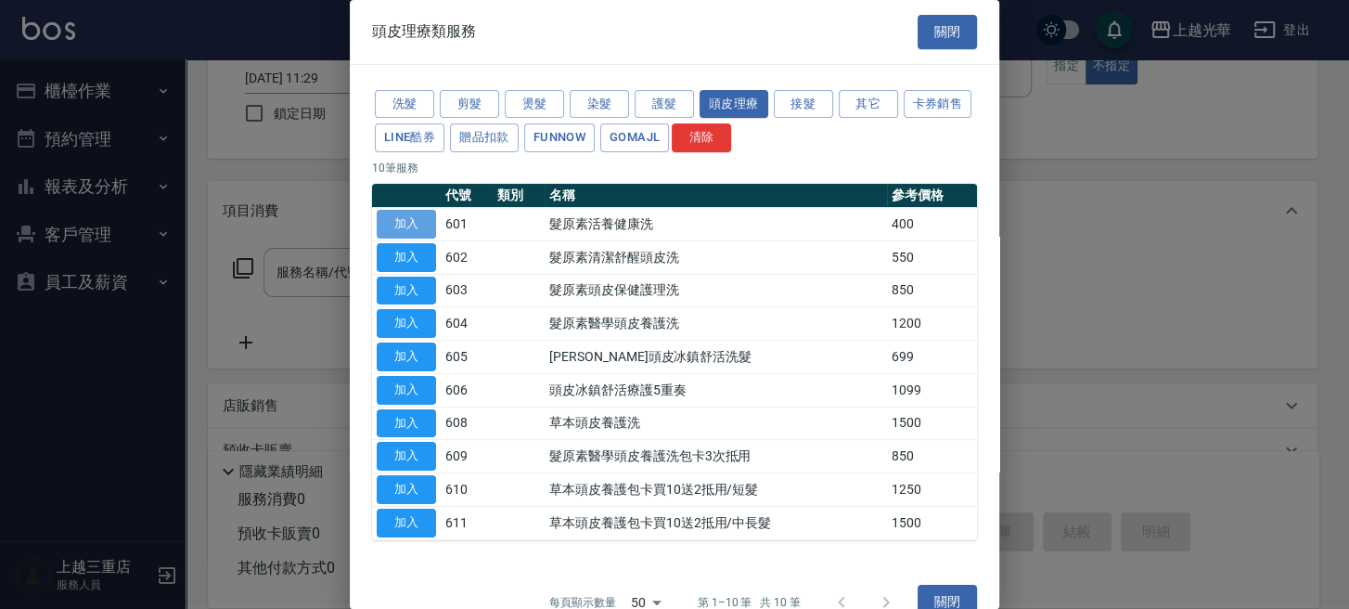
click at [416, 223] on button "加入" at bounding box center [406, 224] width 59 height 29
type input "髮原素活養健康洗(601)"
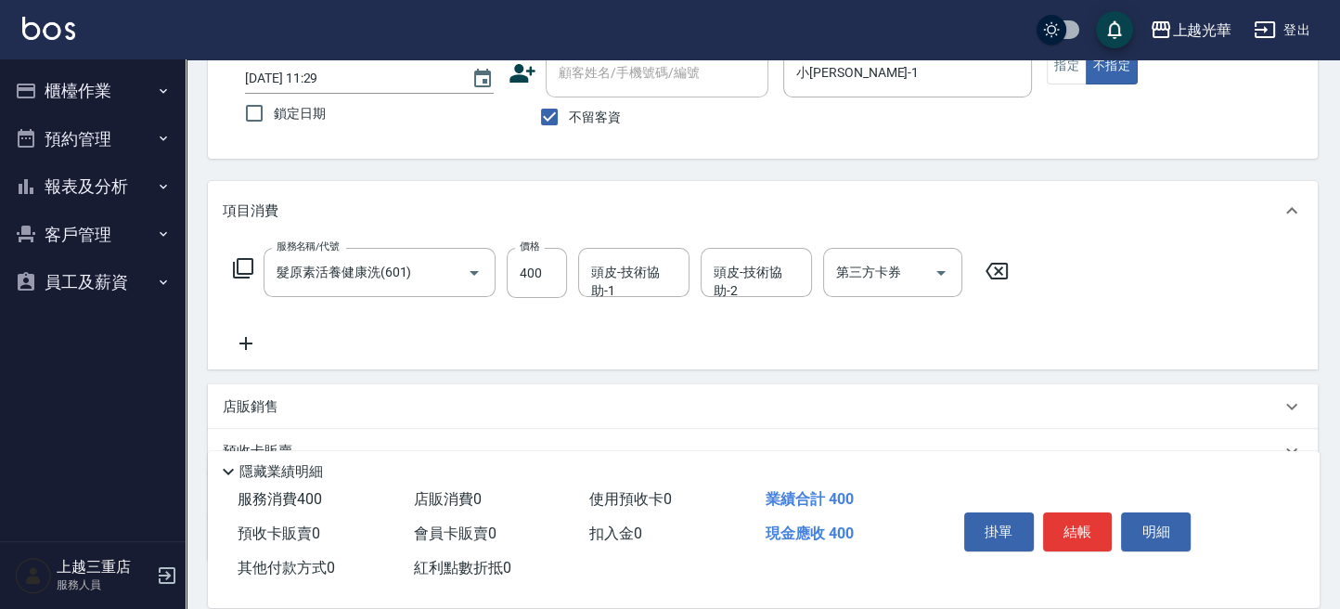
click at [246, 338] on icon at bounding box center [245, 343] width 13 height 13
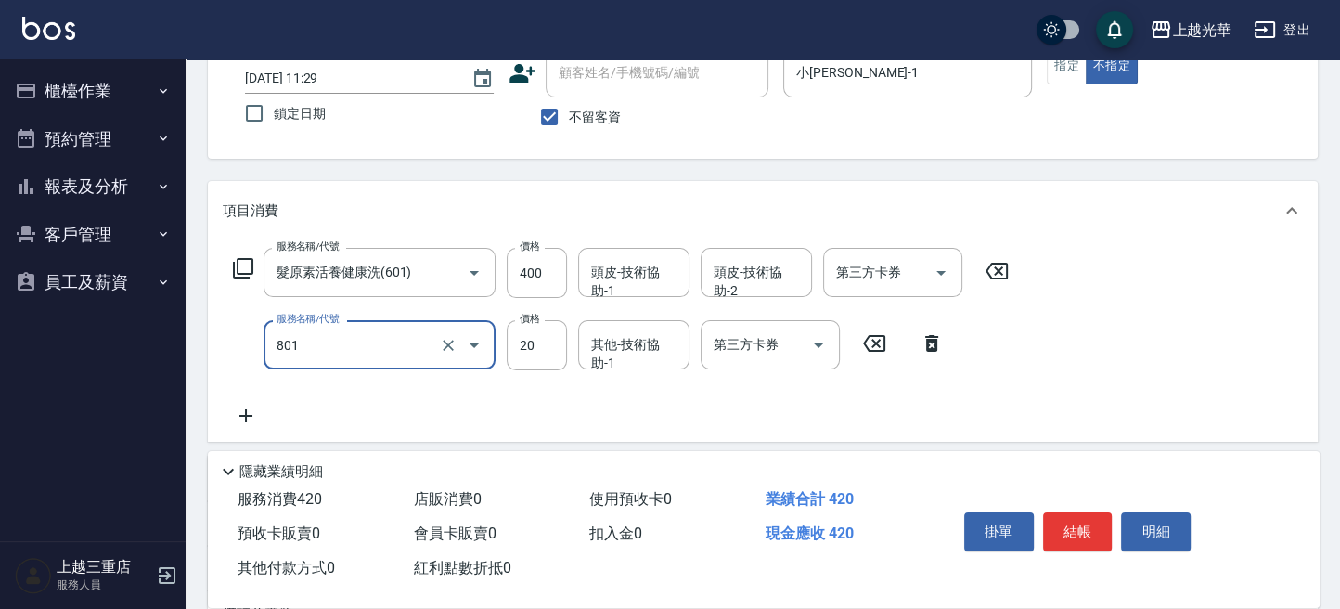
type input "潤絲(801)"
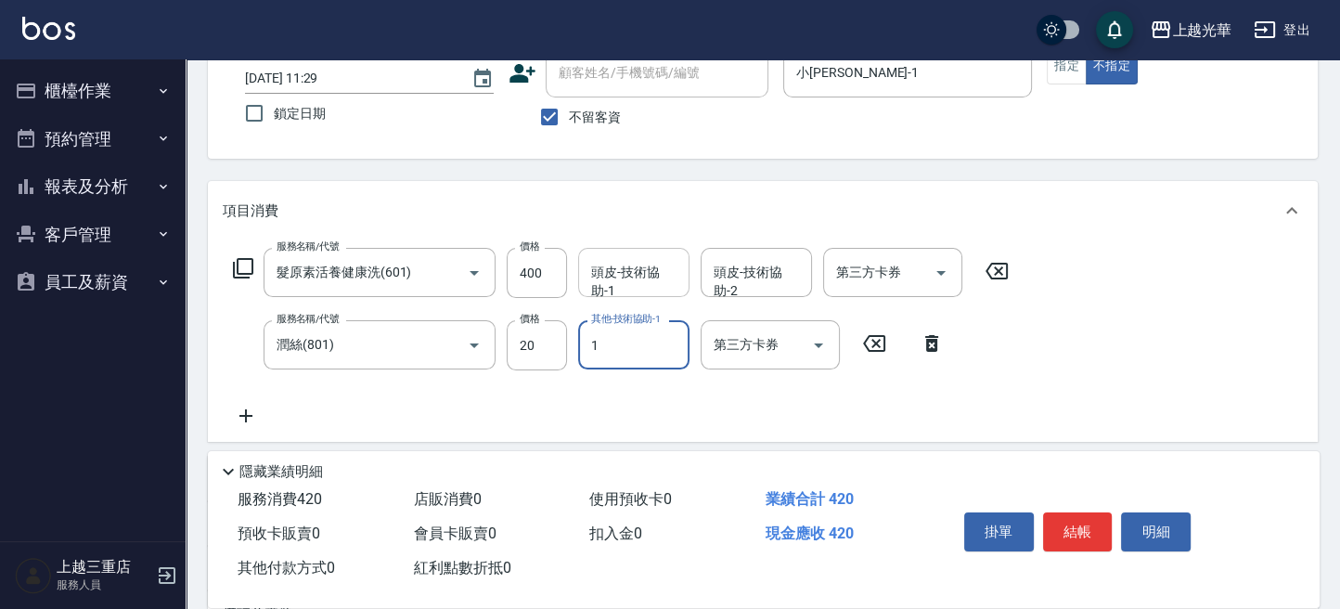
type input "小[PERSON_NAME]-1"
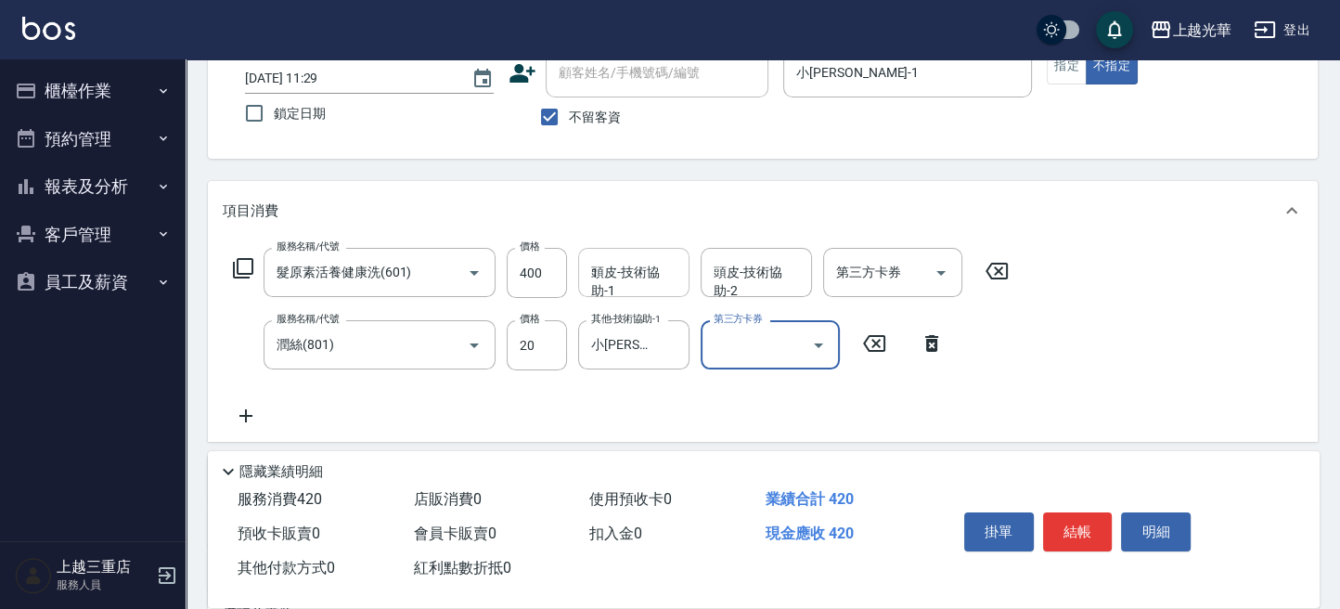
click at [628, 277] on input "1" at bounding box center [633, 272] width 95 height 32
type input "小[PERSON_NAME]-1"
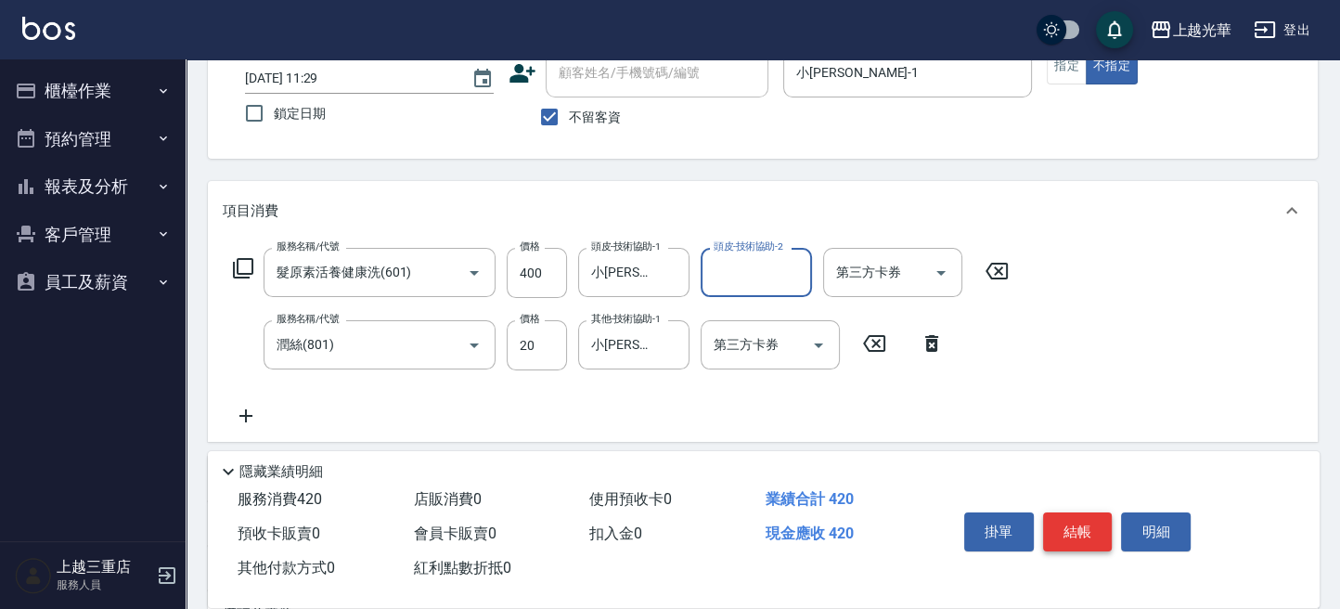
click at [1072, 512] on button "結帳" at bounding box center [1078, 531] width 70 height 39
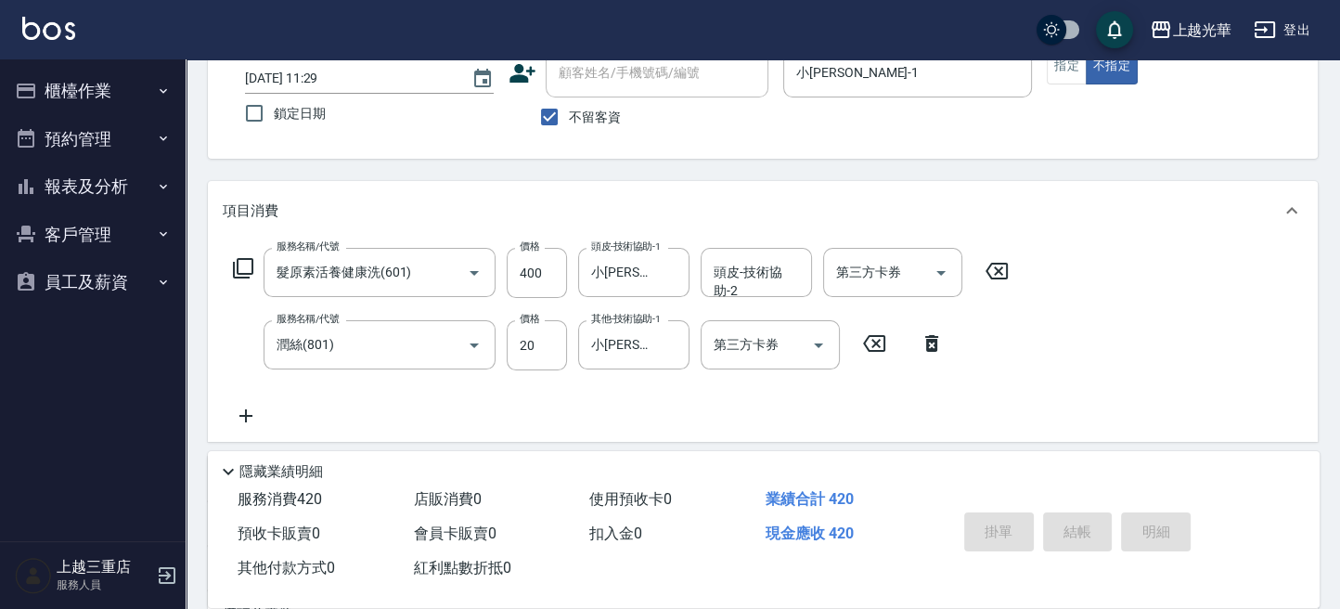
type input "[DATE] 11:35"
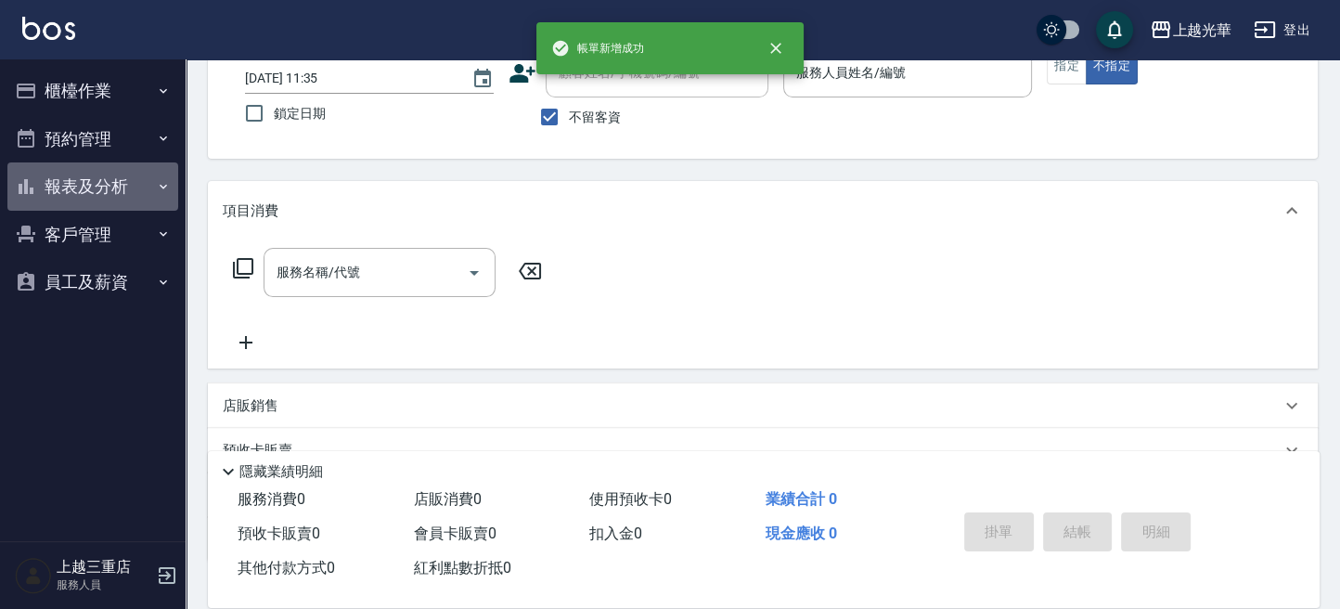
click at [81, 197] on button "報表及分析" at bounding box center [92, 186] width 171 height 48
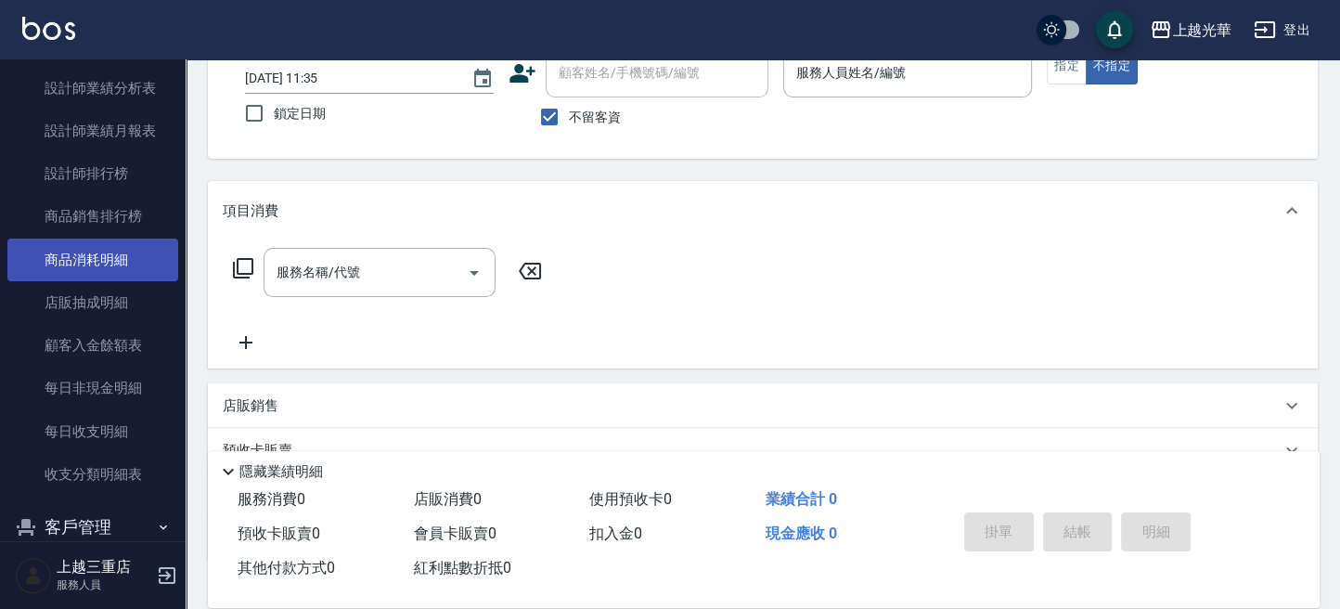
scroll to position [371, 0]
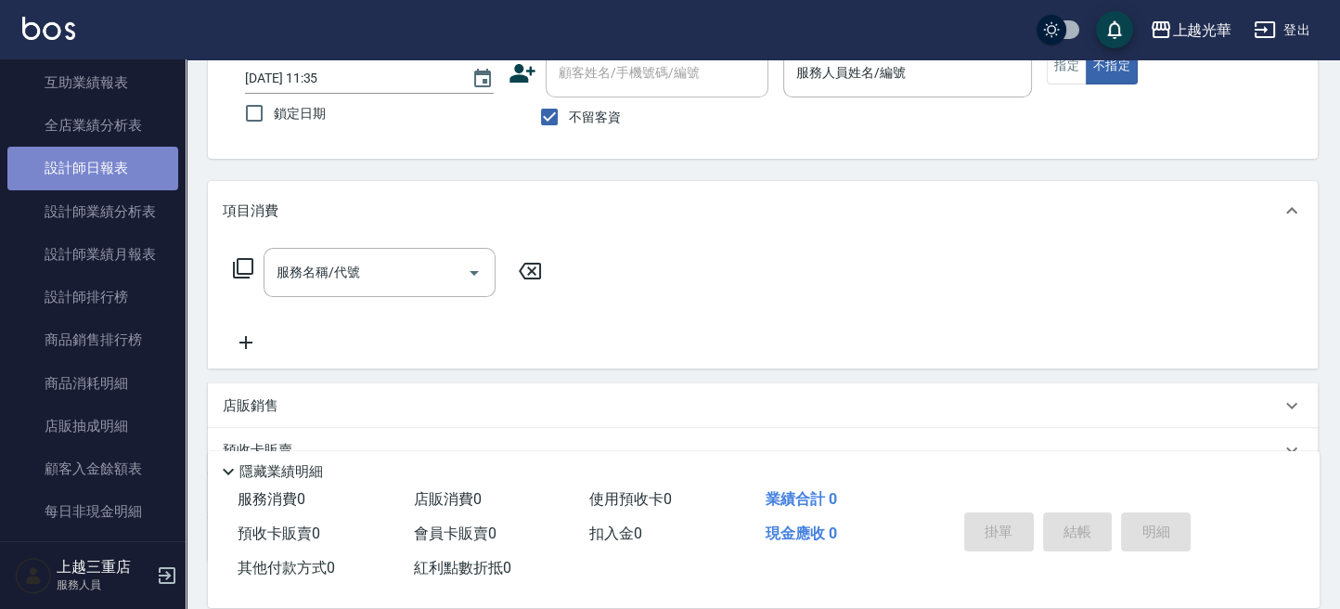
click at [132, 187] on link "設計師日報表" at bounding box center [92, 168] width 171 height 43
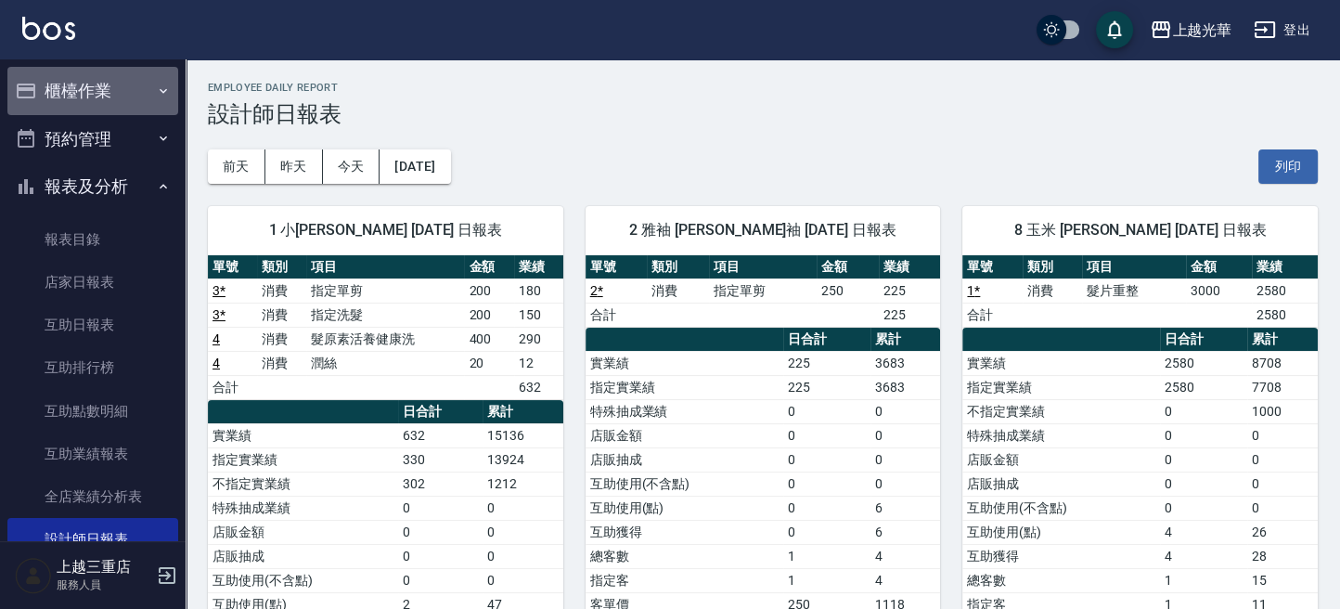
click at [92, 102] on button "櫃檯作業" at bounding box center [92, 91] width 171 height 48
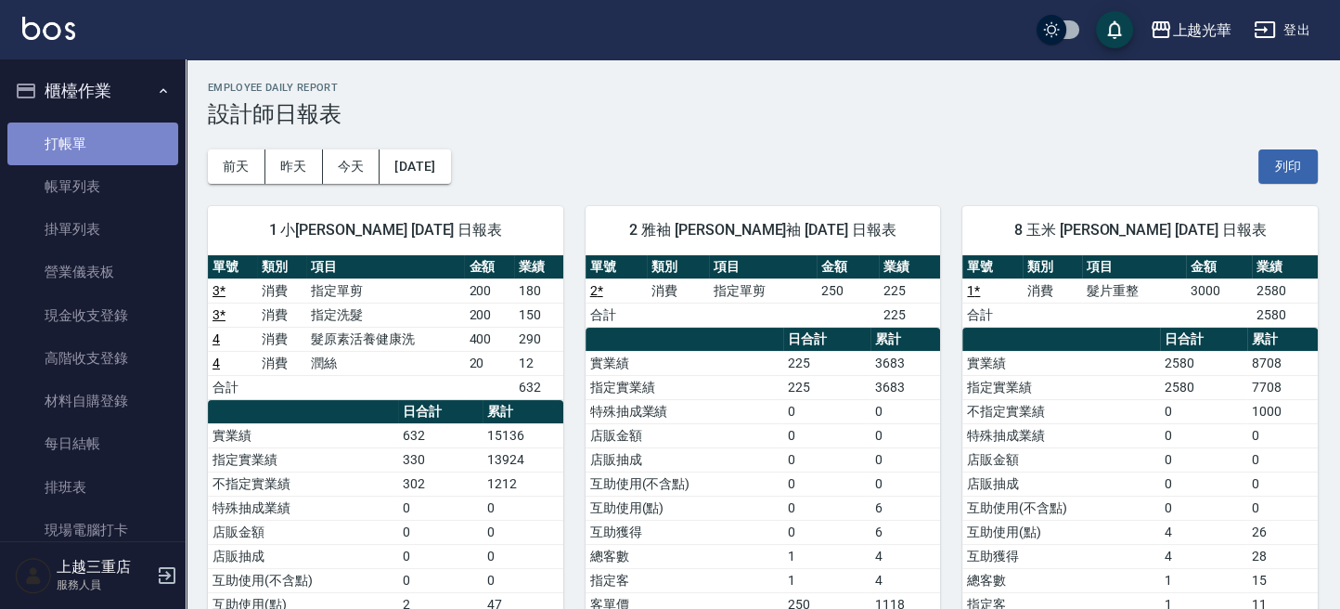
click at [92, 135] on link "打帳單" at bounding box center [92, 143] width 171 height 43
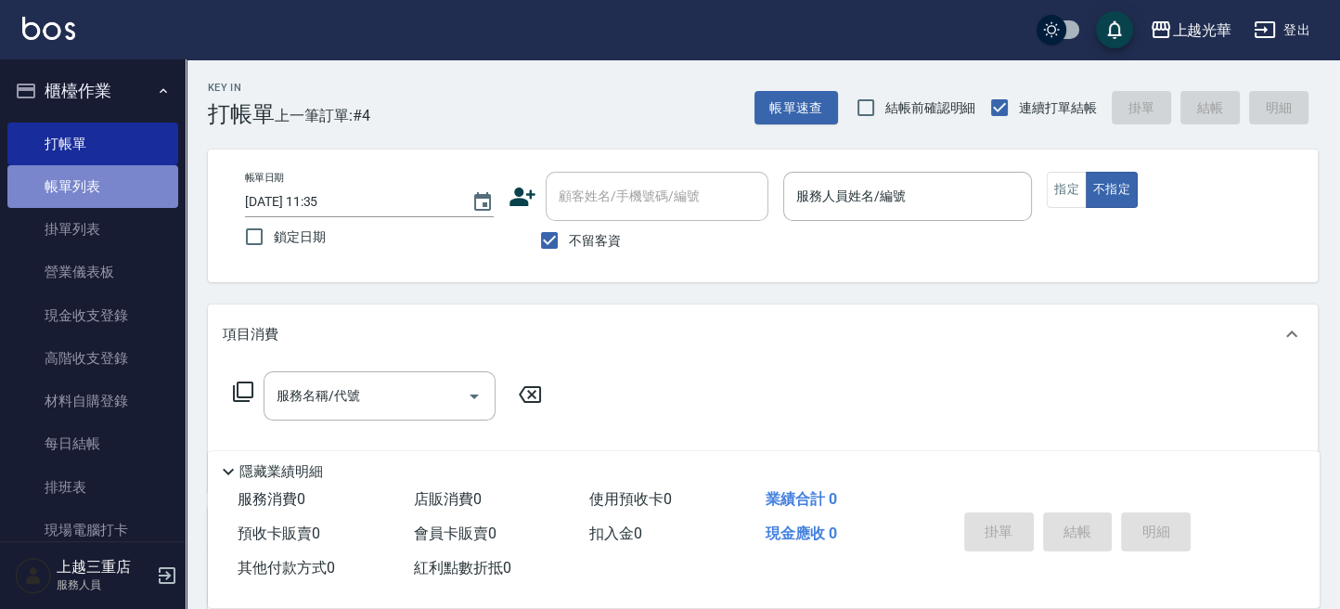
click at [107, 194] on link "帳單列表" at bounding box center [92, 186] width 171 height 43
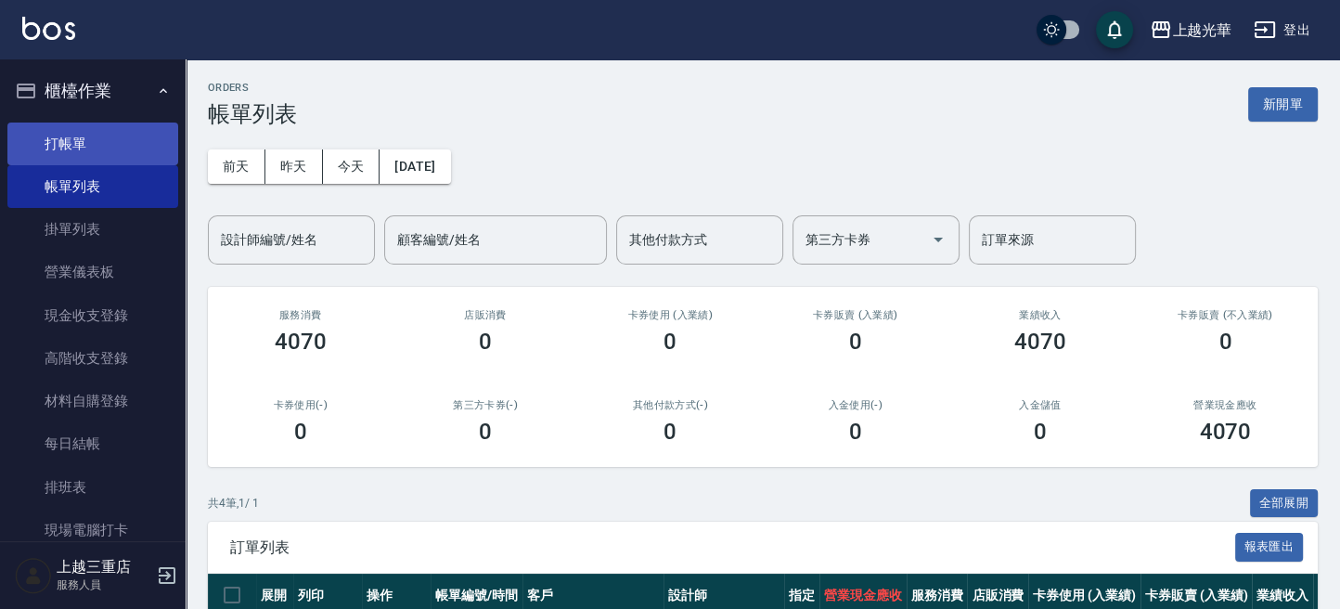
click at [128, 138] on link "打帳單" at bounding box center [92, 143] width 171 height 43
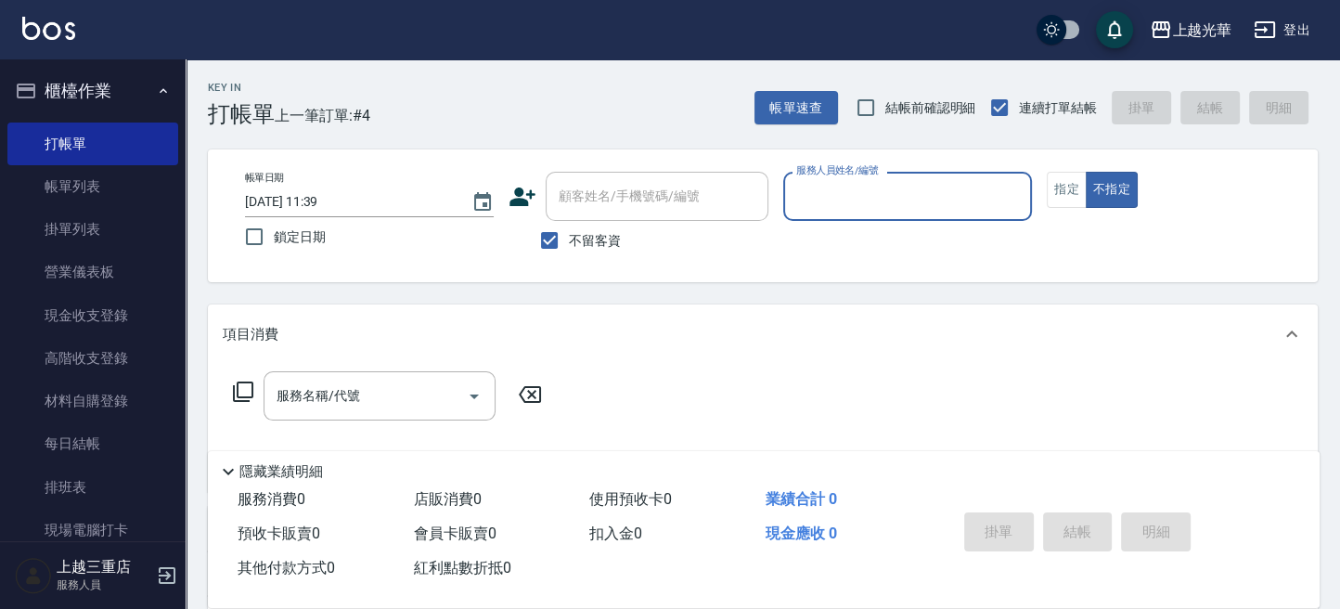
scroll to position [618, 0]
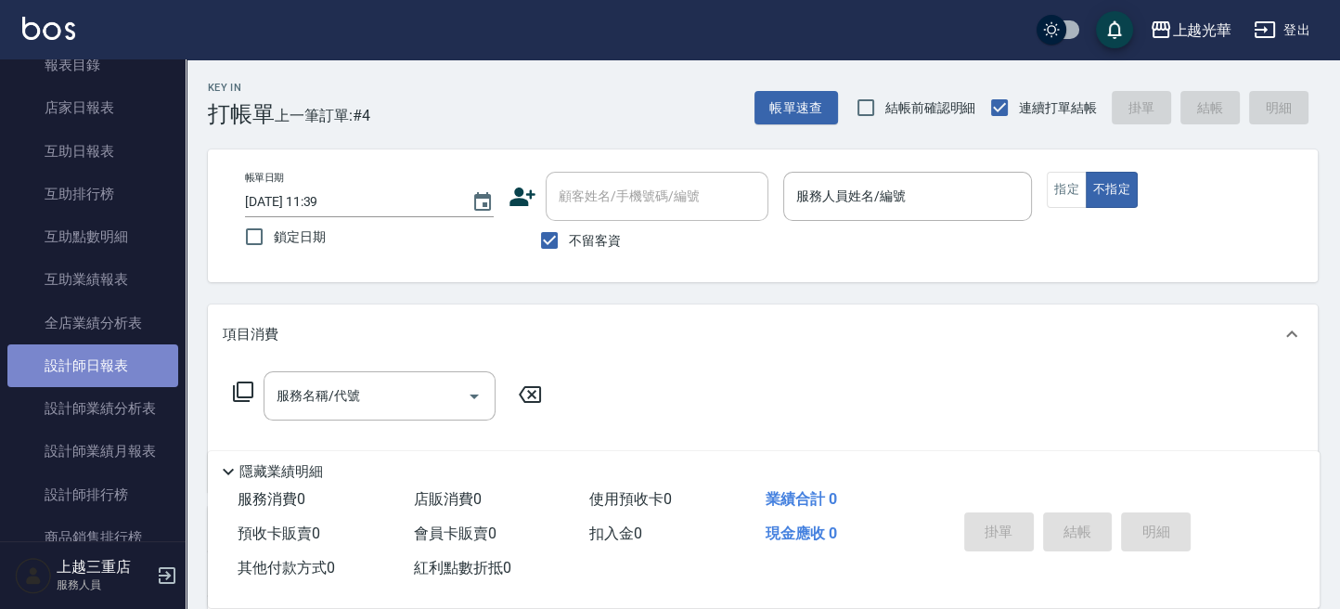
click at [127, 357] on link "設計師日報表" at bounding box center [92, 365] width 171 height 43
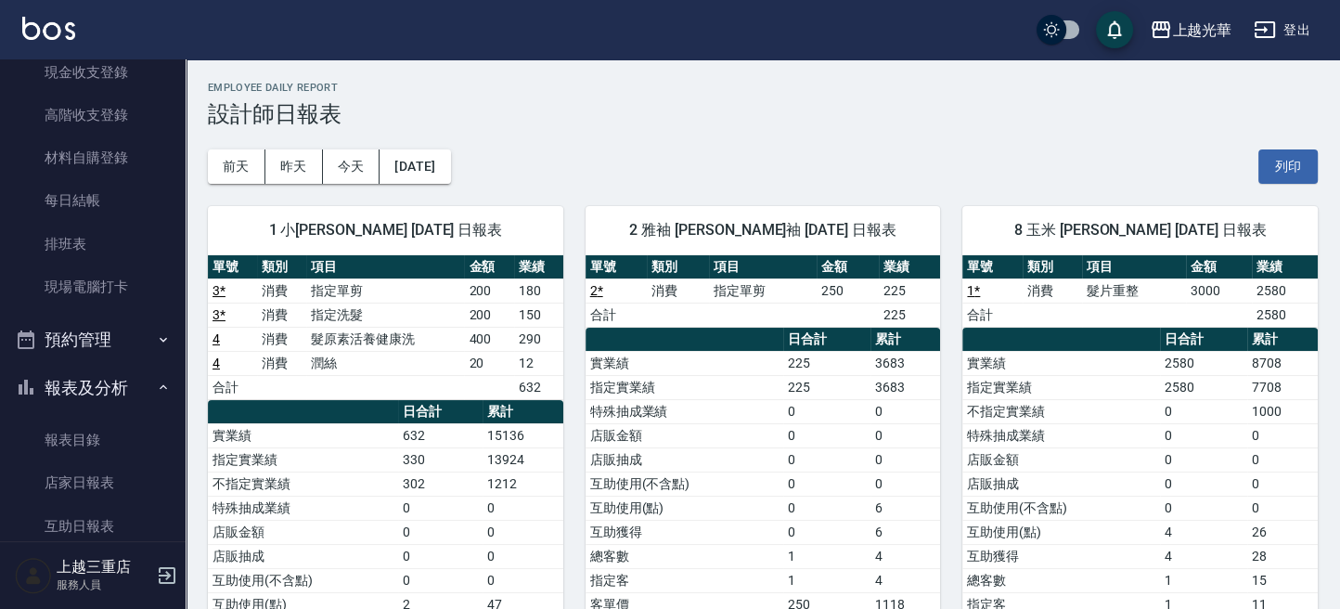
scroll to position [371, 0]
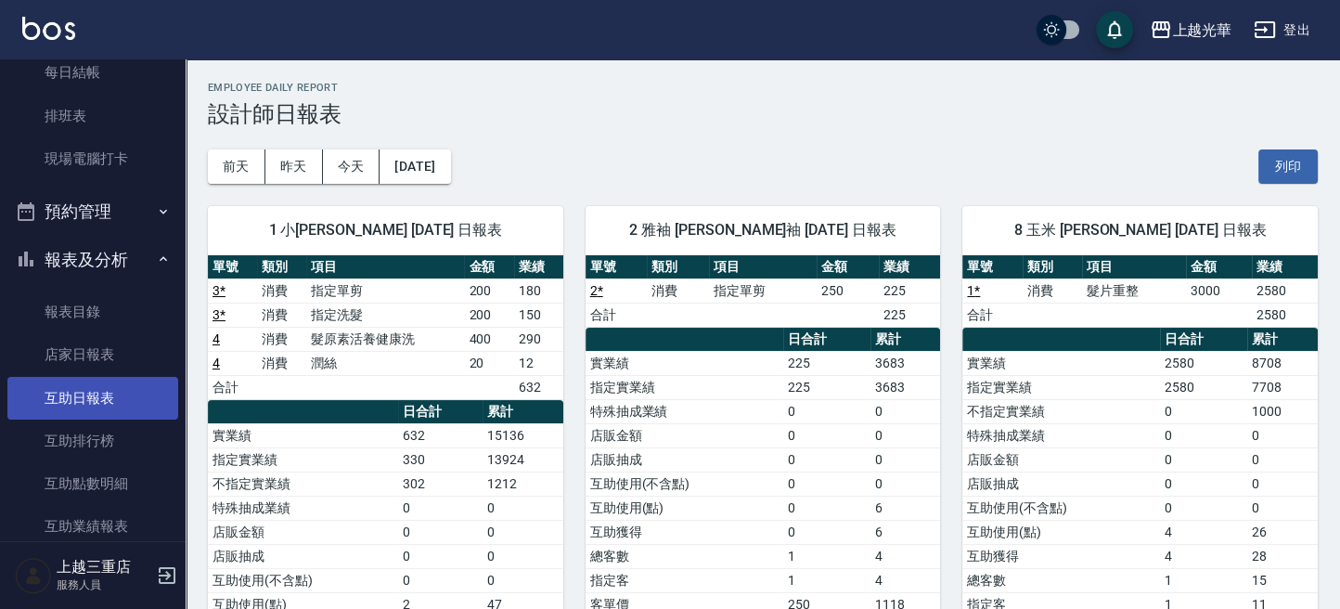
click at [116, 377] on link "互助日報表" at bounding box center [92, 398] width 171 height 43
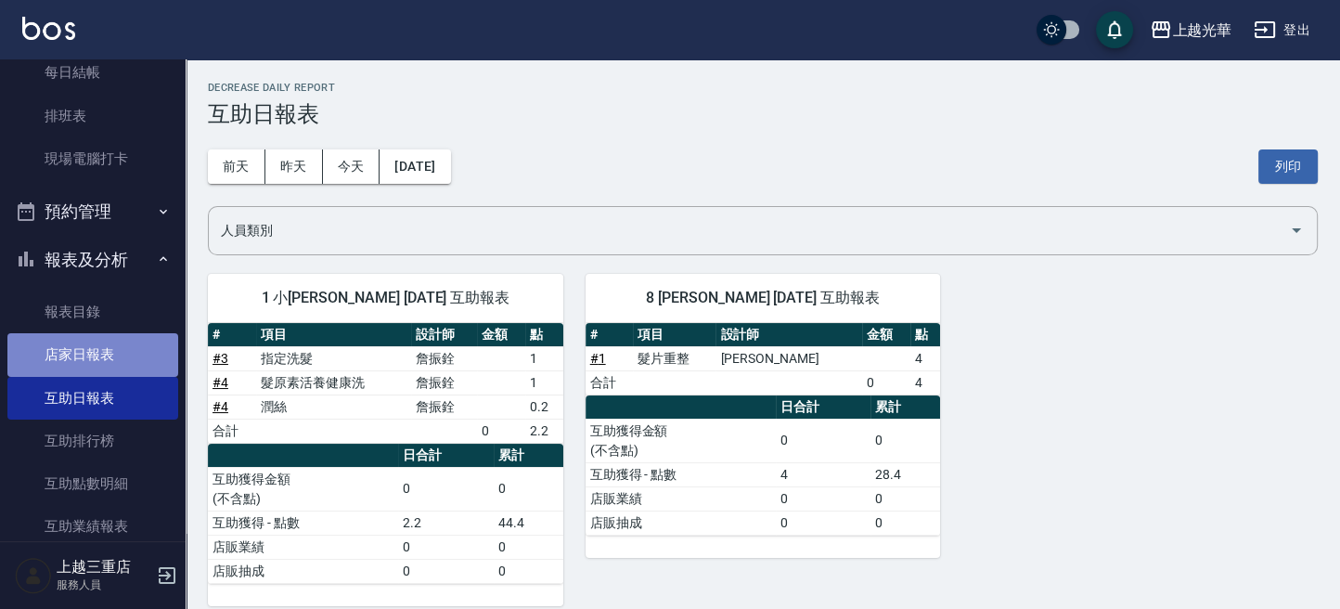
click at [117, 357] on link "店家日報表" at bounding box center [92, 354] width 171 height 43
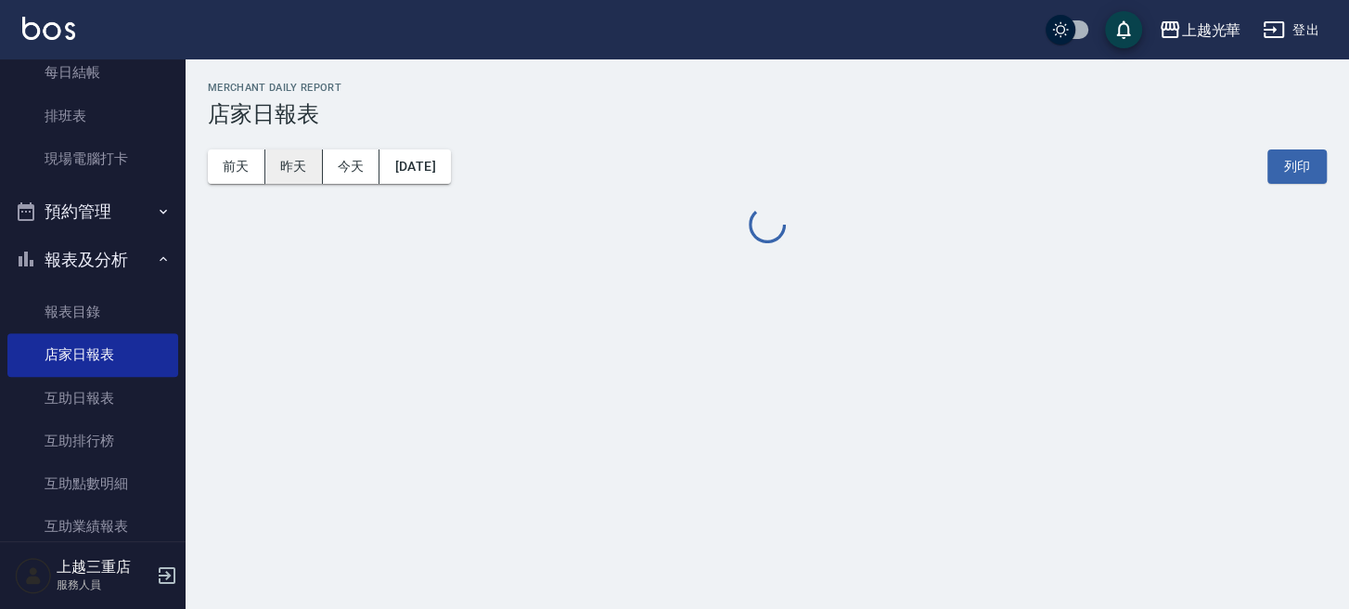
click at [297, 164] on button "昨天" at bounding box center [294, 166] width 58 height 34
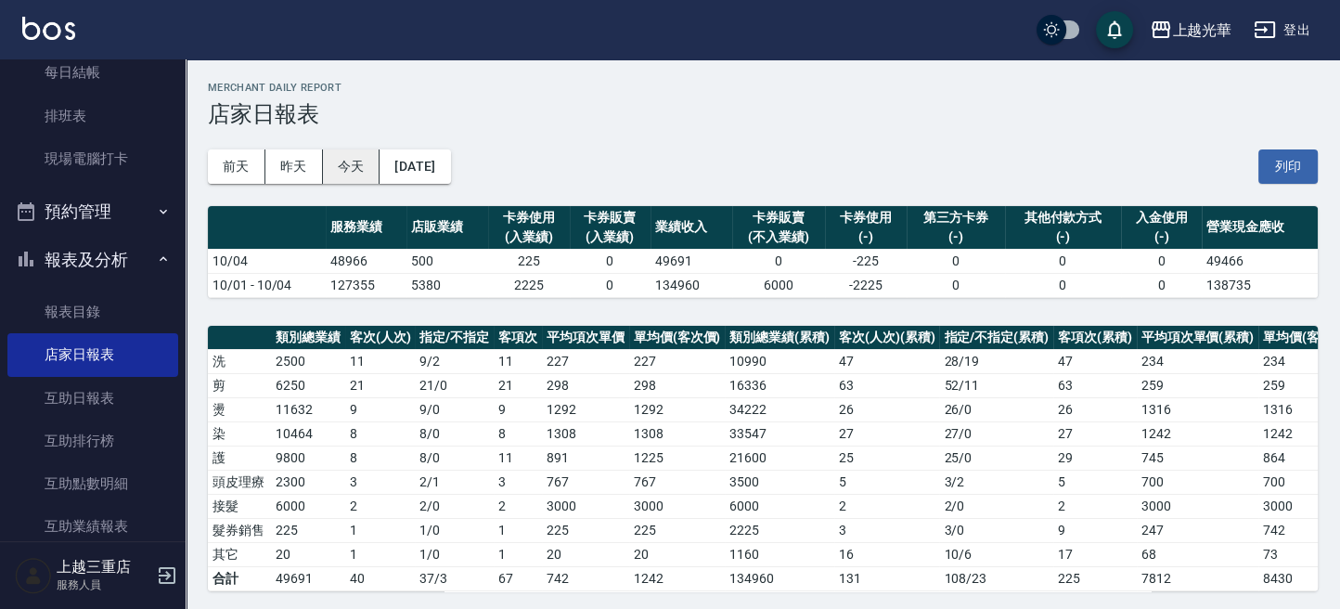
click at [341, 173] on button "今天" at bounding box center [352, 166] width 58 height 34
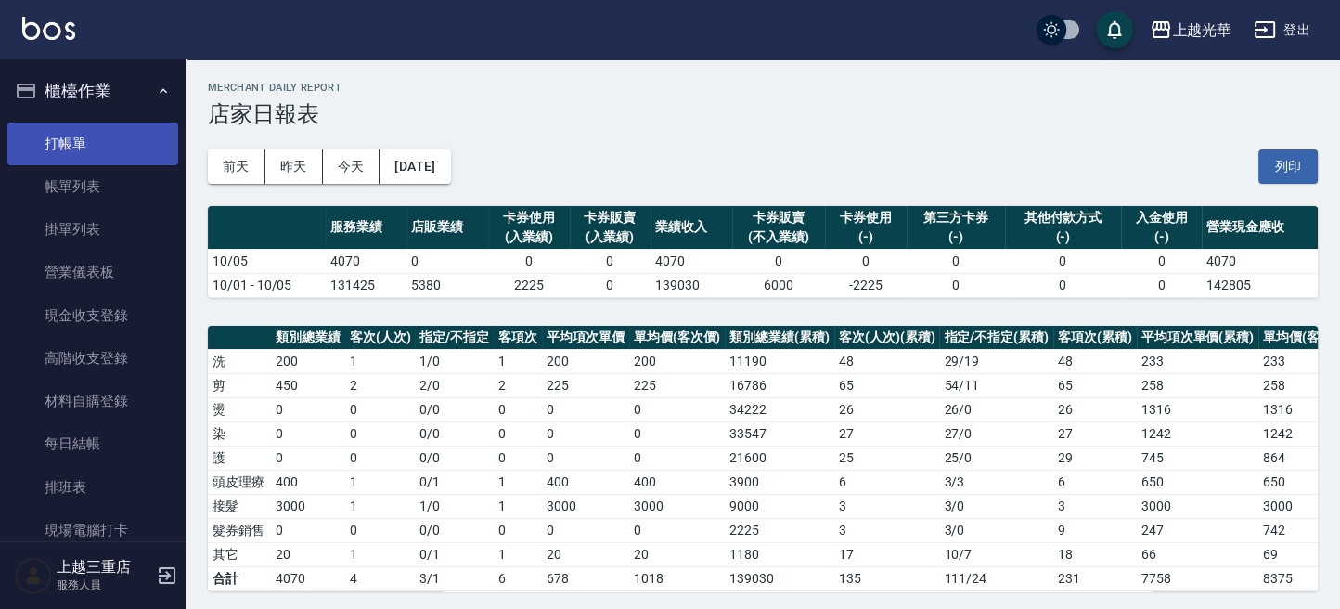
click at [28, 132] on link "打帳單" at bounding box center [92, 143] width 171 height 43
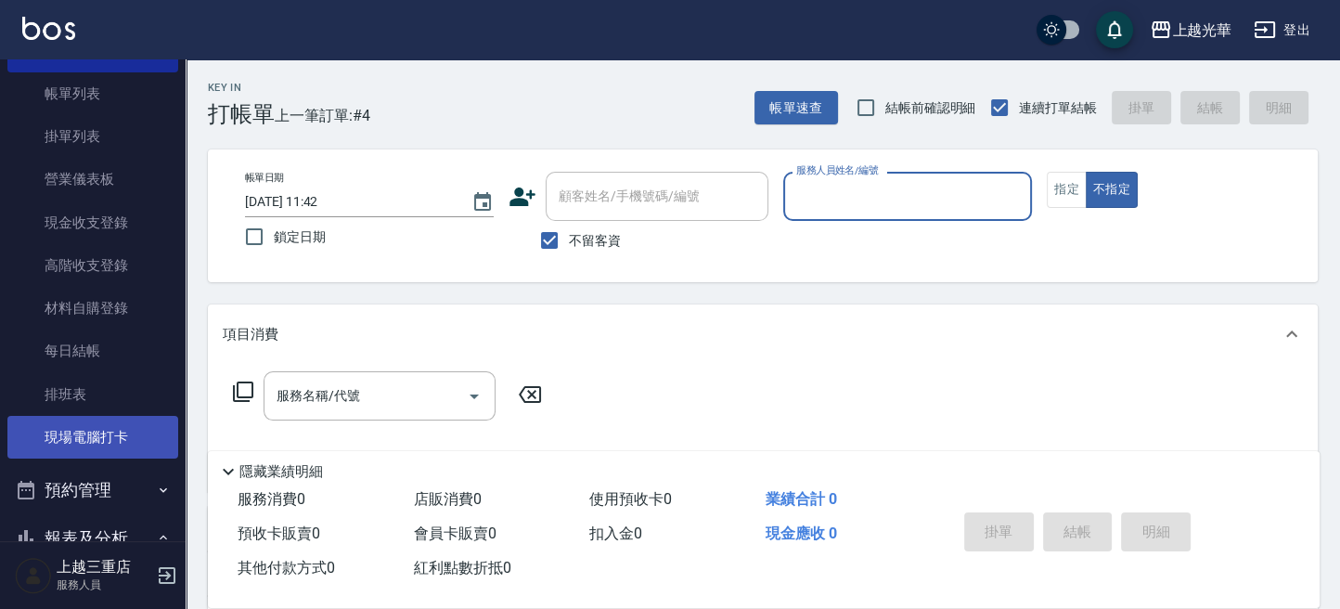
scroll to position [123, 0]
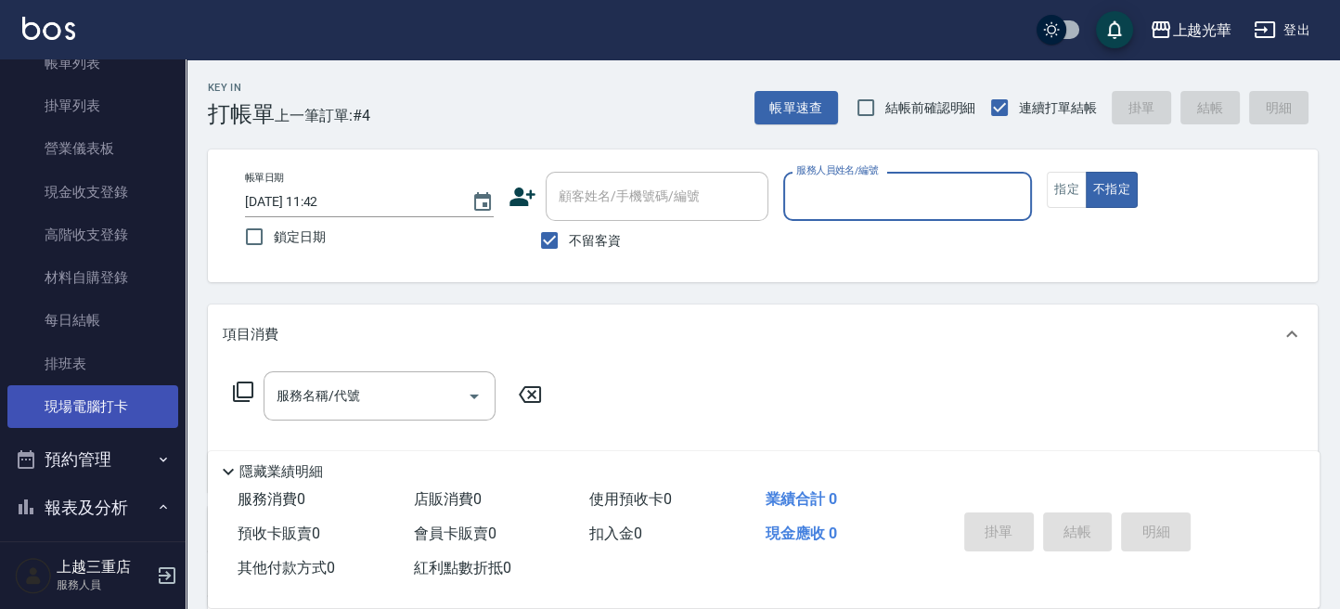
click at [95, 413] on link "現場電腦打卡" at bounding box center [92, 406] width 171 height 43
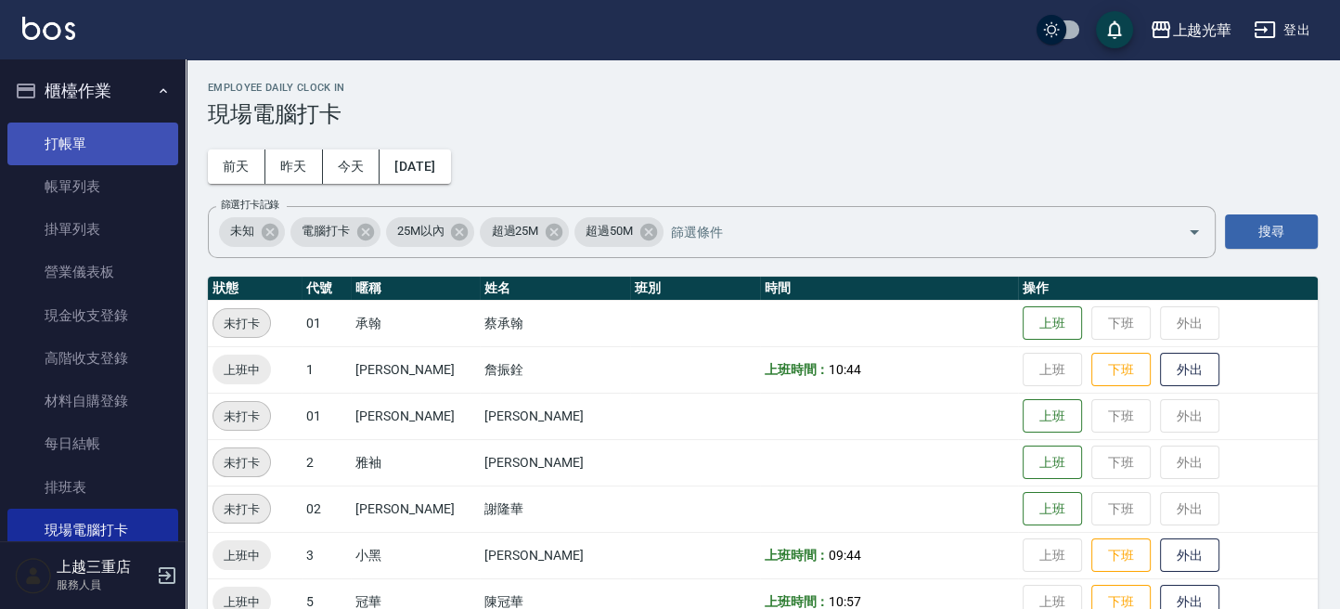
click at [99, 129] on link "打帳單" at bounding box center [92, 143] width 171 height 43
